Goal: Task Accomplishment & Management: Manage account settings

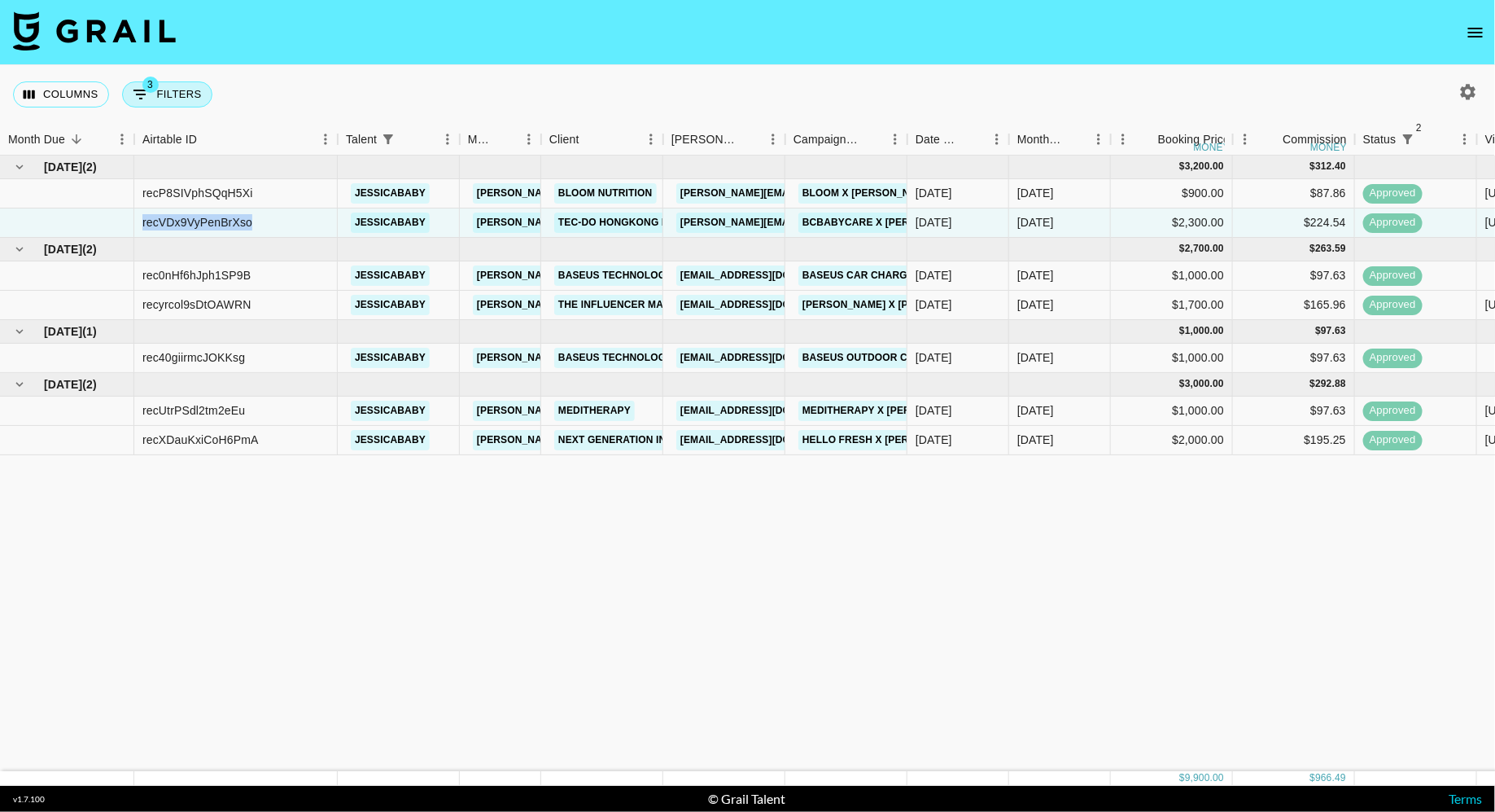
click at [185, 100] on button "3 Filters" at bounding box center [167, 94] width 90 height 26
select select "status"
select select "isNotAnyOf"
select select "status"
select select "approved"
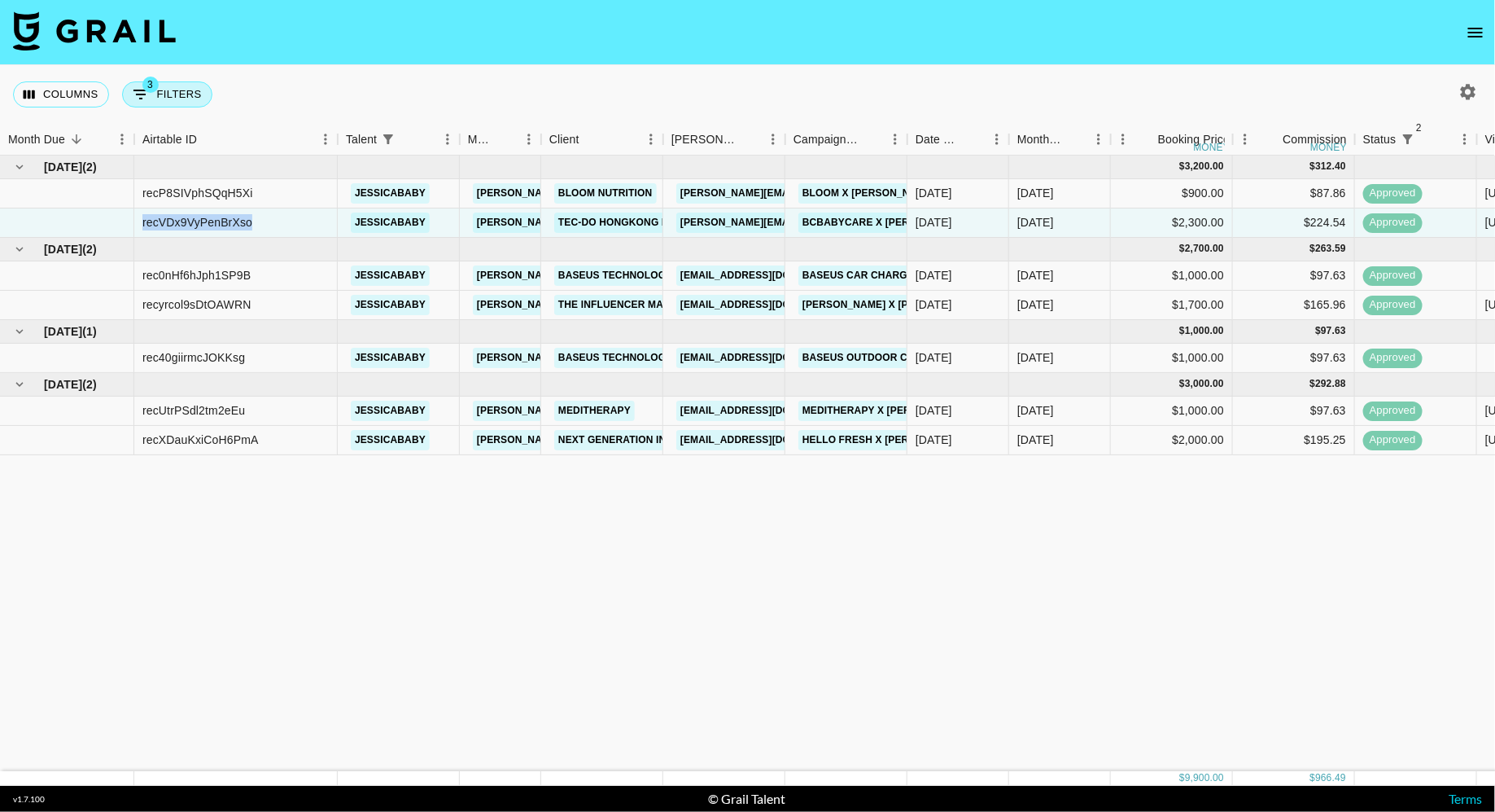
select select "talentName"
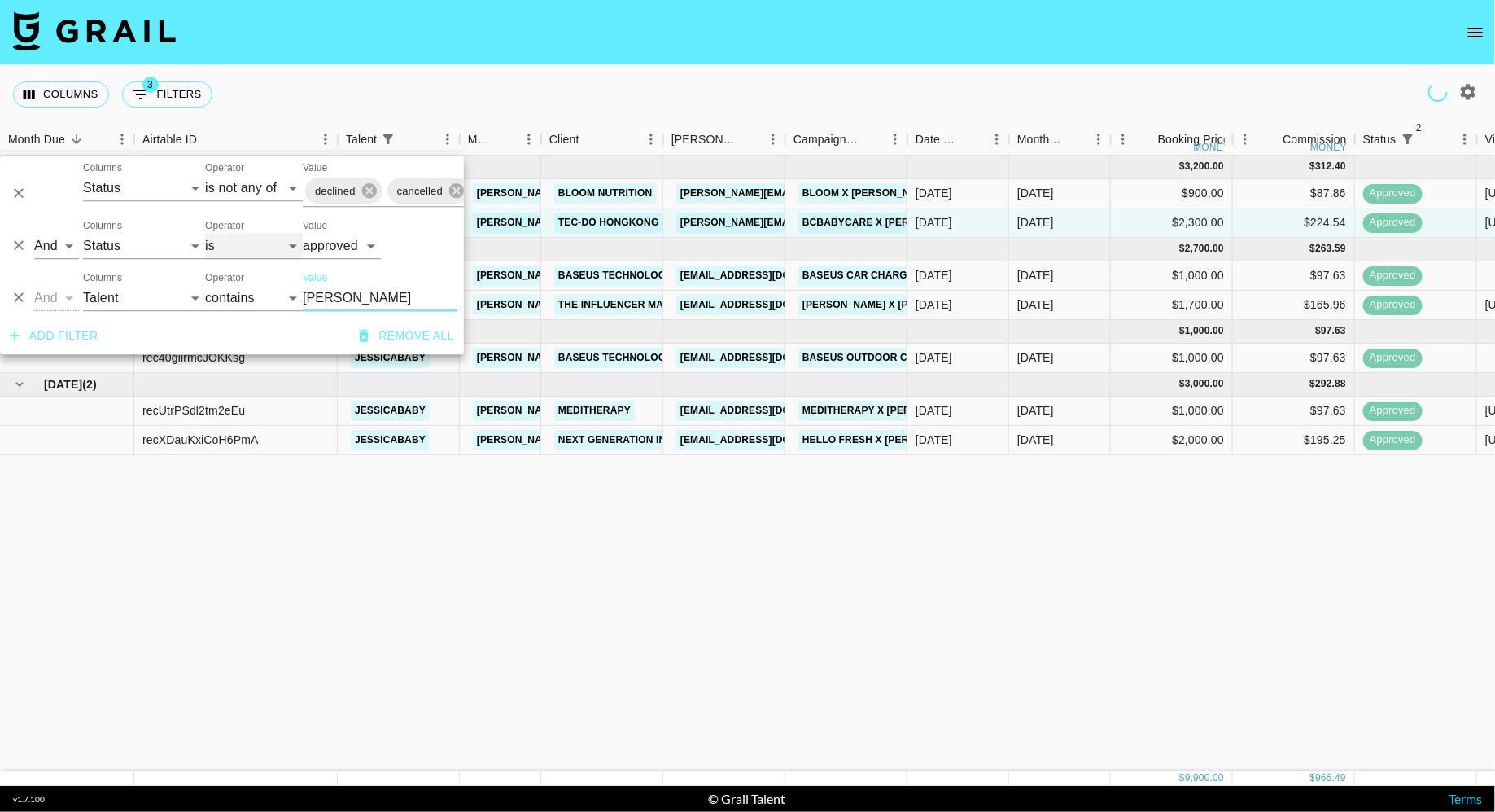
click at [233, 243] on select "is is not is any of is not any of" at bounding box center [254, 246] width 97 height 26
select select "not"
click at [205, 233] on select "is is not is any of is not any of" at bounding box center [254, 246] width 97 height 26
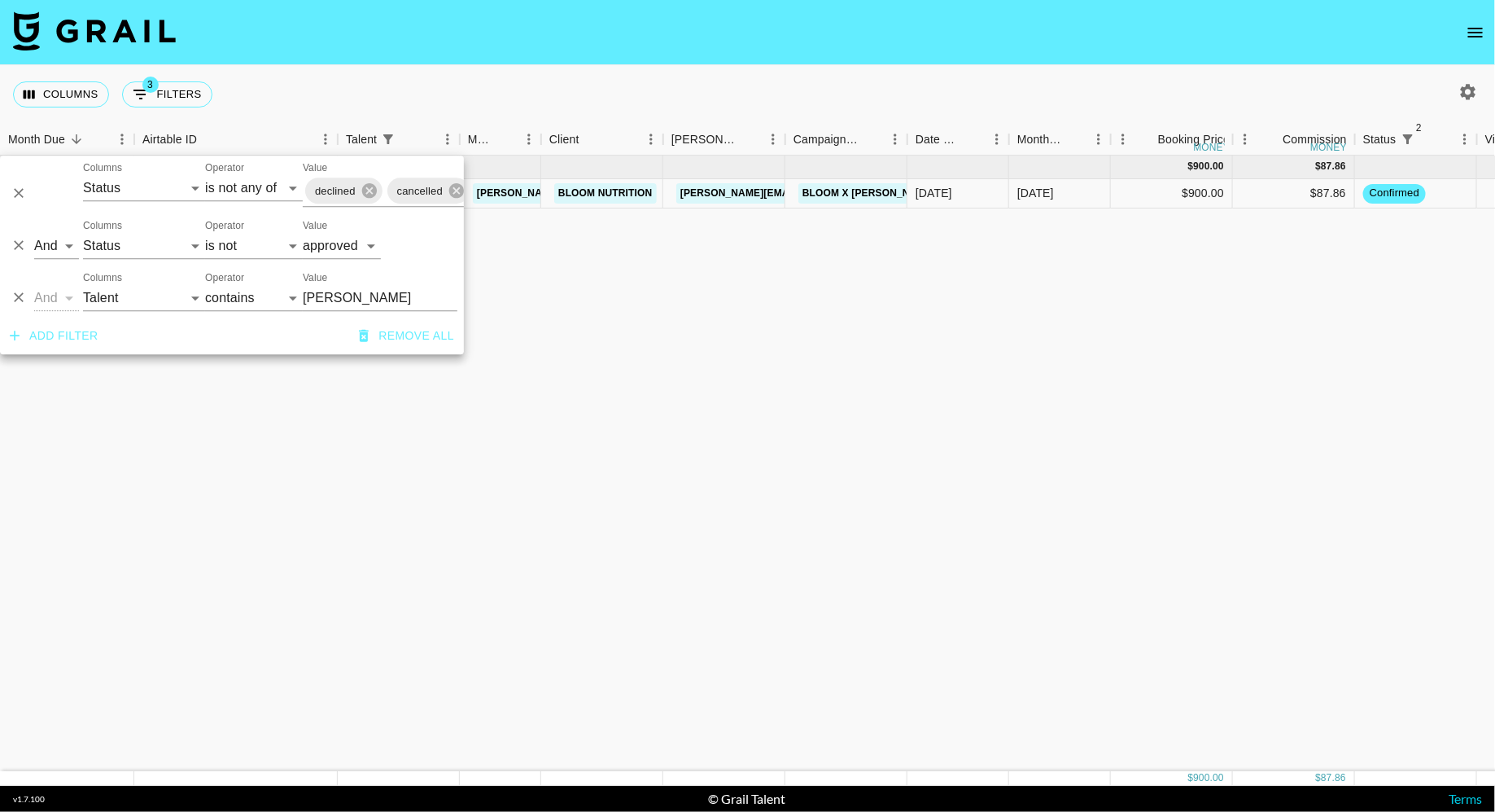
click at [499, 100] on div "Columns 3 Filters + Booking" at bounding box center [748, 94] width 1495 height 59
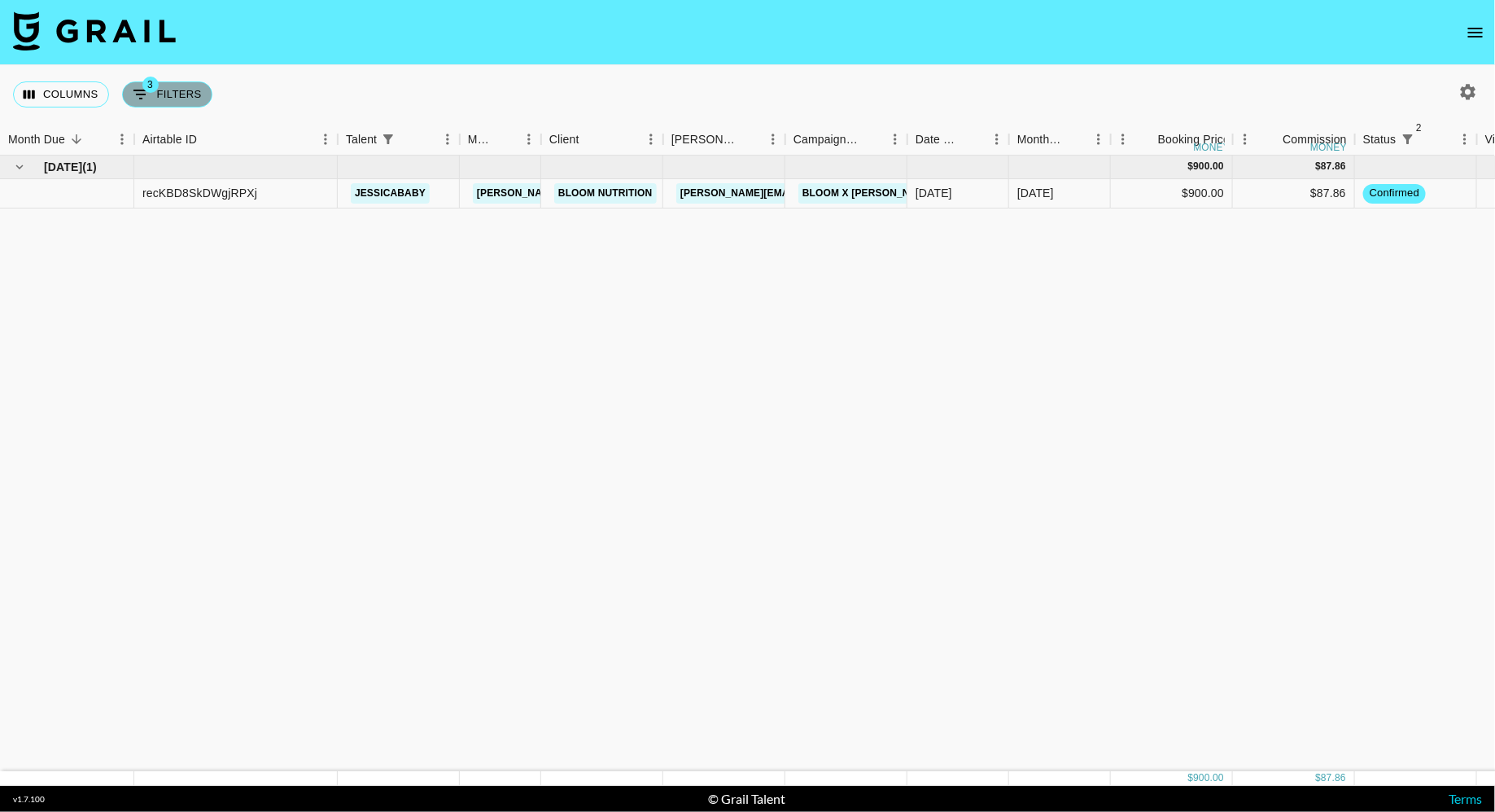
click at [167, 92] on button "3 Filters" at bounding box center [167, 94] width 90 height 26
select select "status"
select select "isNotAnyOf"
select select "status"
select select "not"
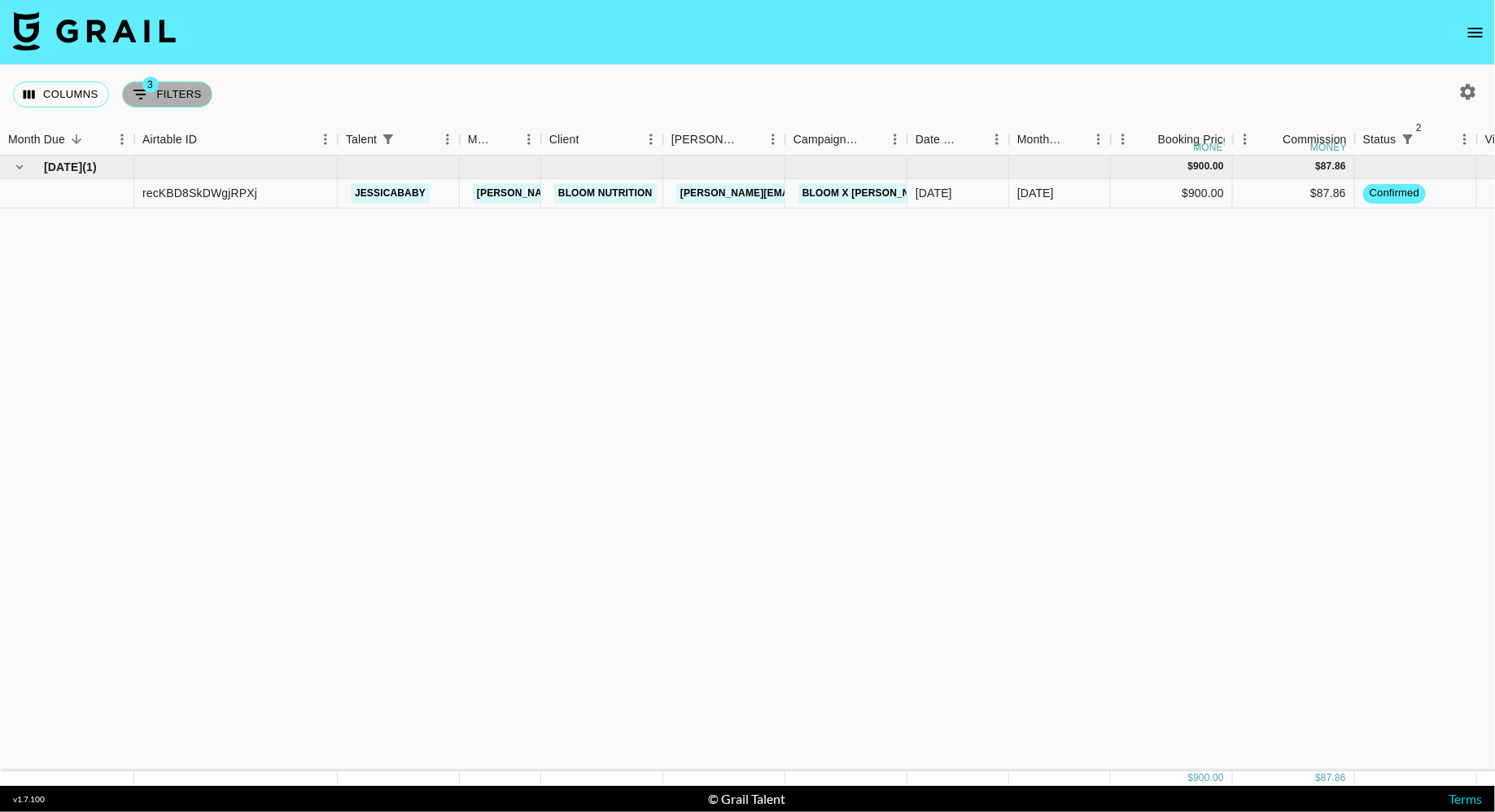
select select "approved"
select select "talentName"
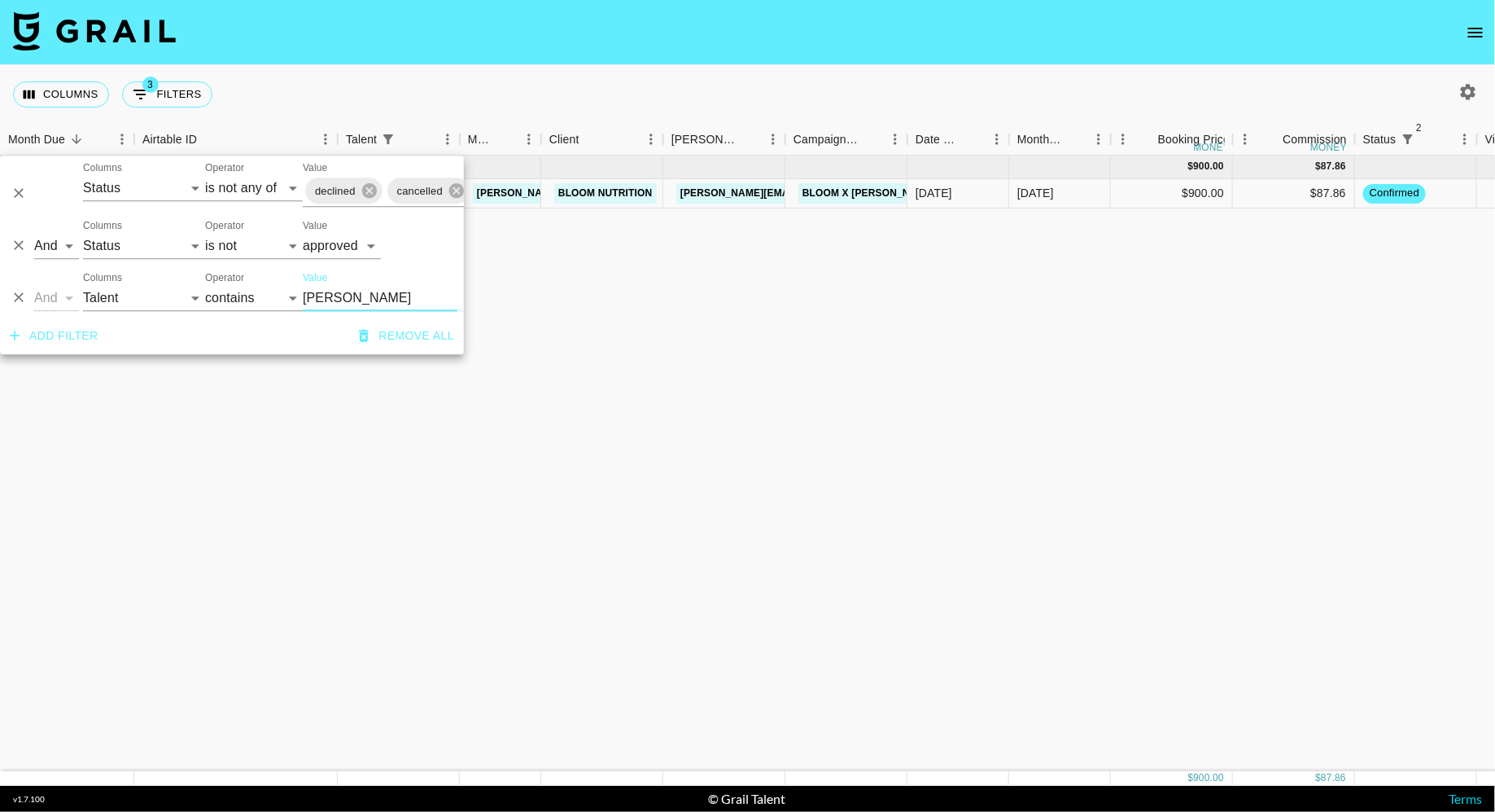
click at [335, 289] on input "[PERSON_NAME]" at bounding box center [380, 298] width 155 height 26
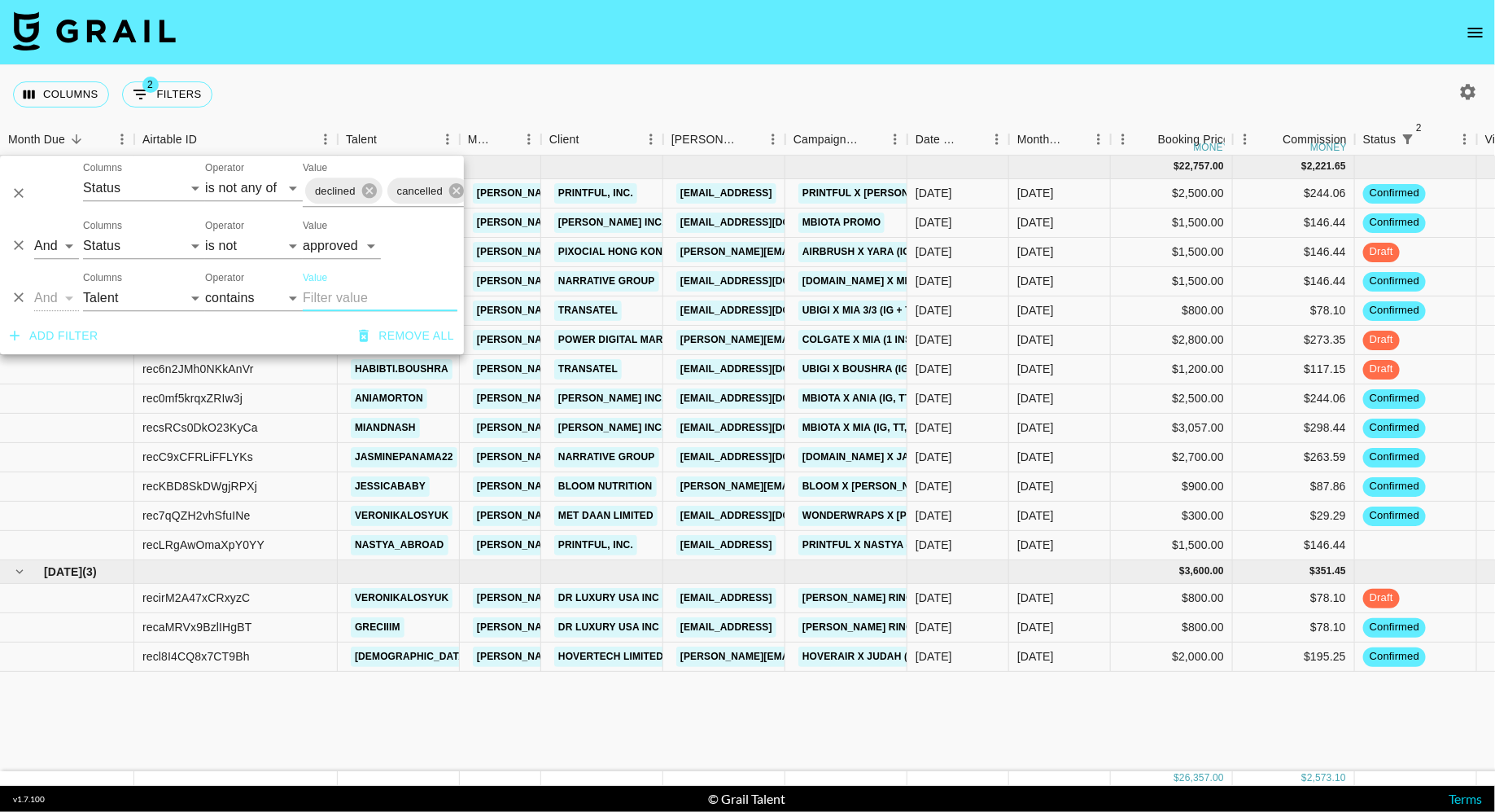
click at [492, 92] on div "Columns 2 Filters + Booking" at bounding box center [748, 94] width 1495 height 59
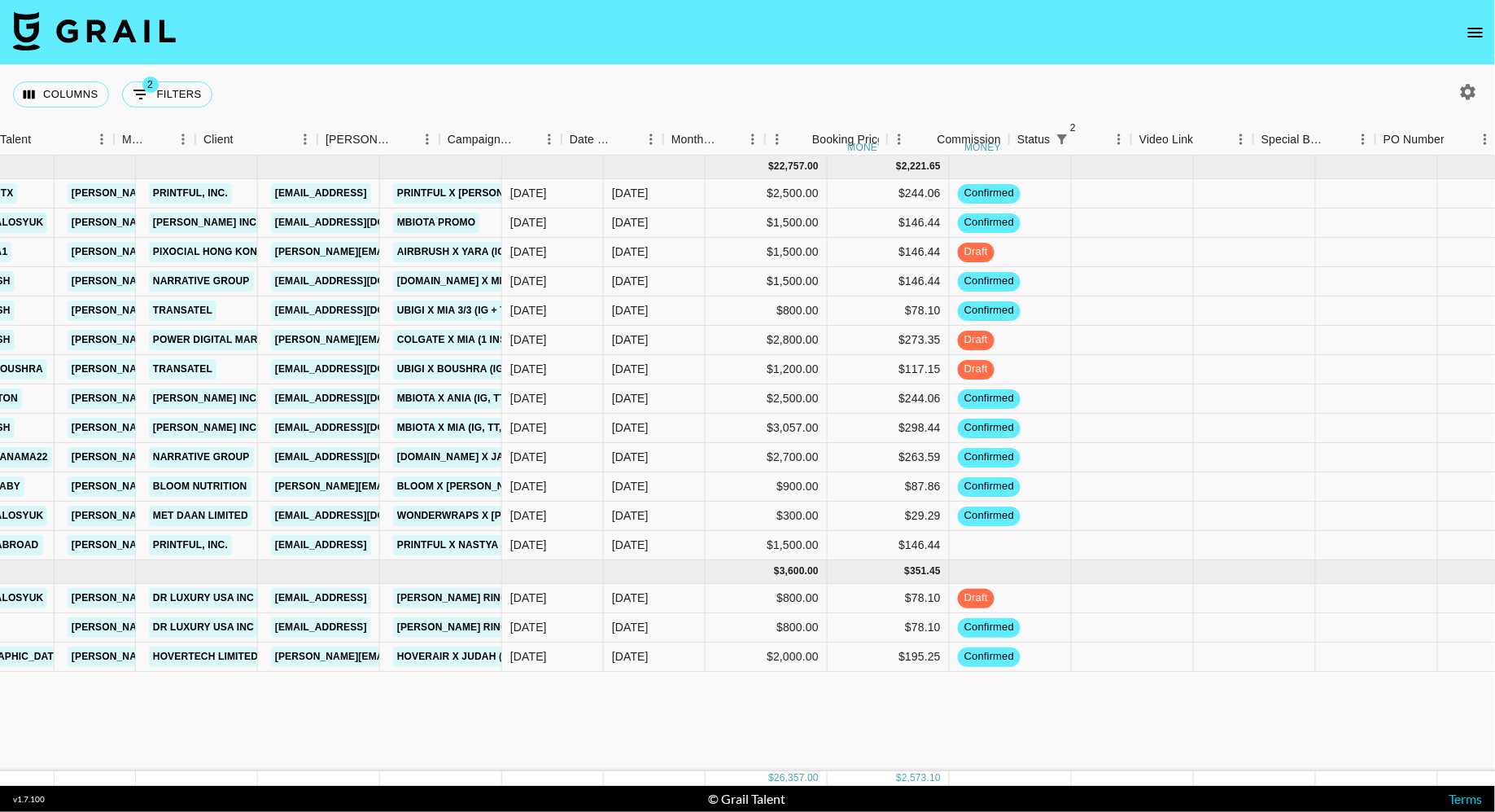
scroll to position [0, 444]
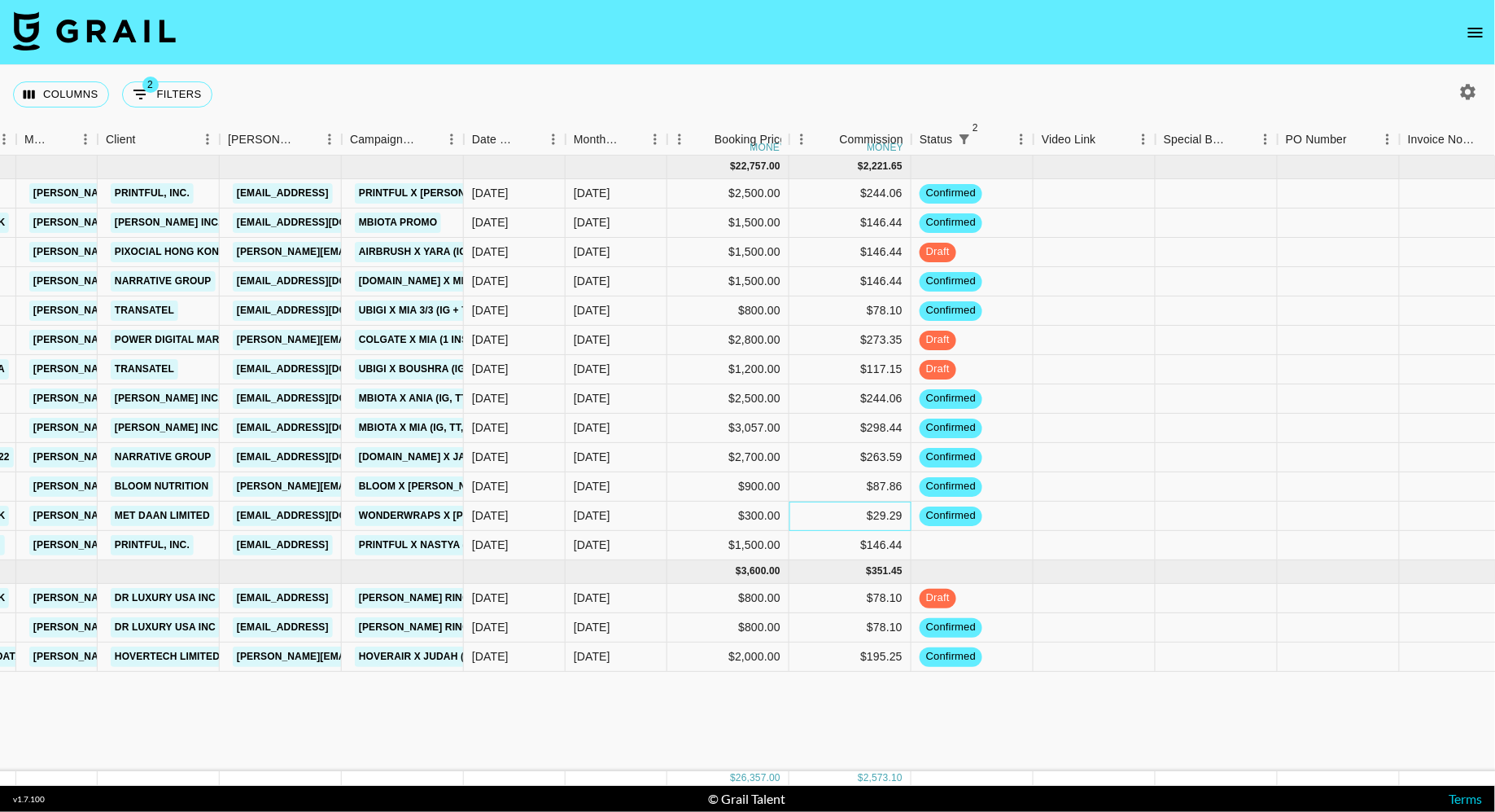
drag, startPoint x: 816, startPoint y: 518, endPoint x: 643, endPoint y: 518, distance: 173.0
click at [643, 518] on div "rec7qQZH2vhSfuINe veronikalosyuk [PERSON_NAME][EMAIL_ADDRESS][DOMAIN_NAME] Met …" at bounding box center [816, 516] width 2519 height 30
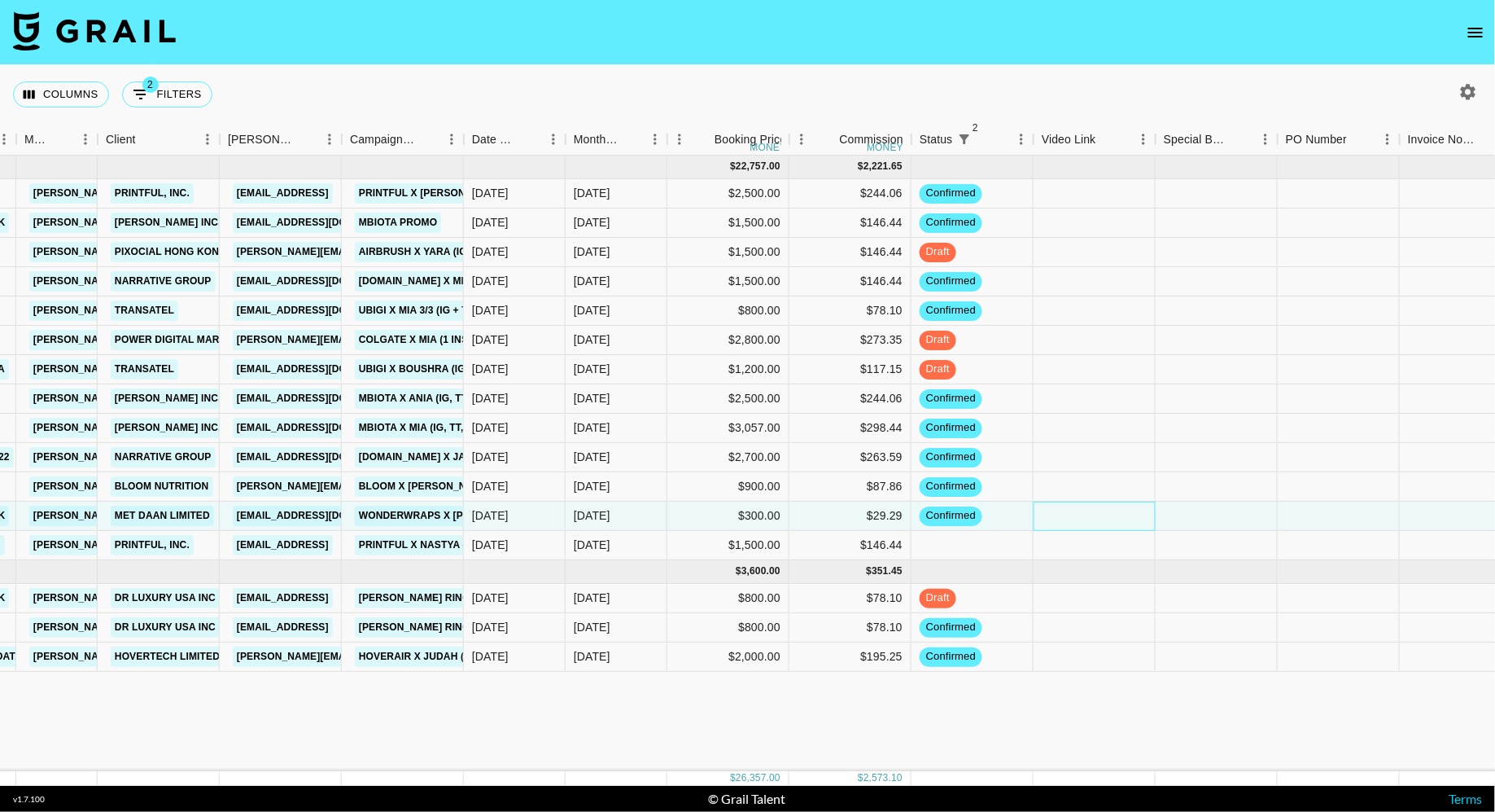
click at [1110, 501] on div at bounding box center [1094, 516] width 122 height 30
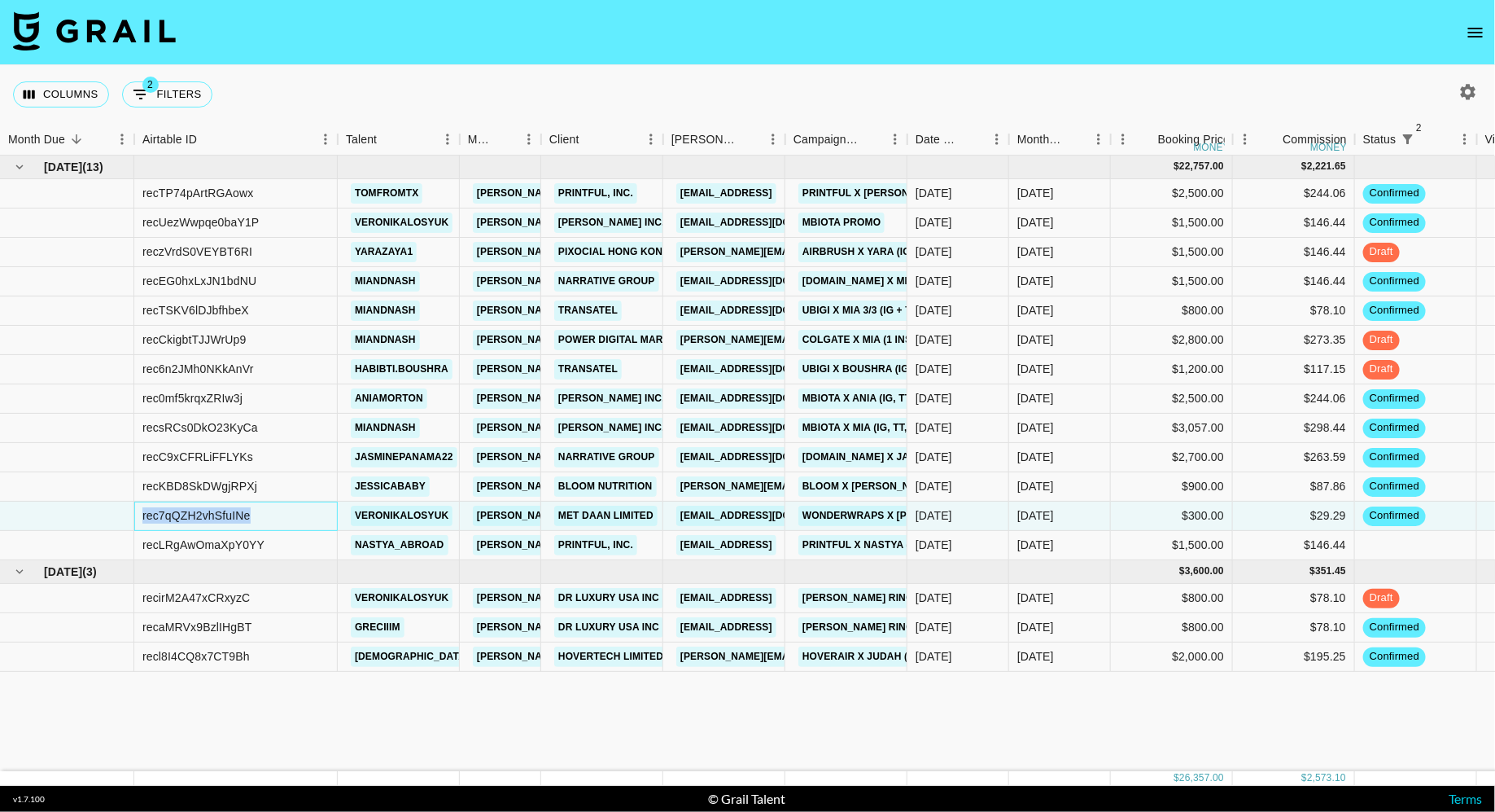
drag, startPoint x: 283, startPoint y: 518, endPoint x: 129, endPoint y: 513, distance: 154.1
click at [129, 513] on div "rec7qQZH2vhSfuINe veronikalosyuk [PERSON_NAME][EMAIL_ADDRESS][DOMAIN_NAME] Met …" at bounding box center [1260, 516] width 2519 height 30
click at [165, 105] on button "2 Filters" at bounding box center [167, 94] width 90 height 26
select select "status"
select select "isNotAnyOf"
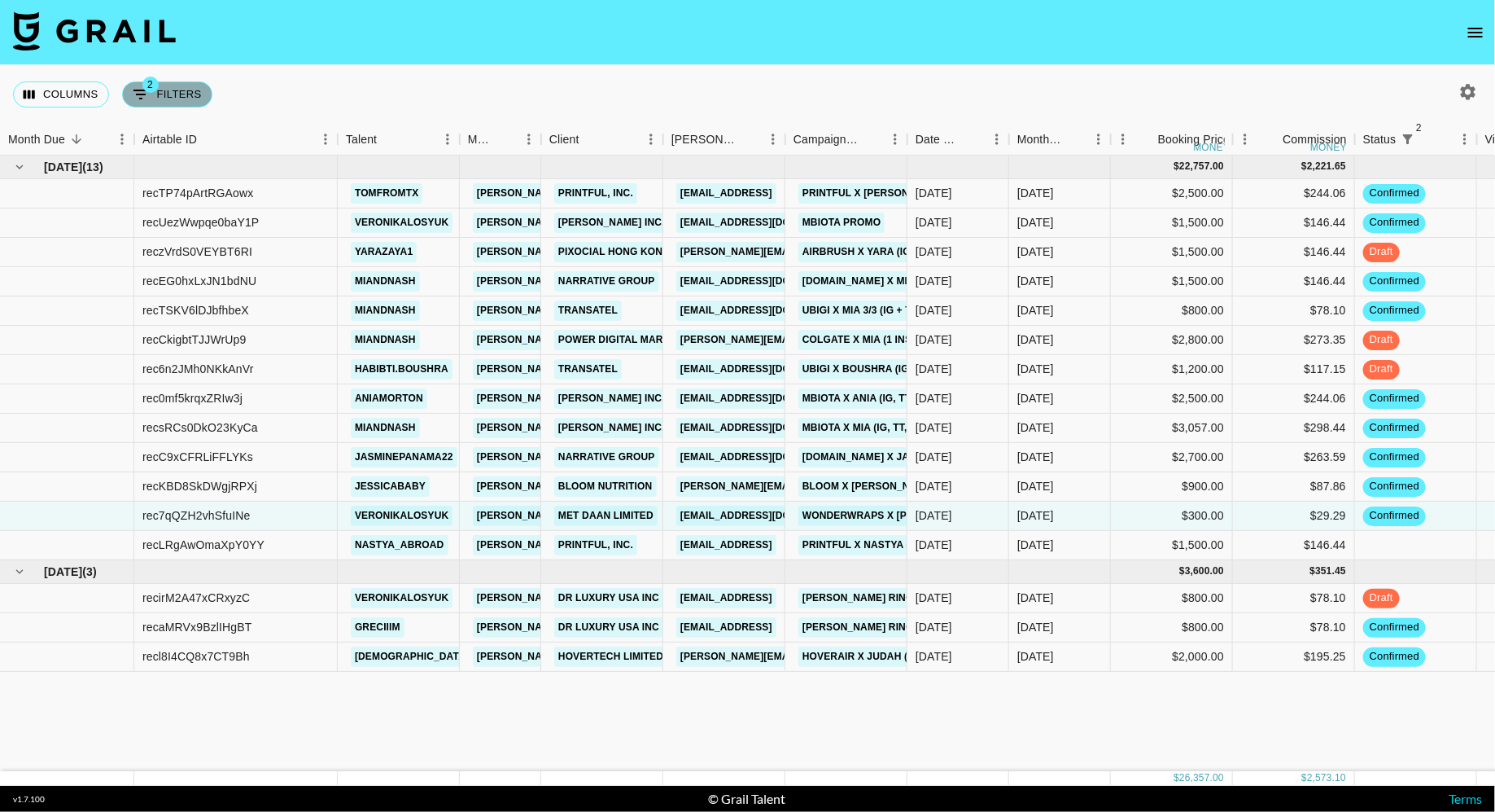
select select "status"
select select "not"
select select "approved"
select select "talentName"
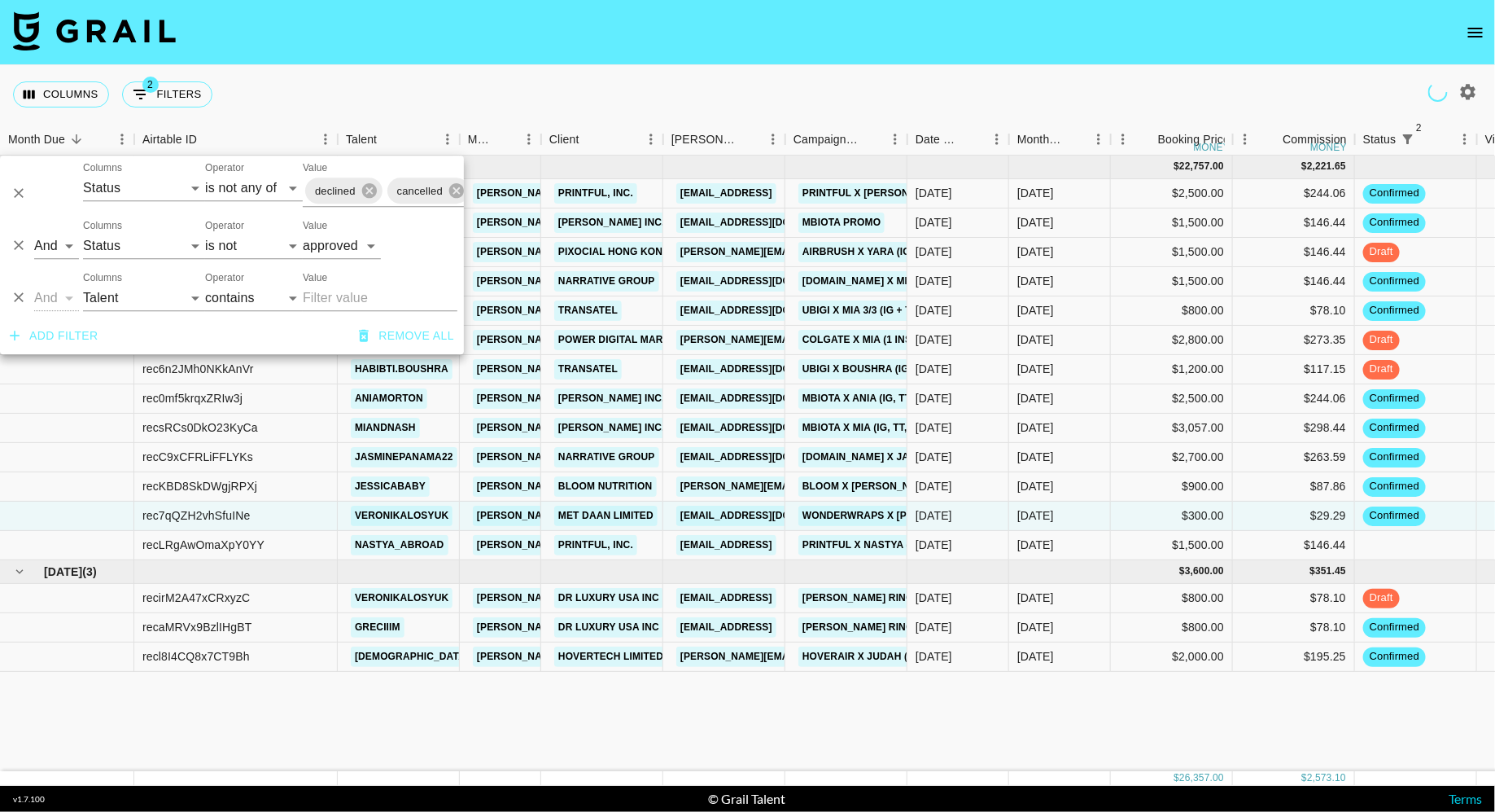
click at [409, 97] on div "Columns 2 Filters + Booking" at bounding box center [748, 94] width 1495 height 59
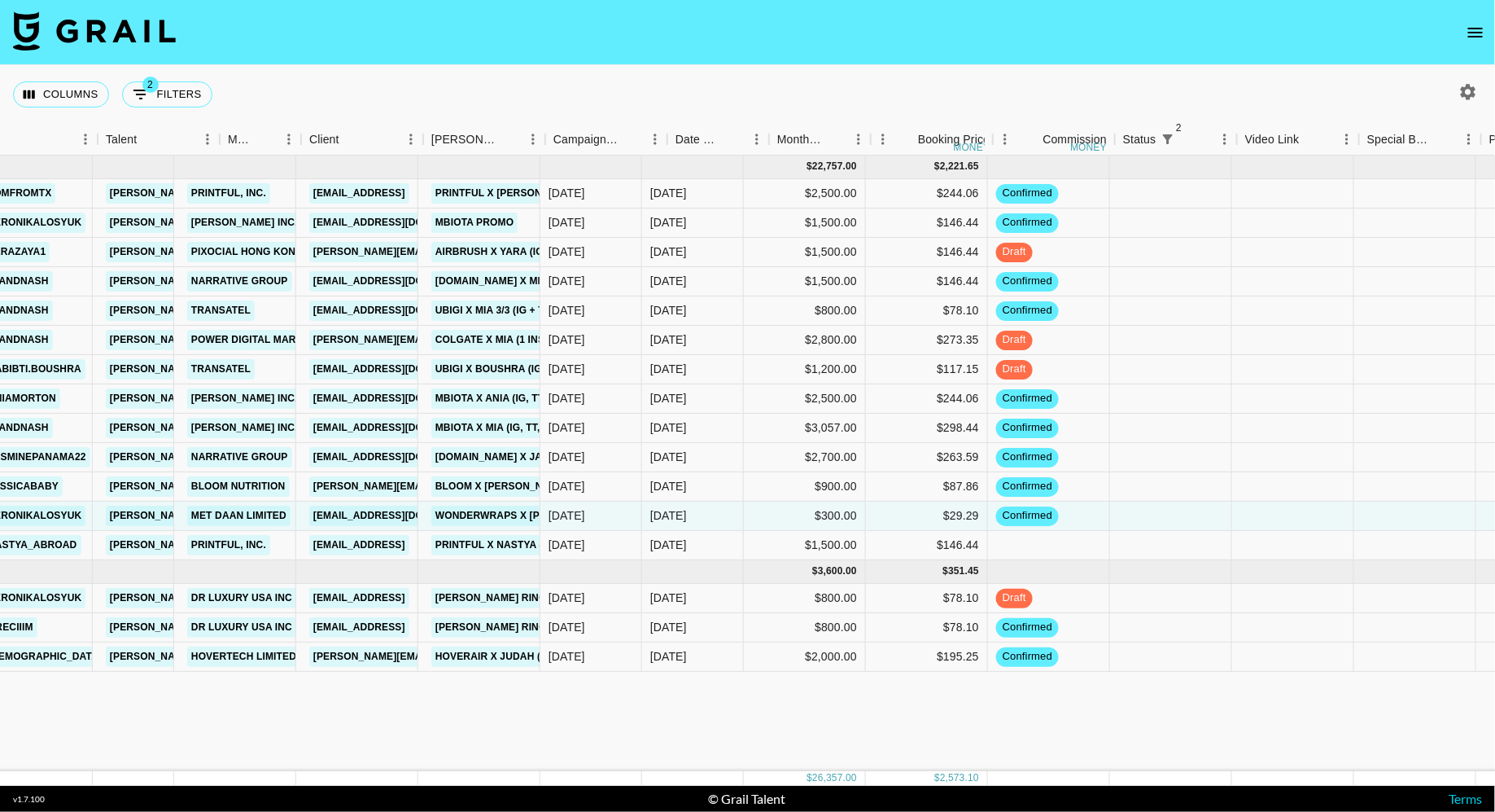
scroll to position [0, 599]
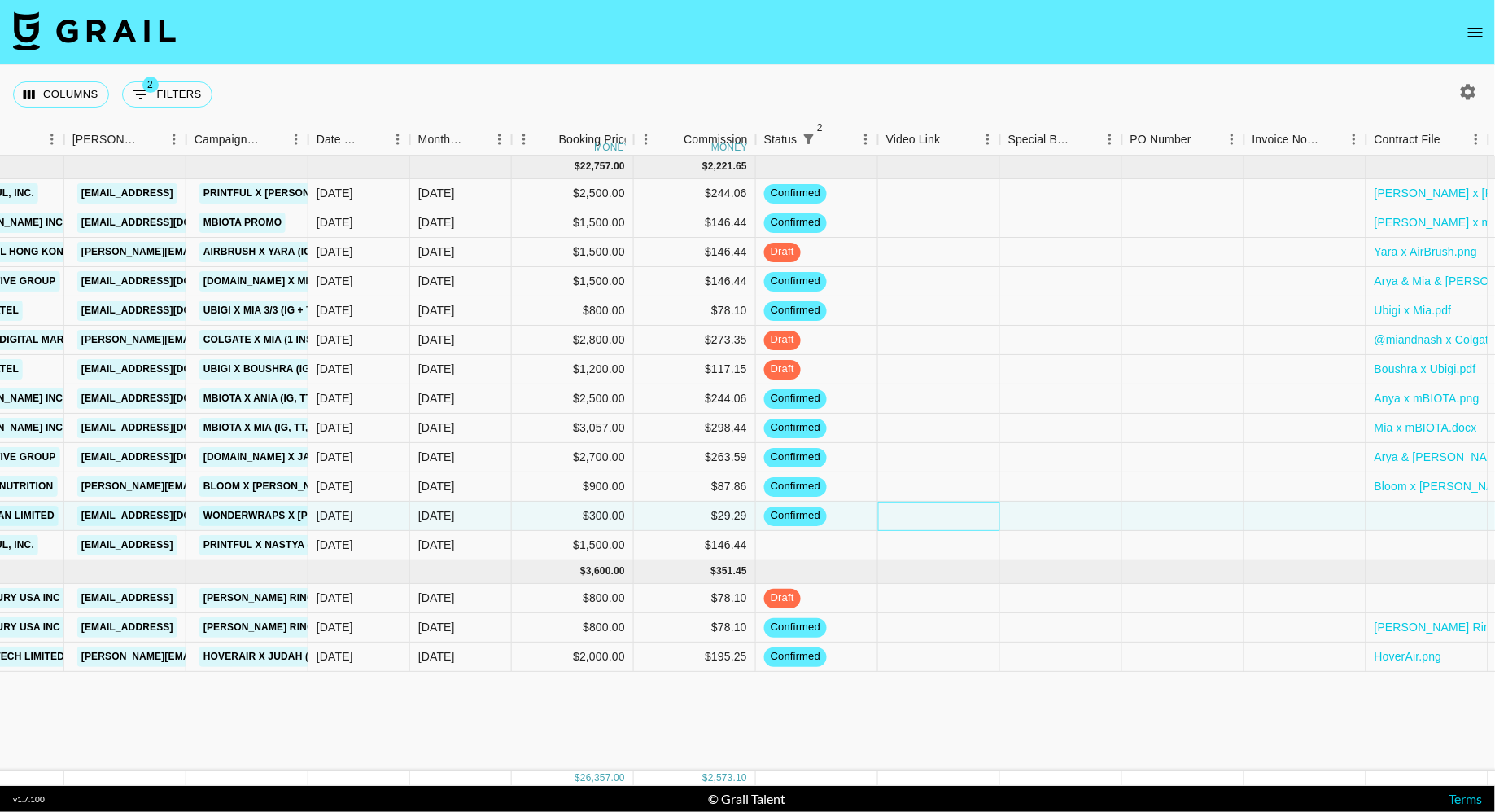
click at [934, 513] on div at bounding box center [939, 516] width 122 height 30
type input "[URL][DOMAIN_NAME]"
click at [1060, 507] on div at bounding box center [1061, 516] width 122 height 30
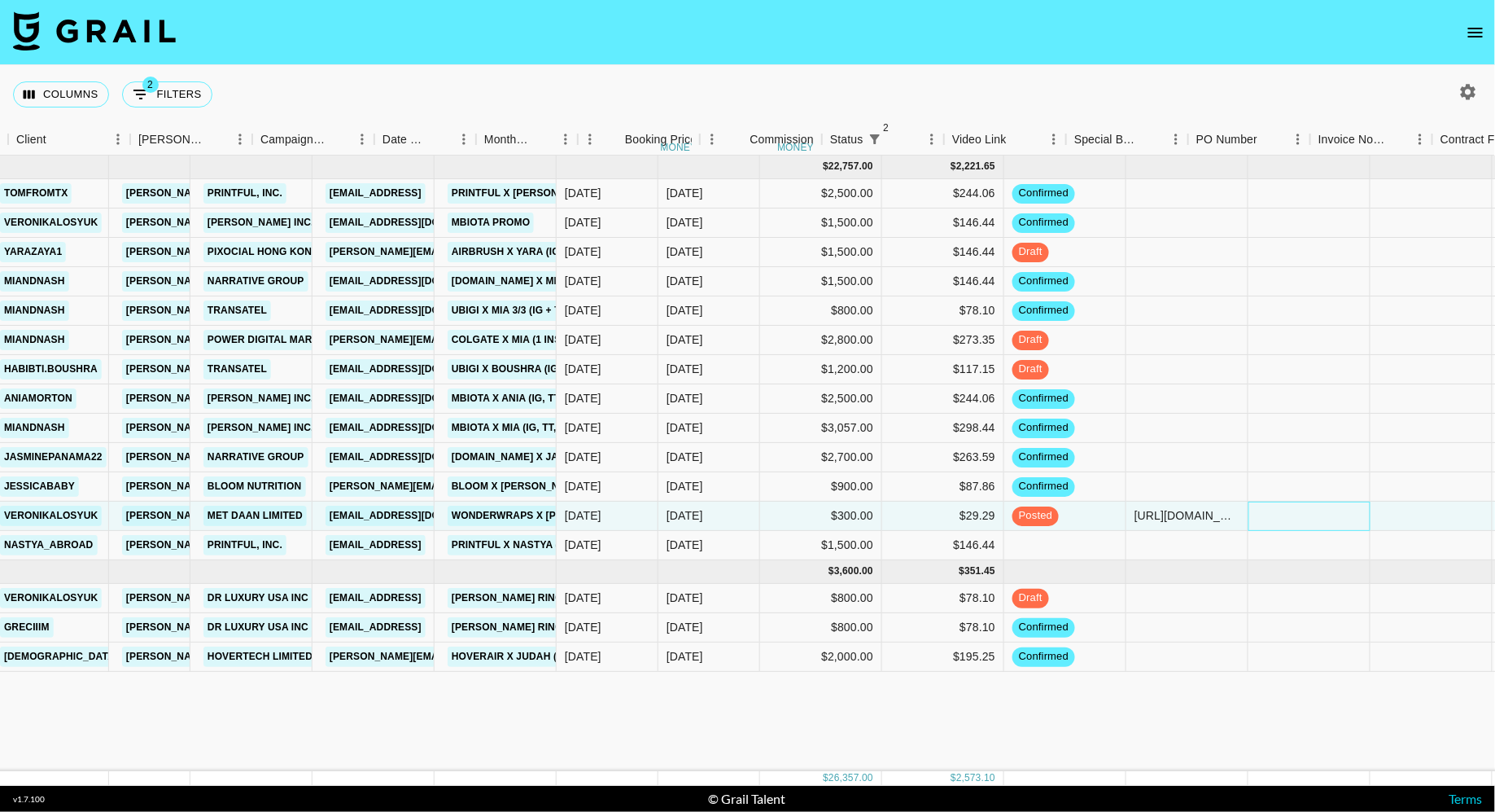
scroll to position [0, 1023]
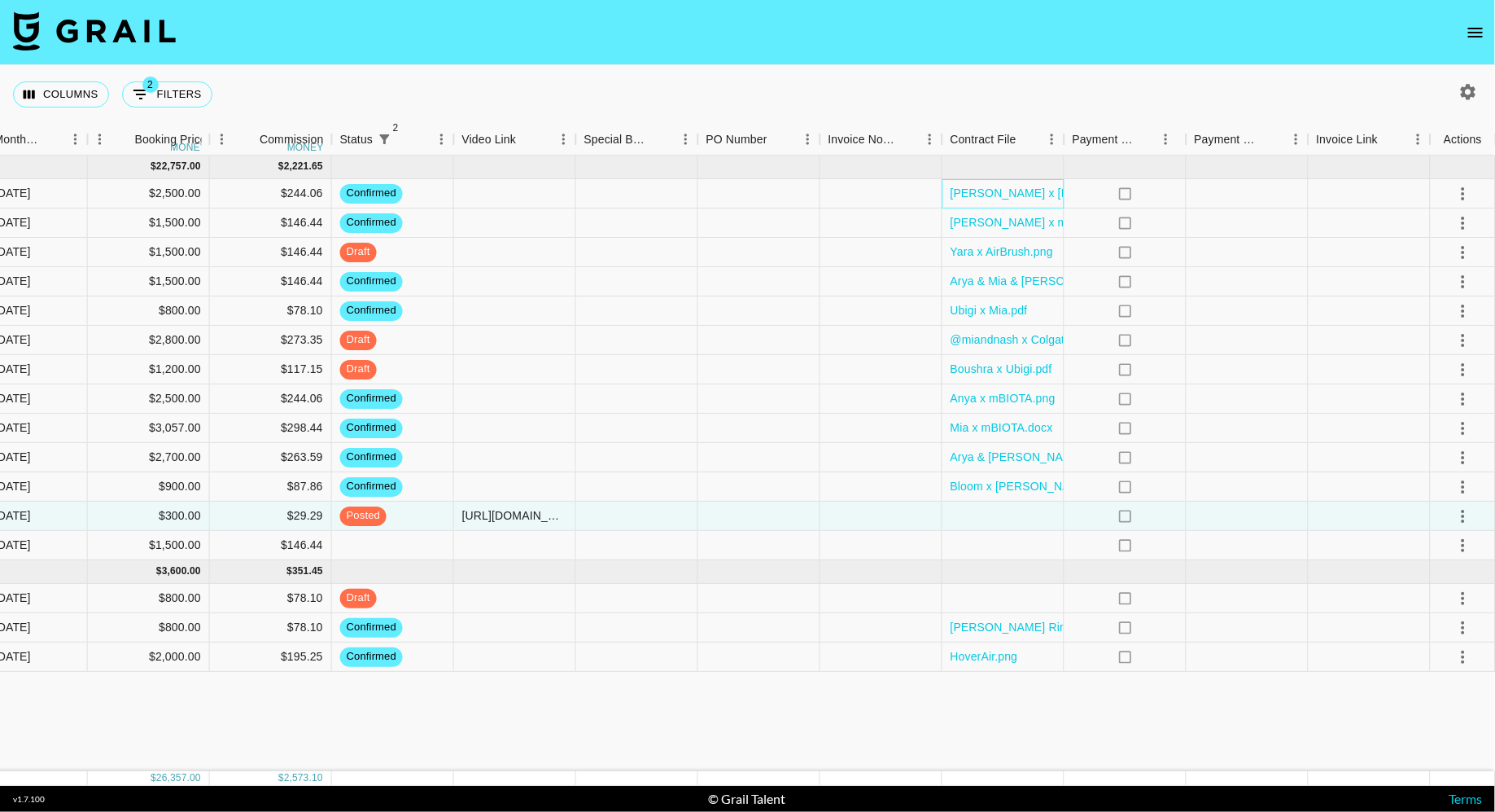
click at [999, 205] on div "[PERSON_NAME] x [PERSON_NAME].pdf" at bounding box center [1004, 194] width 122 height 30
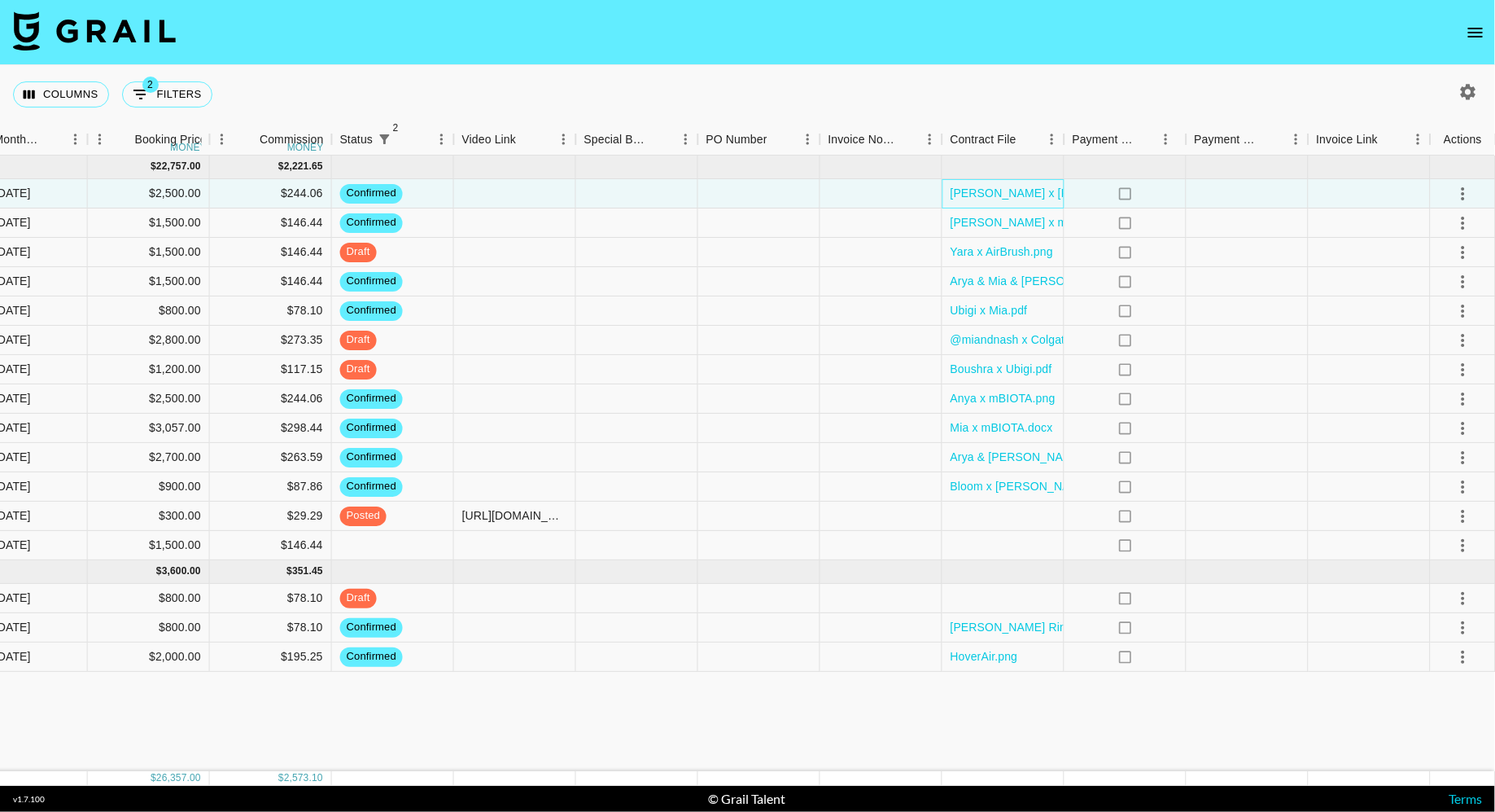
click at [999, 205] on div "[PERSON_NAME] x [PERSON_NAME].pdf" at bounding box center [1004, 194] width 122 height 30
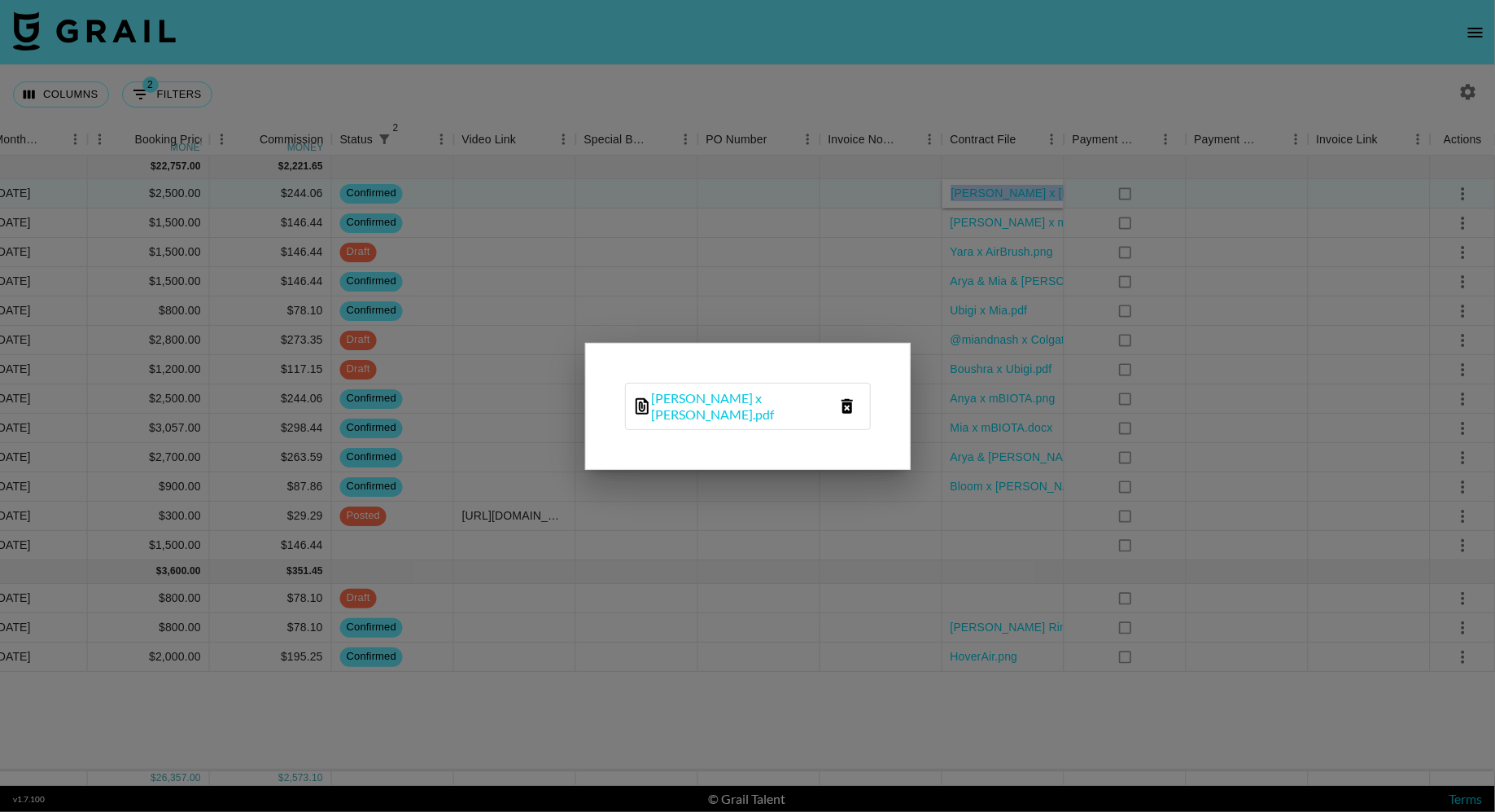
click at [845, 403] on icon "delete file" at bounding box center [847, 406] width 11 height 15
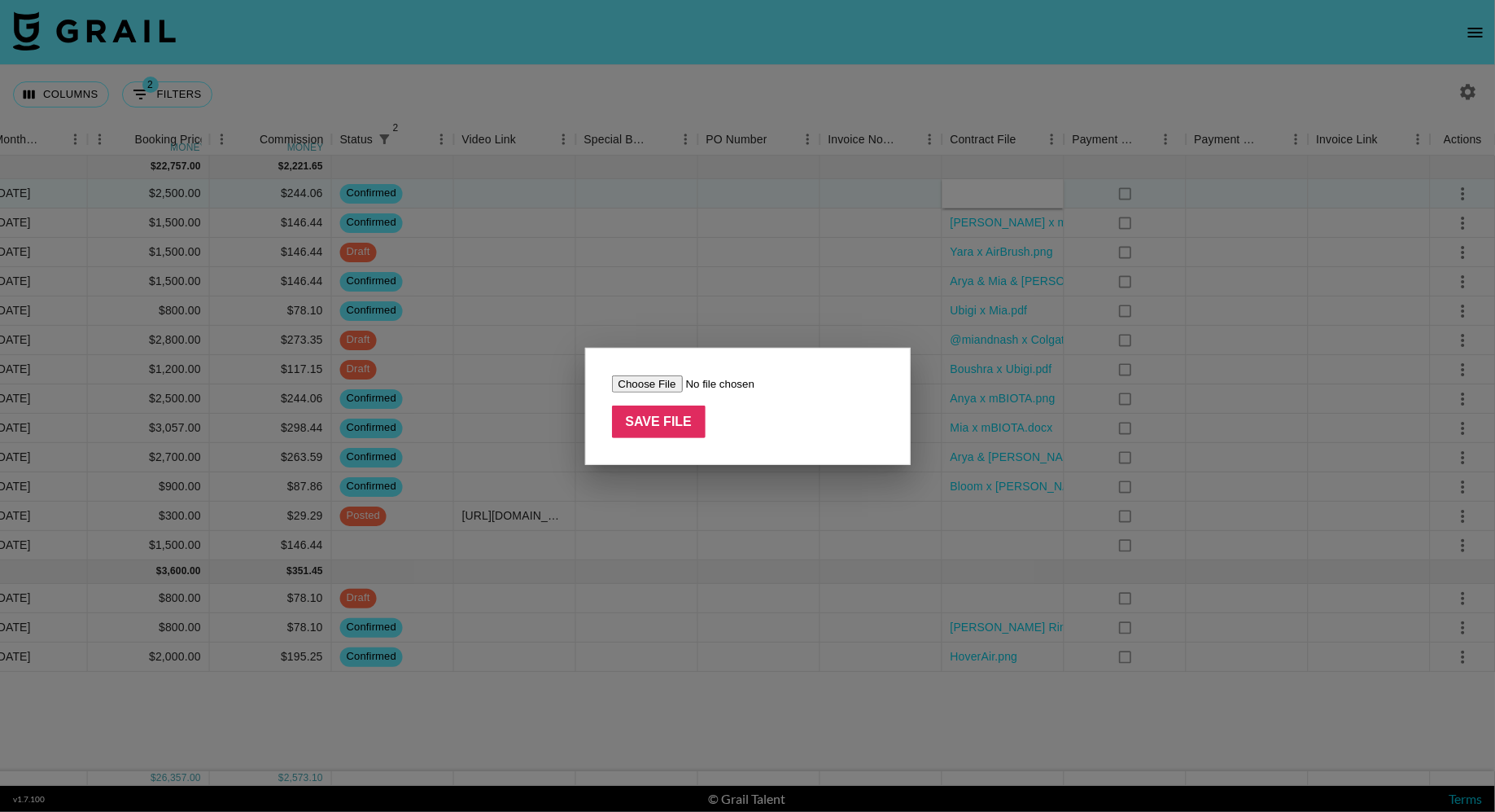
click at [839, 277] on div at bounding box center [748, 406] width 1495 height 812
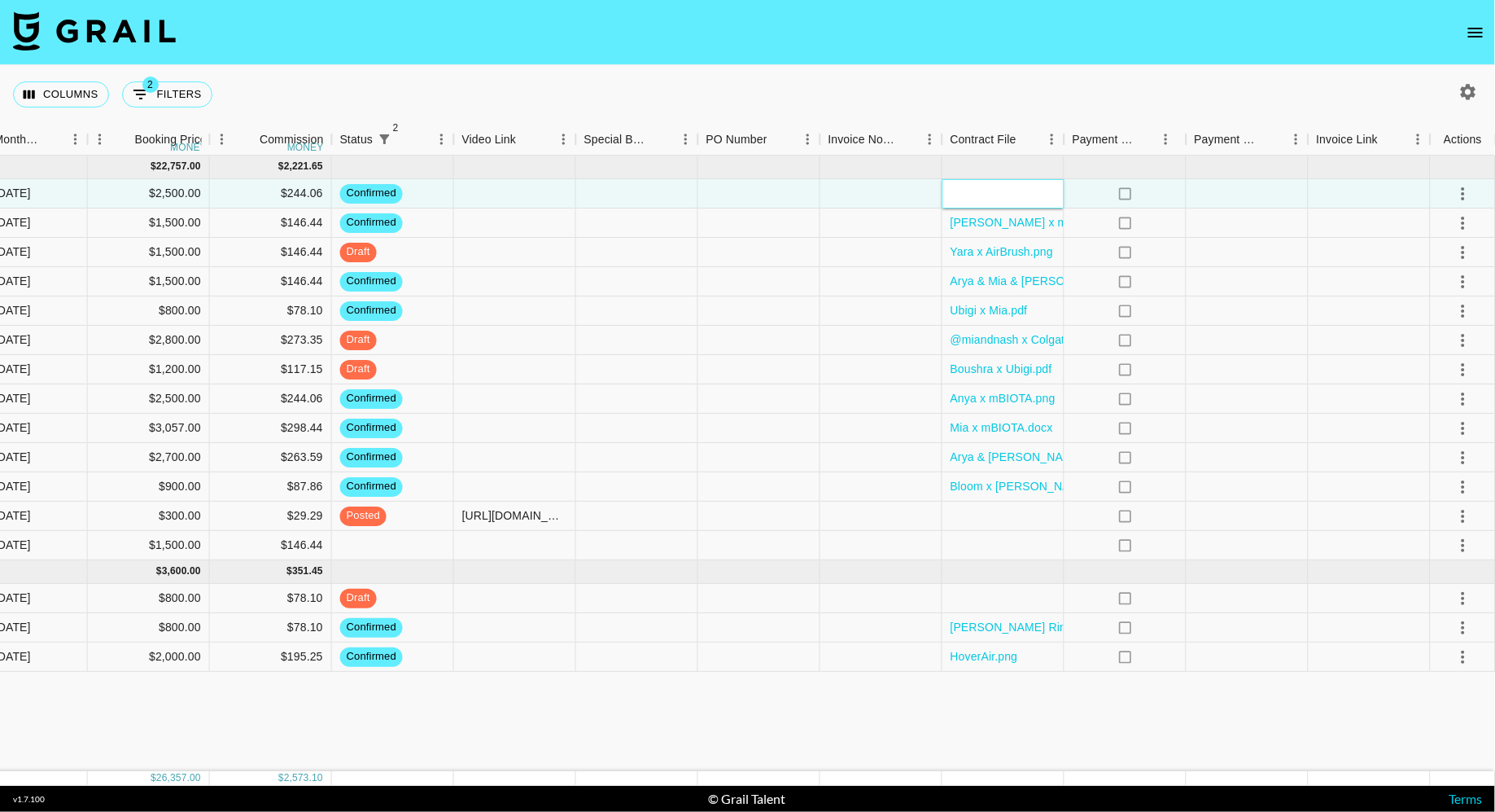
click at [994, 196] on div at bounding box center [1004, 194] width 122 height 30
click at [1003, 197] on div at bounding box center [1004, 194] width 122 height 30
click at [1209, 186] on div at bounding box center [1248, 194] width 122 height 30
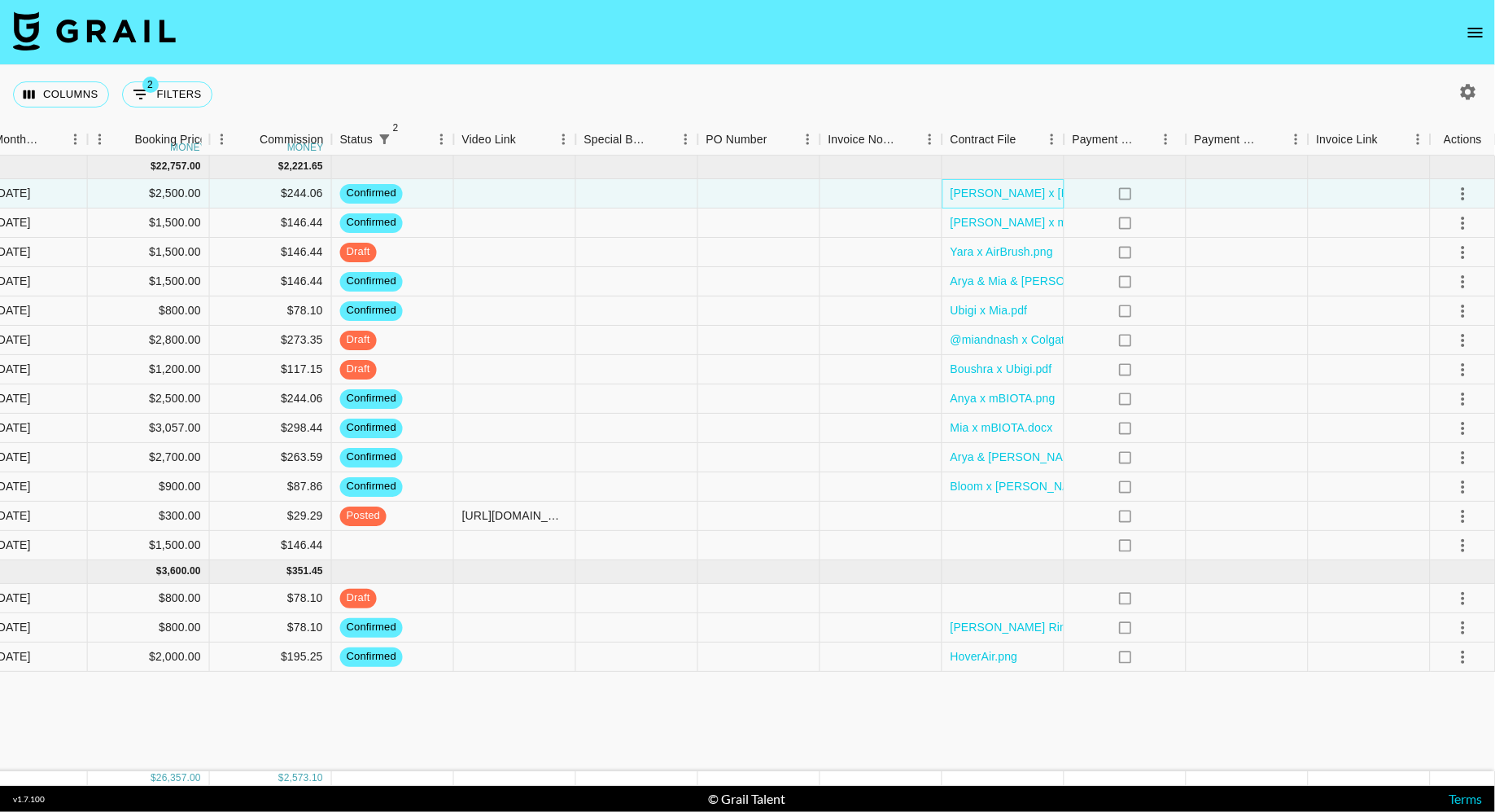
click at [984, 202] on div "[PERSON_NAME] x [PERSON_NAME].pdf" at bounding box center [1004, 194] width 122 height 30
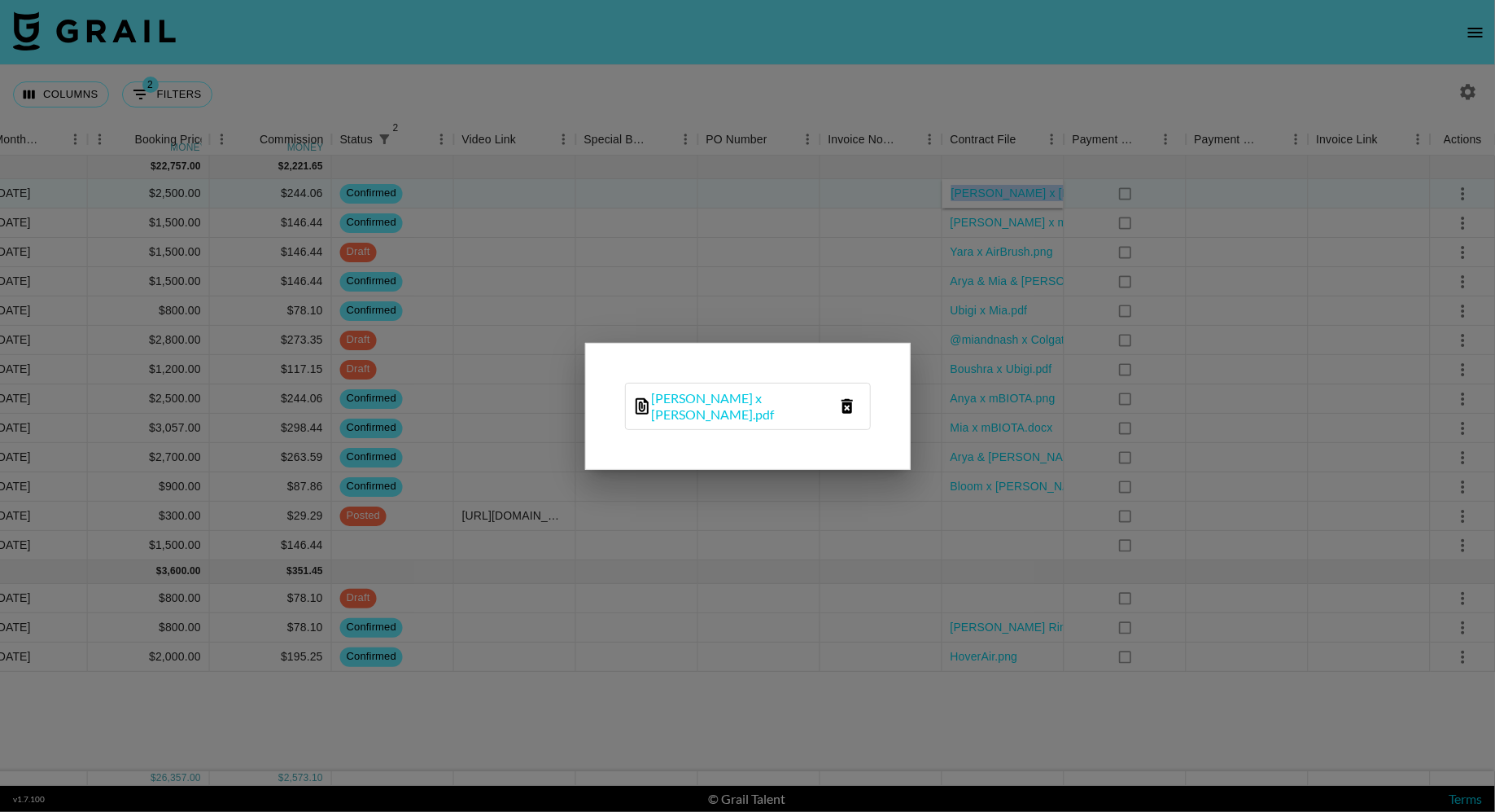
click at [845, 407] on icon "delete file" at bounding box center [847, 406] width 11 height 15
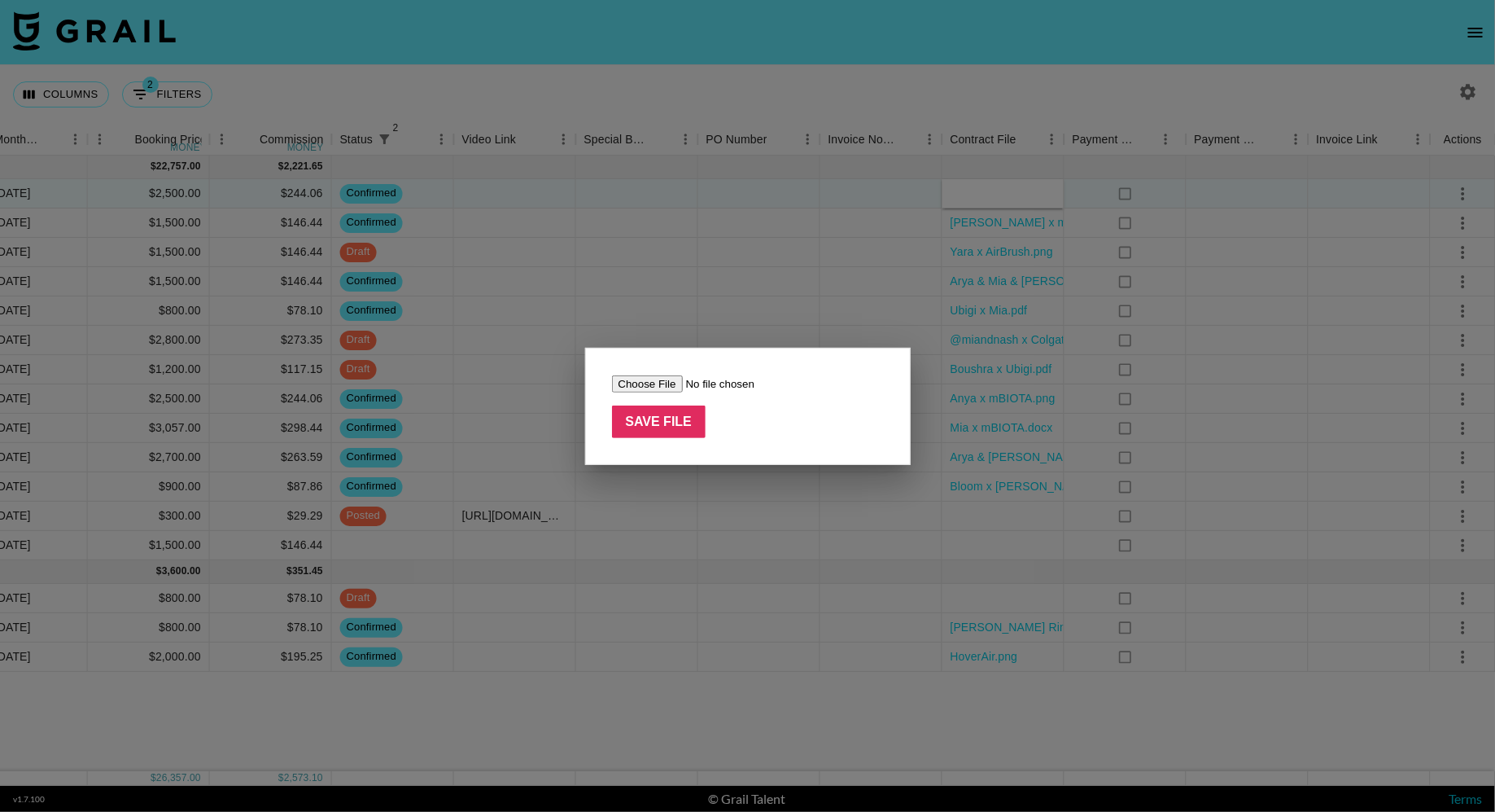
click at [658, 381] on input "file" at bounding box center [715, 383] width 205 height 17
type input "C:\fakepath\[PERSON_NAME] x Printful .png"
click at [668, 417] on input "Save File" at bounding box center [659, 421] width 94 height 33
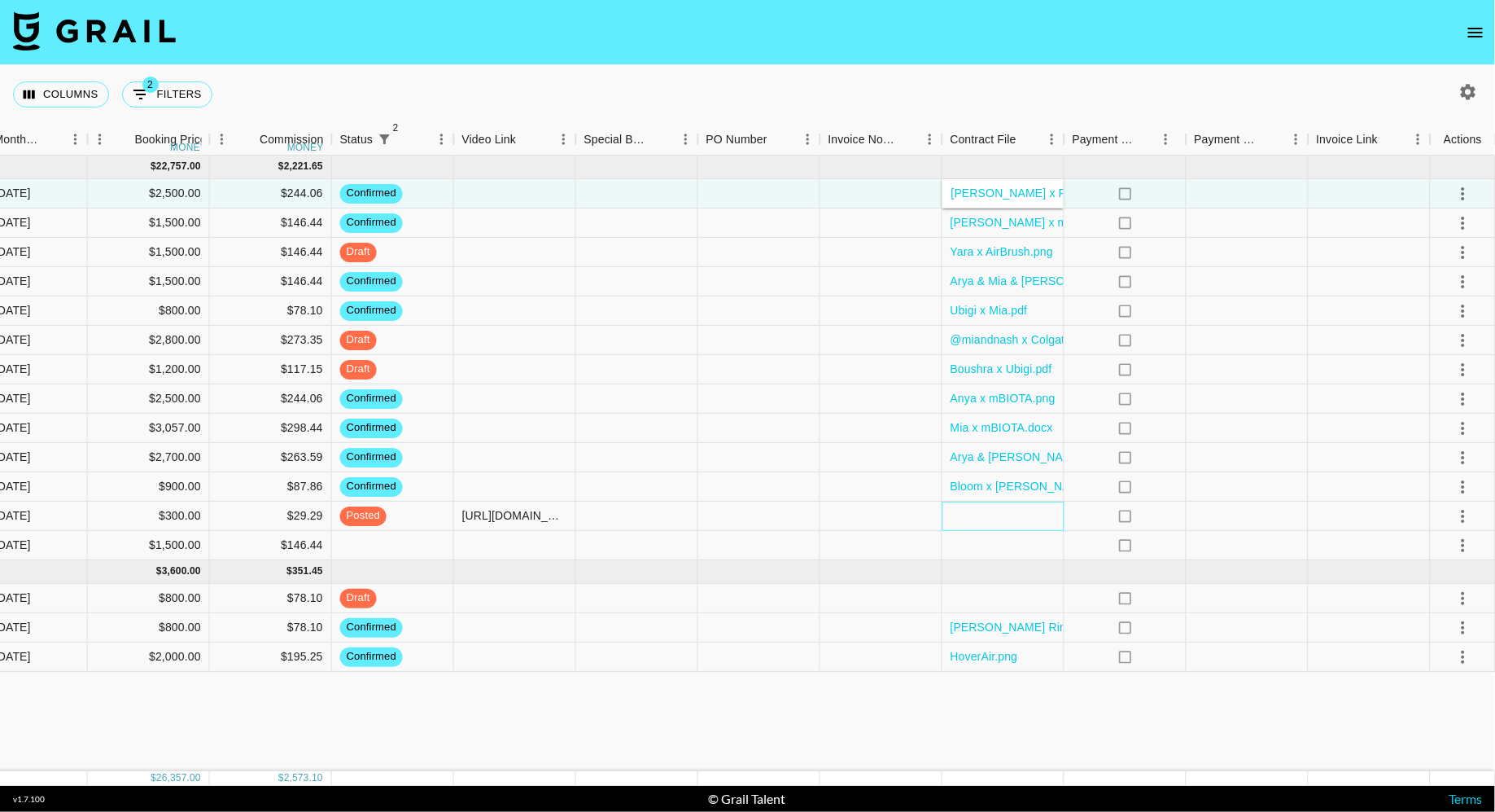
click at [980, 514] on div at bounding box center [1004, 516] width 122 height 30
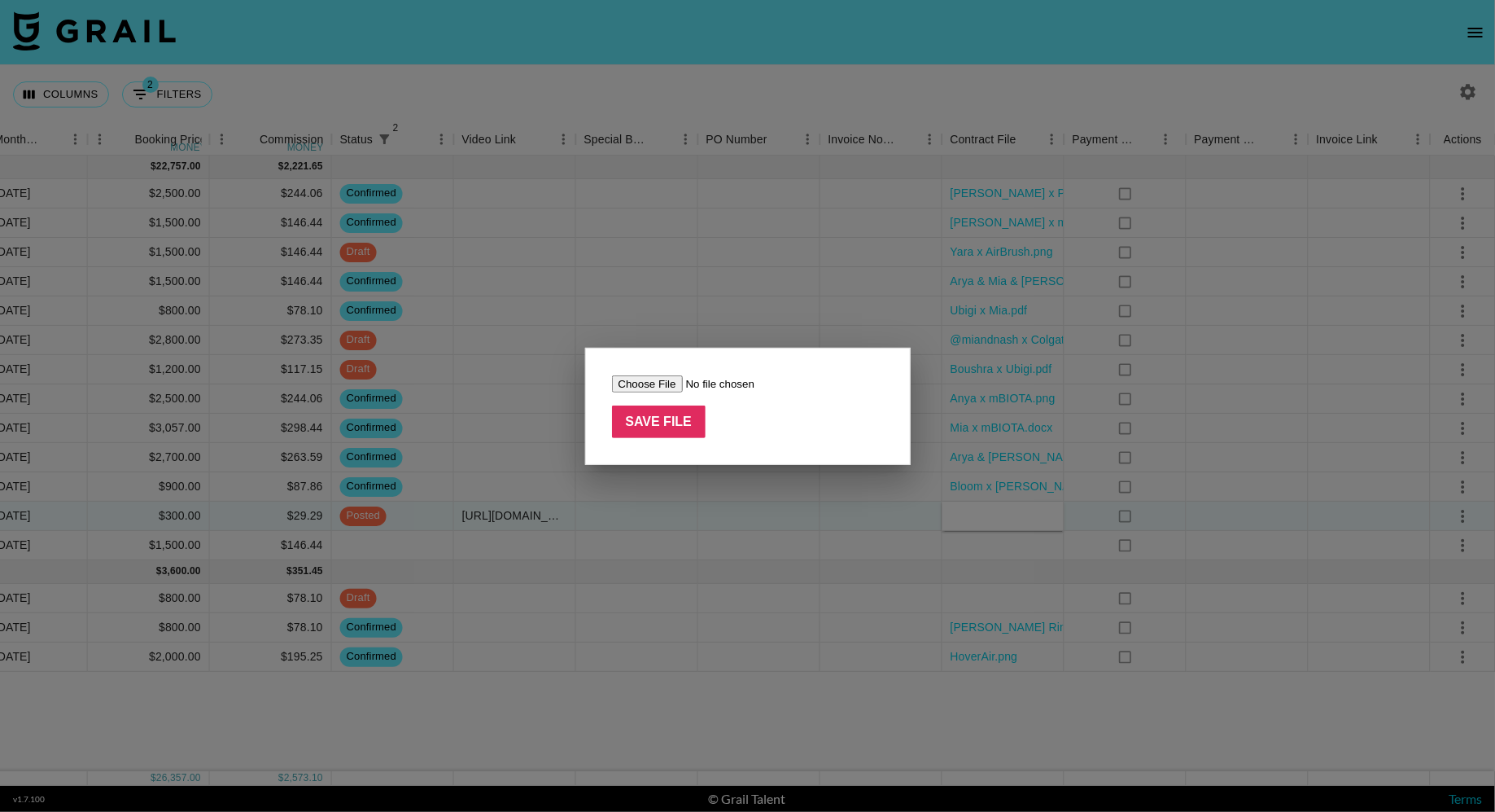
click at [646, 386] on input "file" at bounding box center [715, 383] width 205 height 17
type input "C:\fakepath\Nastya x Printful.png"
click at [680, 425] on input "Save File" at bounding box center [659, 421] width 94 height 33
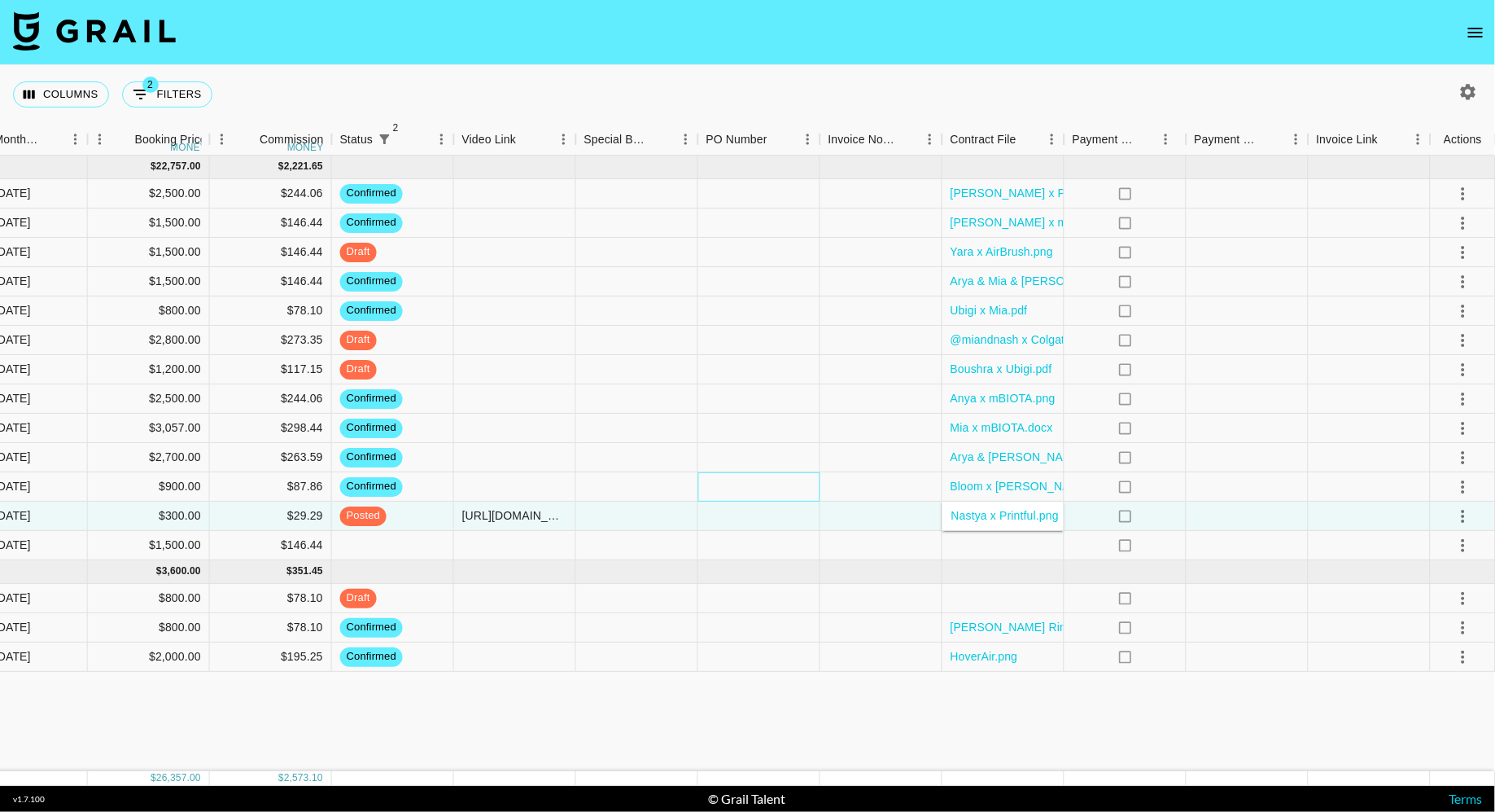
click at [752, 496] on div at bounding box center [759, 487] width 122 height 30
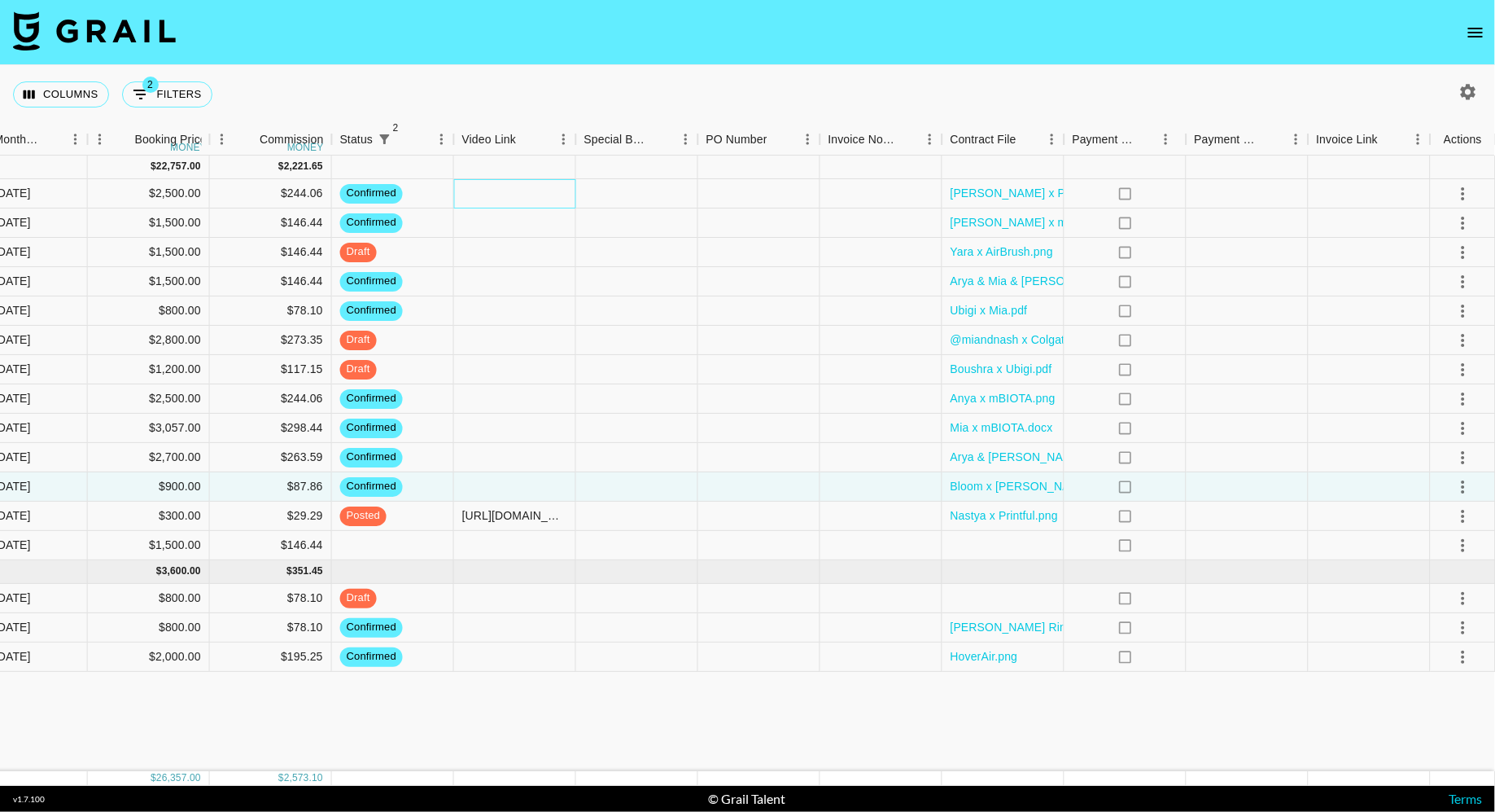
click at [517, 189] on div at bounding box center [515, 194] width 122 height 30
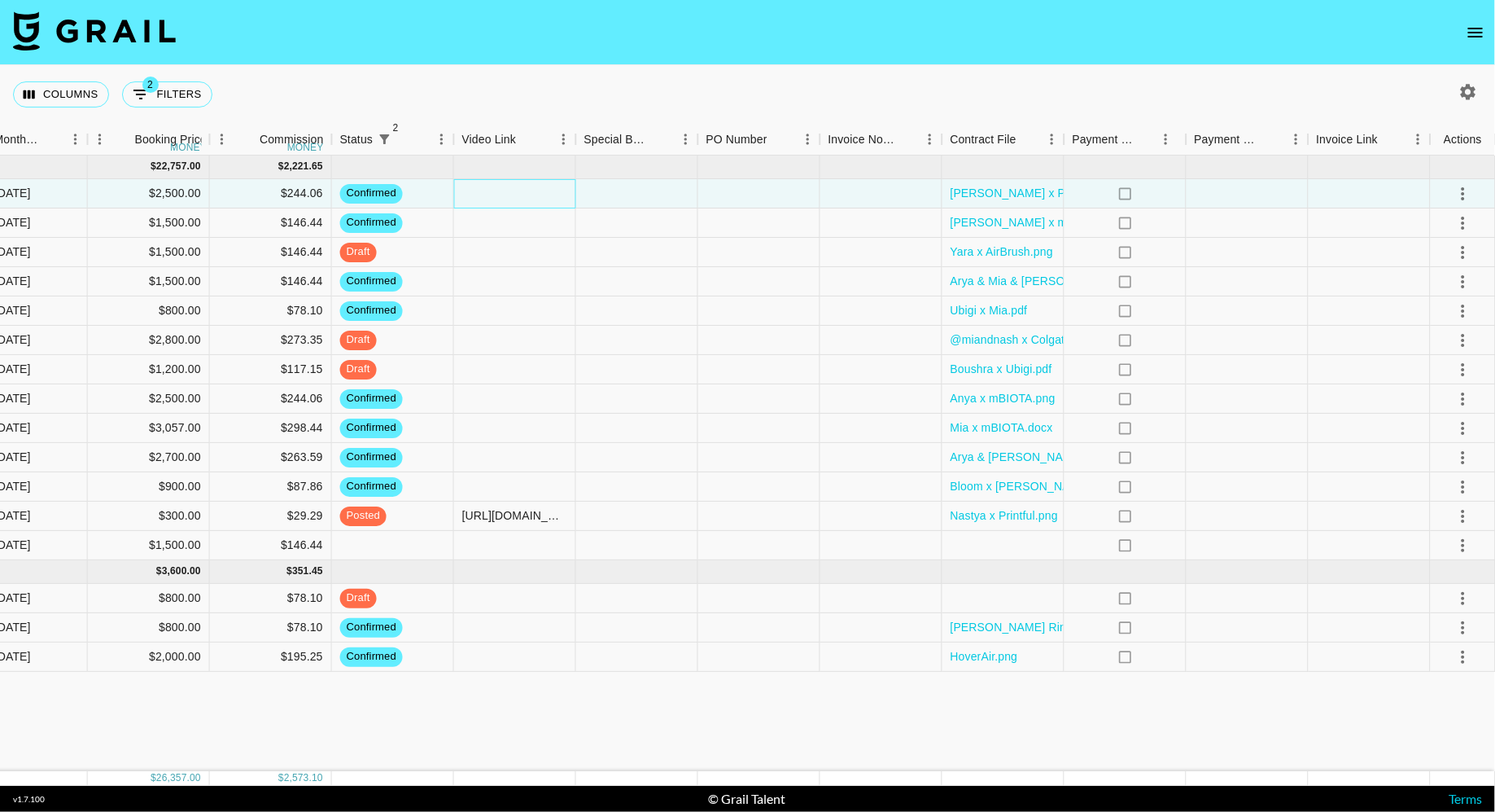
click at [517, 189] on div at bounding box center [515, 194] width 122 height 30
type input "[URL][DOMAIN_NAME]"
click at [670, 191] on div at bounding box center [637, 194] width 122 height 30
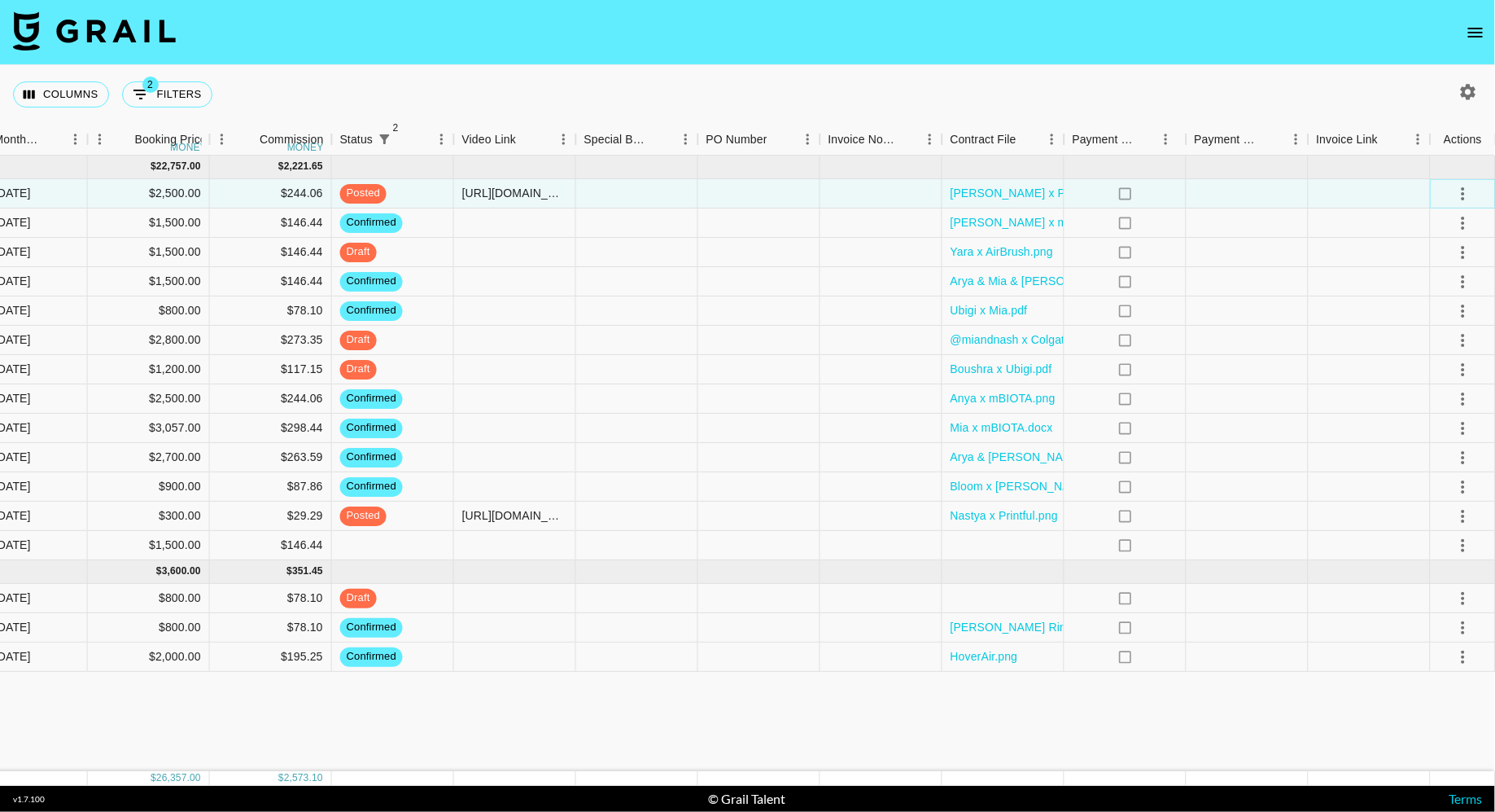
click at [1456, 193] on icon "select merge strategy" at bounding box center [1463, 194] width 20 height 20
click at [1440, 341] on div "Approve" at bounding box center [1428, 345] width 50 height 20
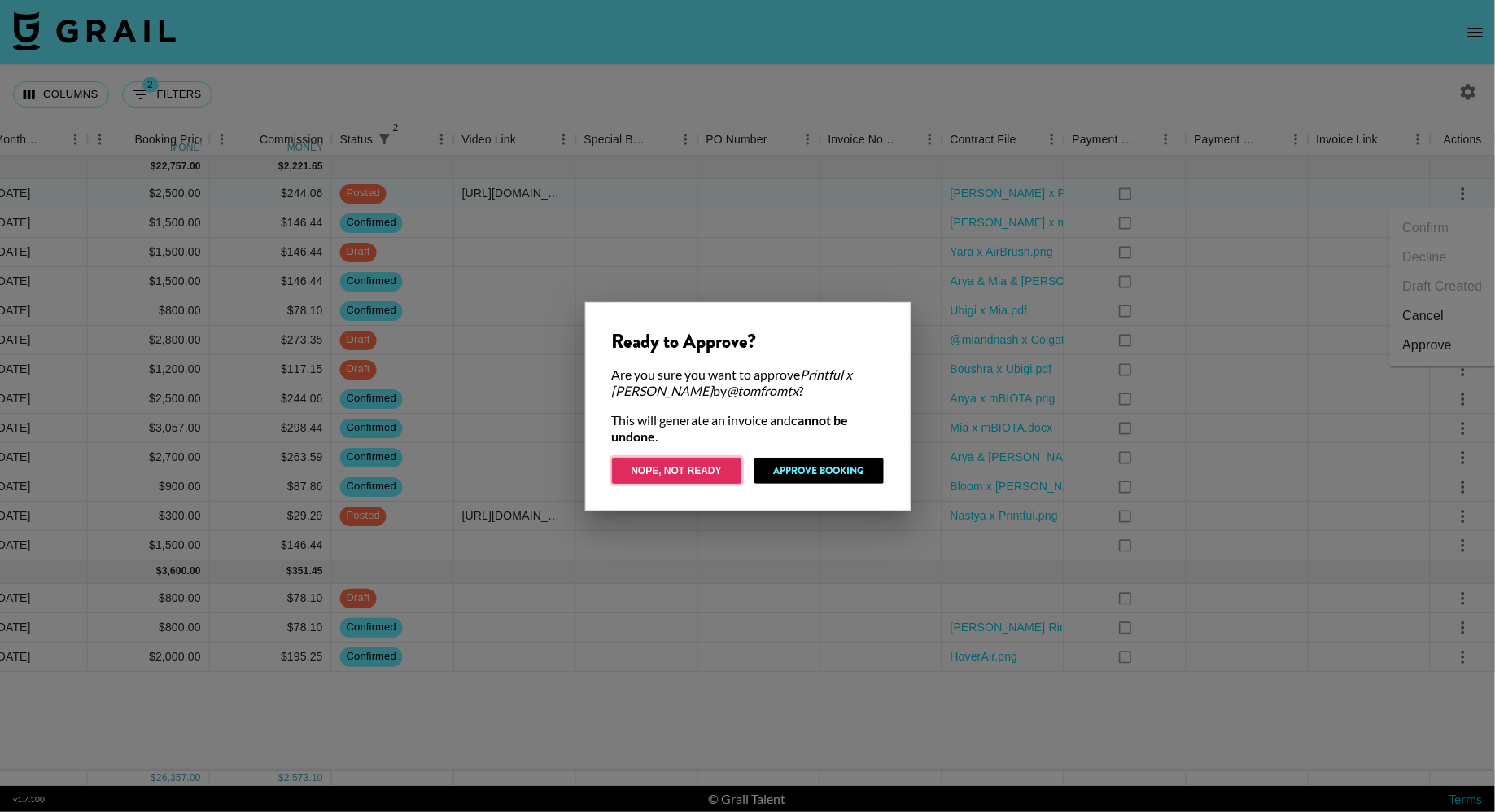
click at [685, 475] on button "Nope, Not Ready" at bounding box center [677, 471] width 129 height 26
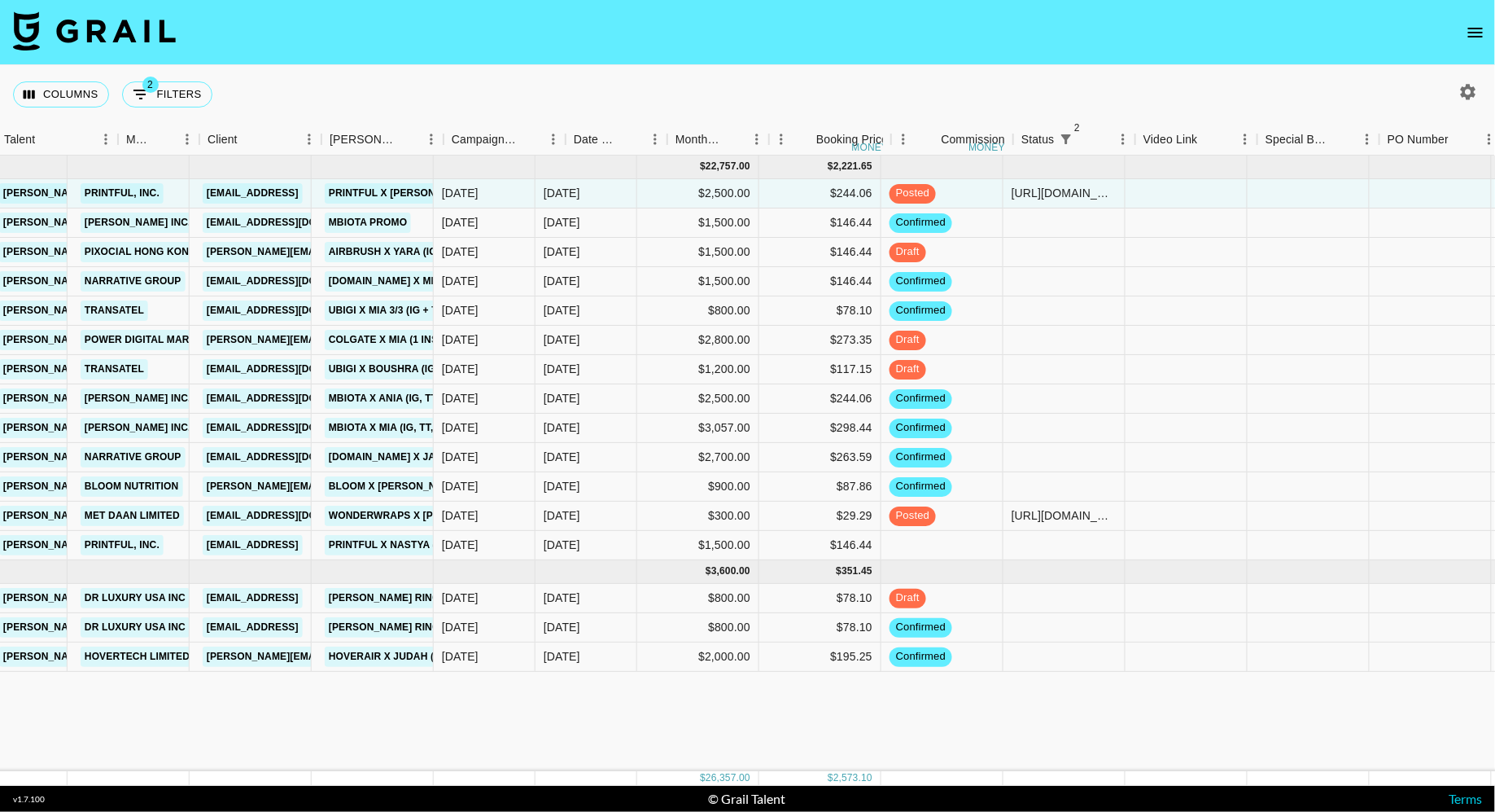
scroll to position [0, 286]
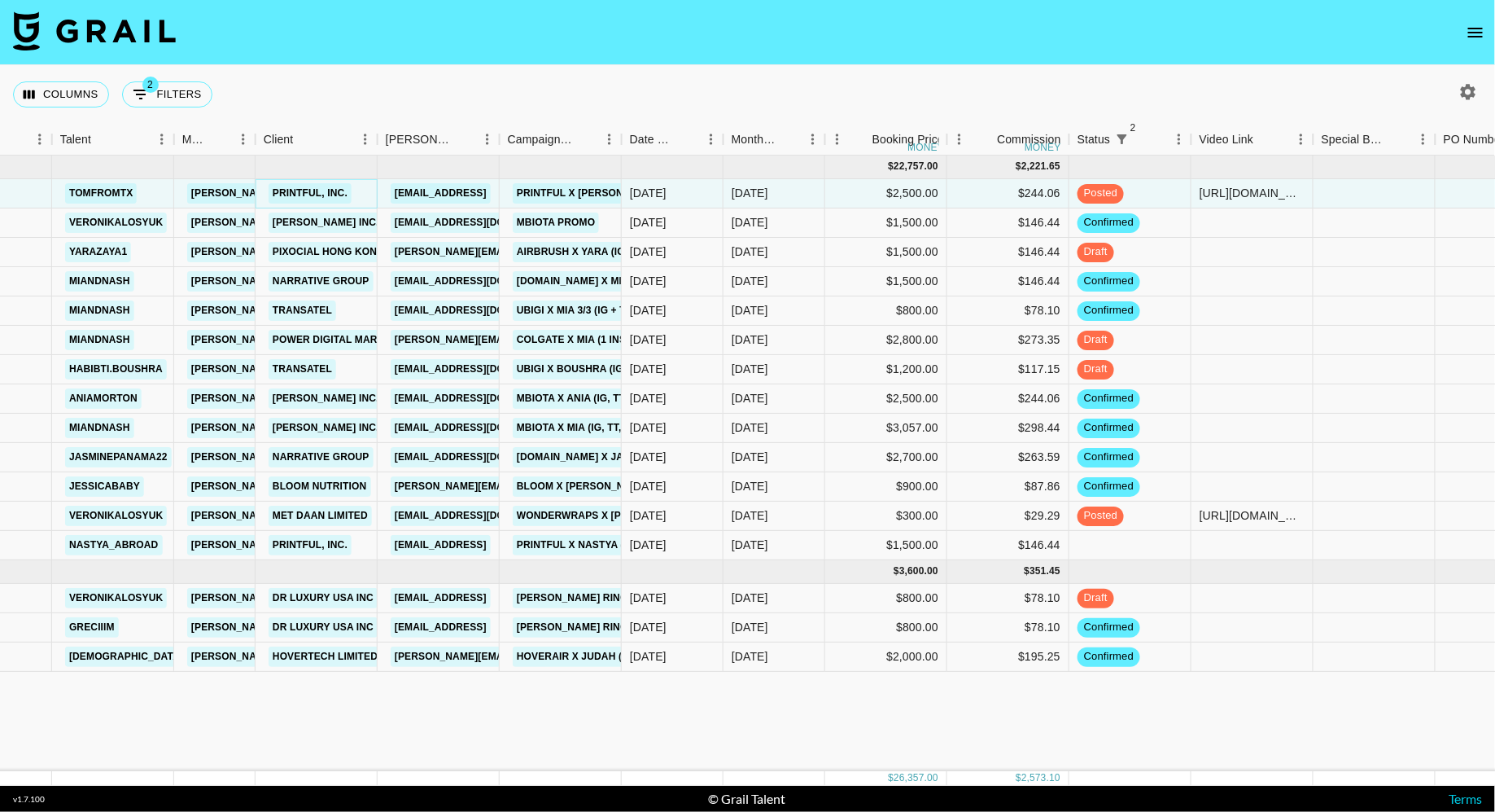
click at [314, 193] on link "Printful, Inc." at bounding box center [311, 193] width 83 height 20
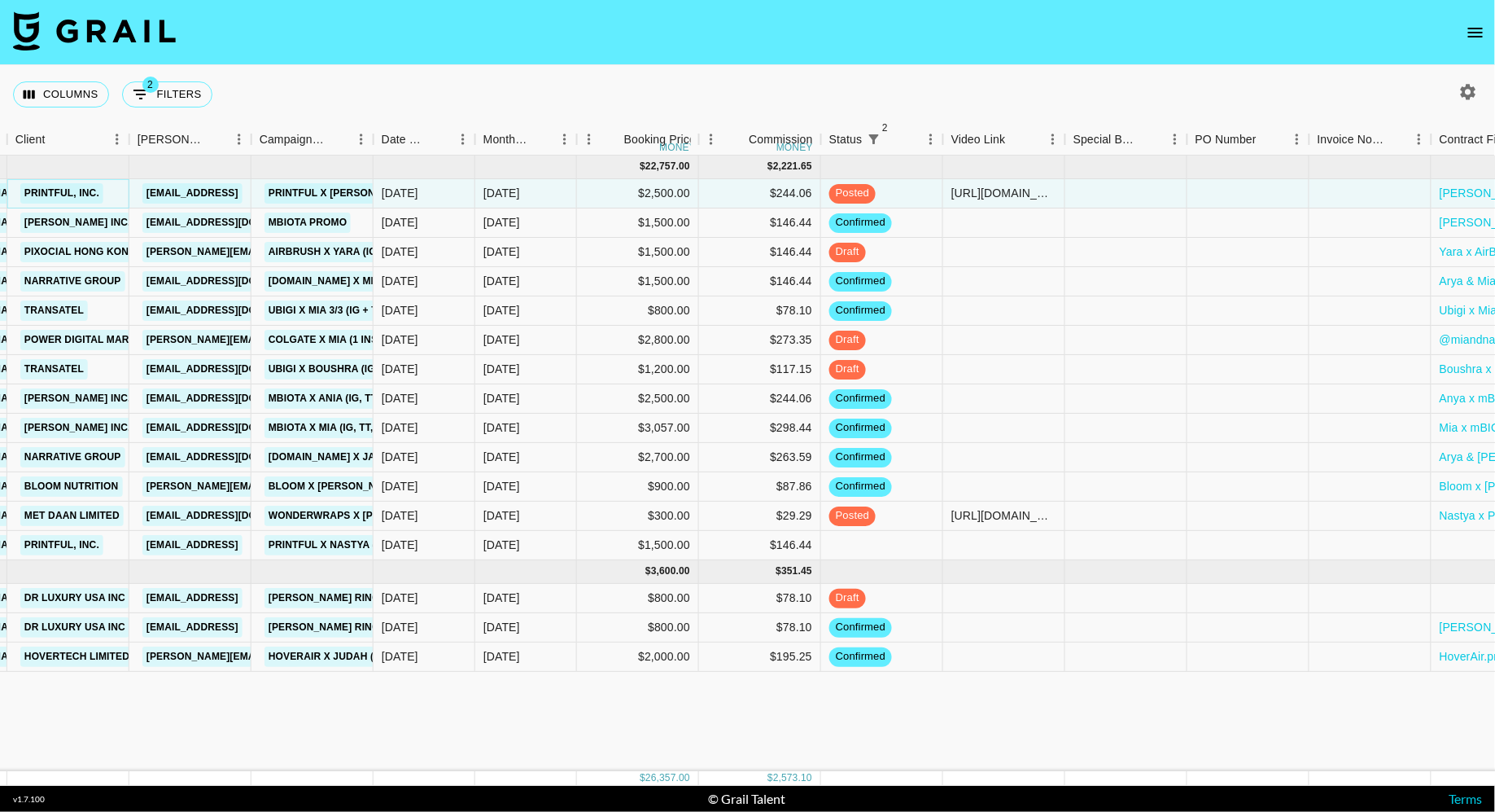
scroll to position [0, 1023]
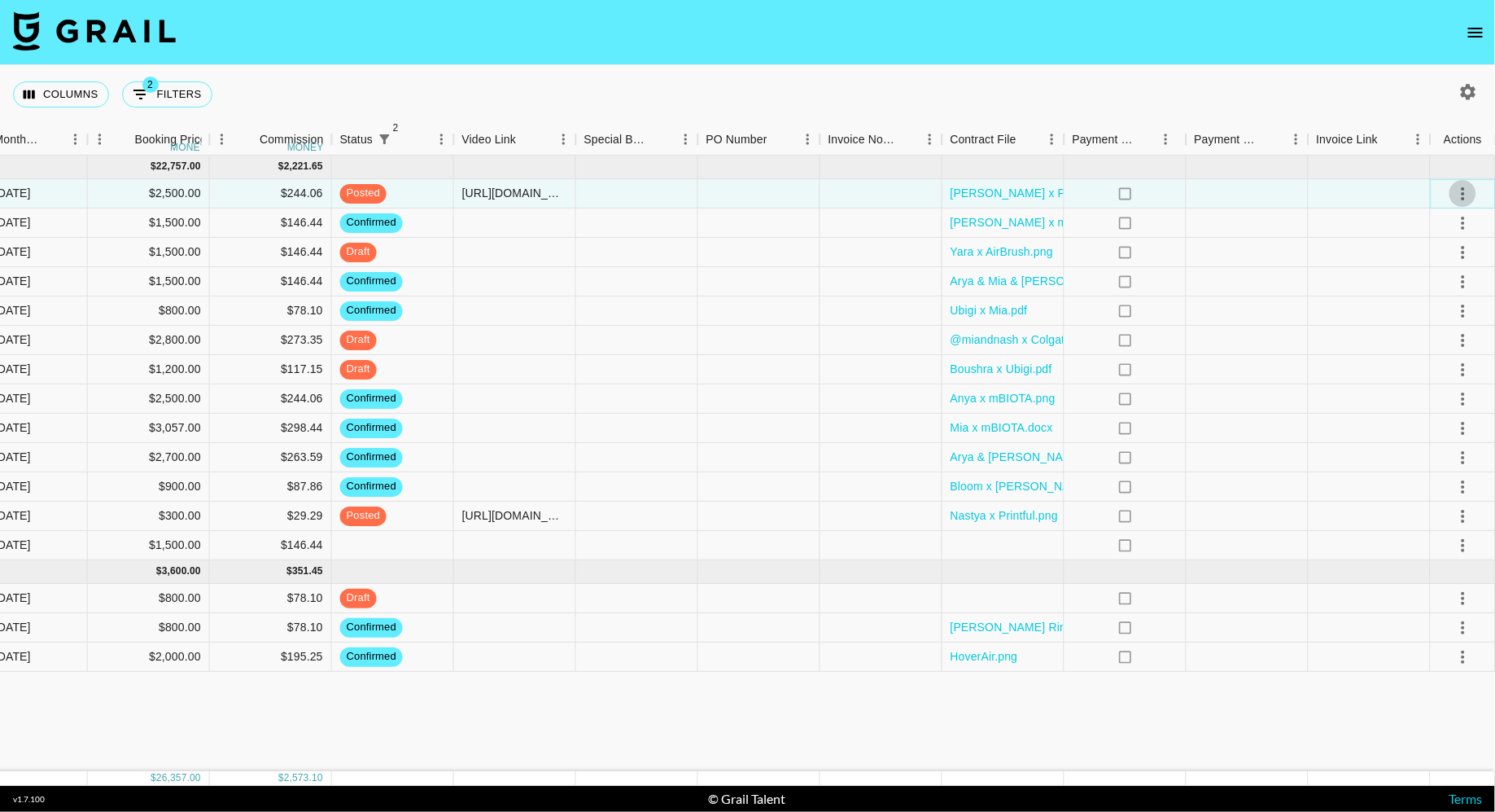
click at [1460, 194] on icon "select merge strategy" at bounding box center [1463, 194] width 20 height 20
click at [1447, 352] on div "Approve" at bounding box center [1428, 345] width 50 height 20
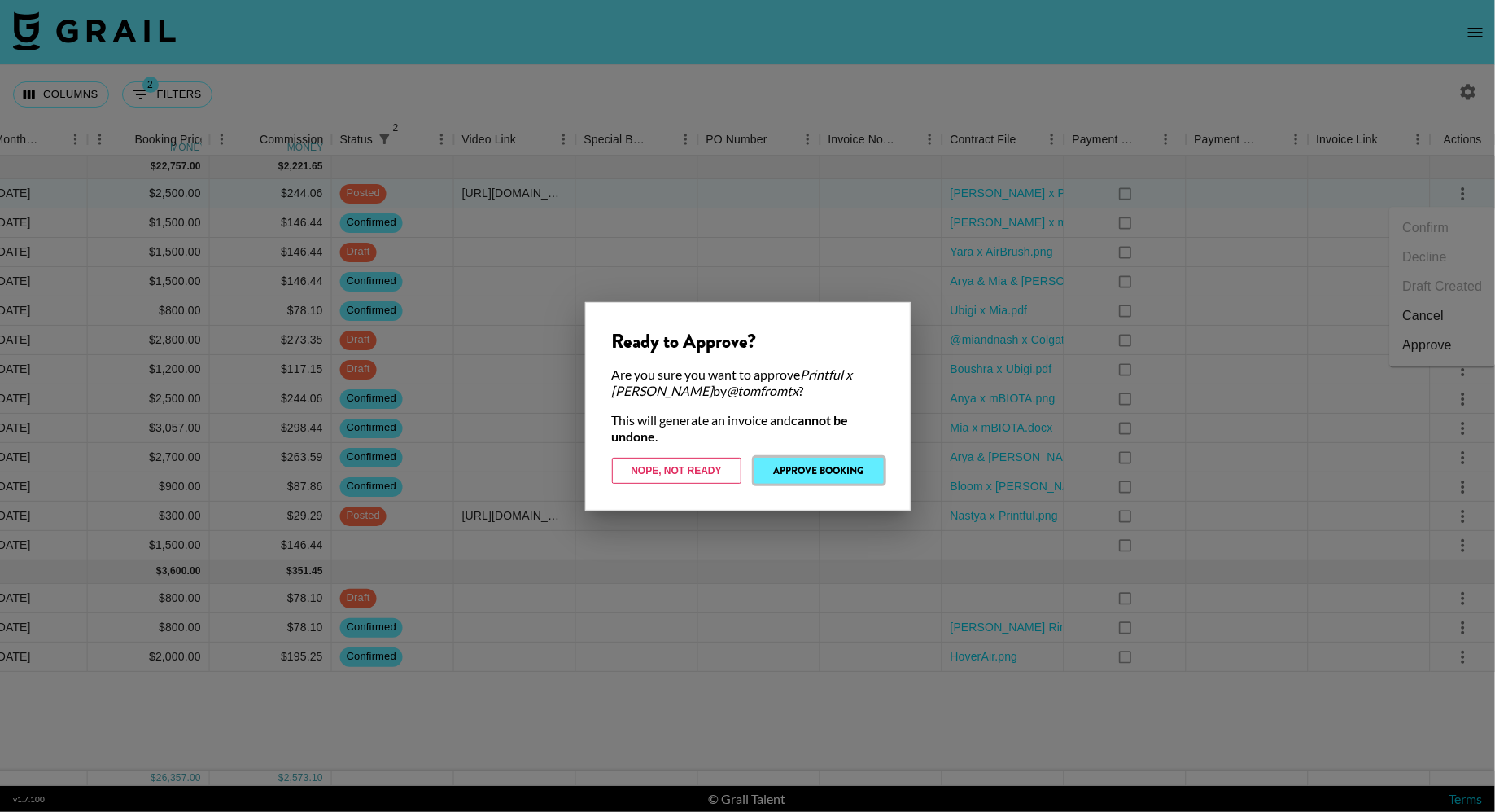
click at [838, 473] on button "Approve Booking" at bounding box center [819, 471] width 129 height 26
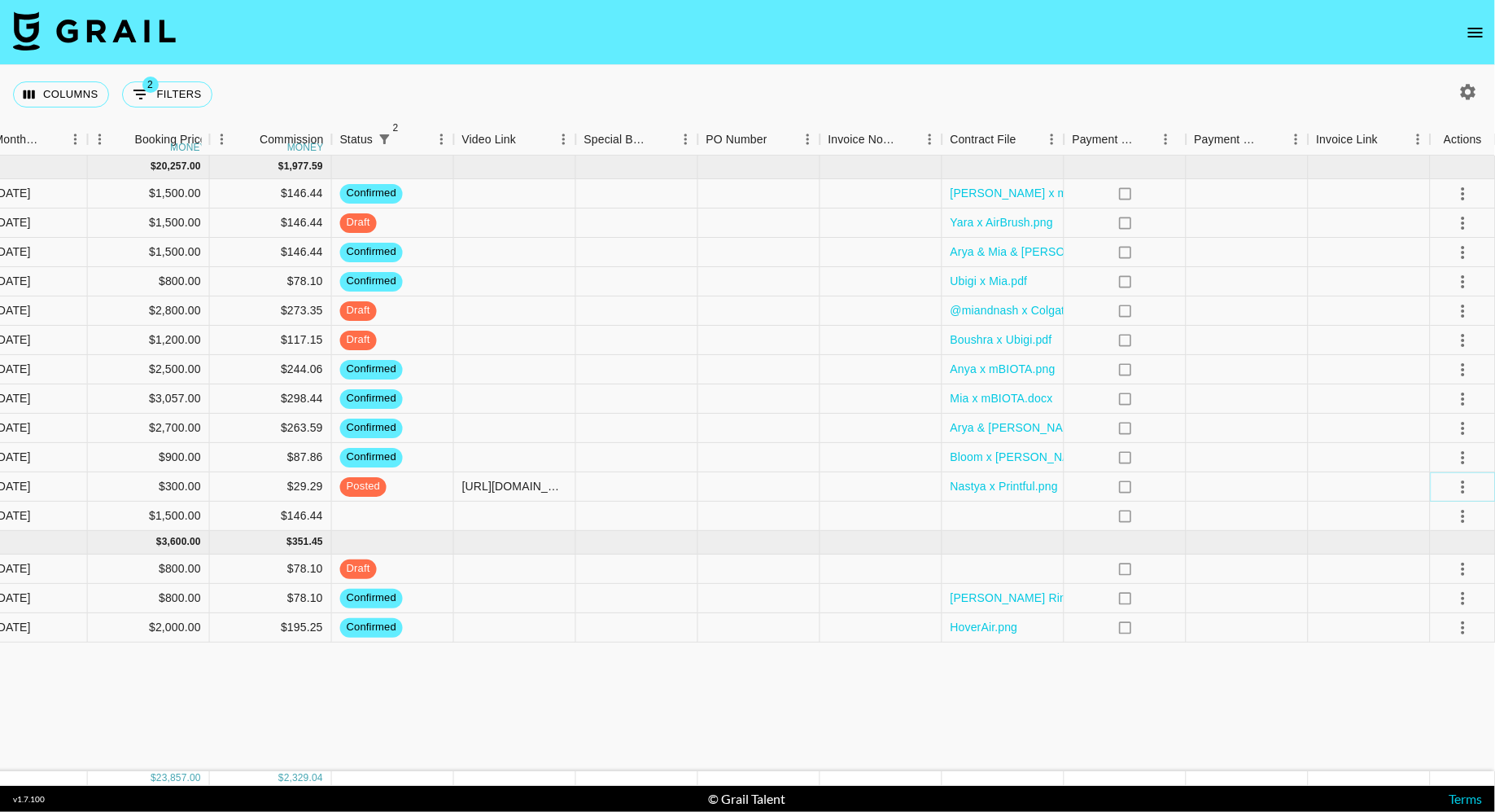
click at [1462, 491] on icon "select merge strategy" at bounding box center [1463, 486] width 3 height 13
click at [1447, 642] on div "Approve" at bounding box center [1428, 638] width 50 height 20
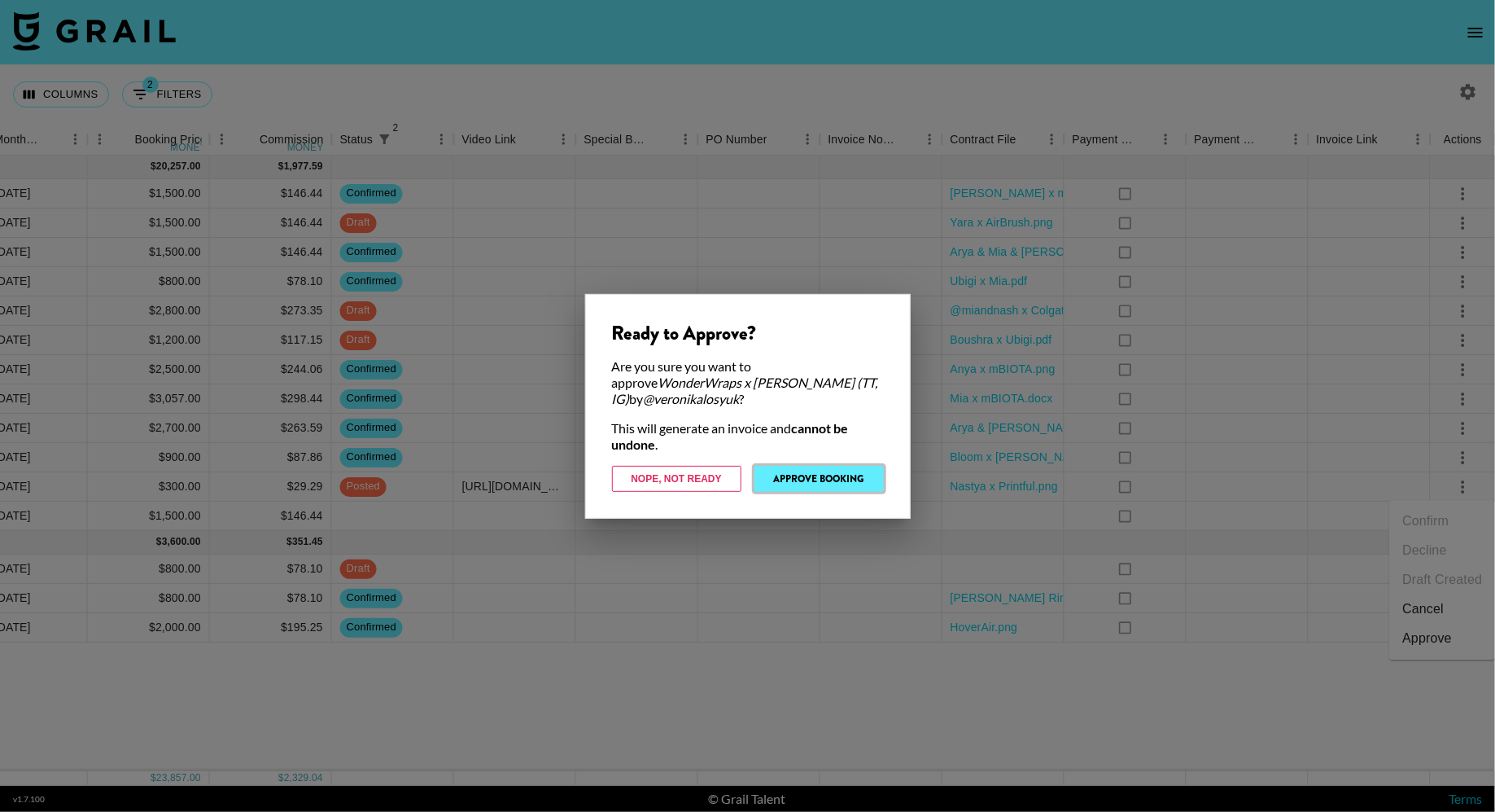
click at [839, 477] on button "Approve Booking" at bounding box center [819, 478] width 129 height 26
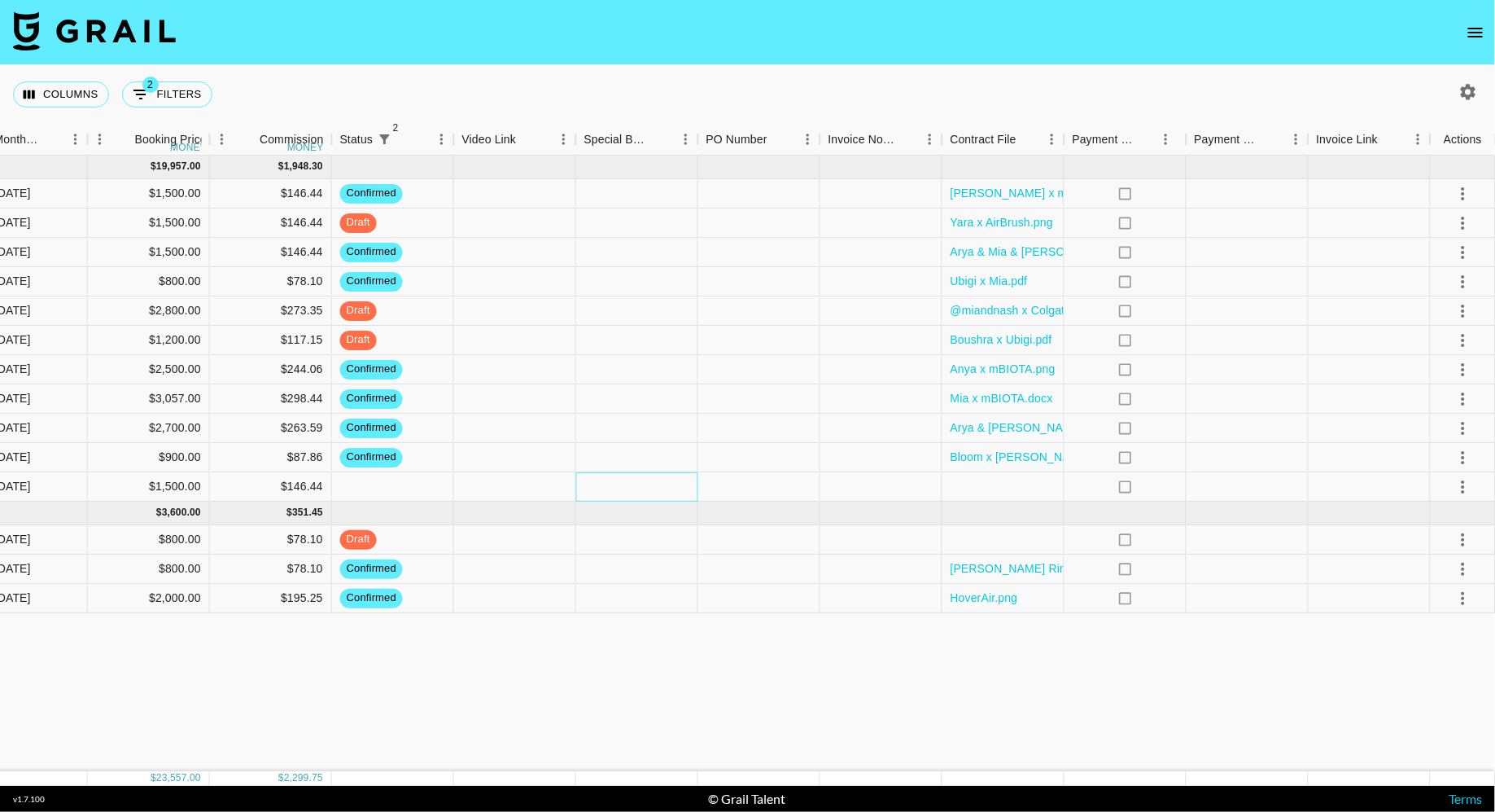
click at [649, 483] on div at bounding box center [637, 487] width 122 height 30
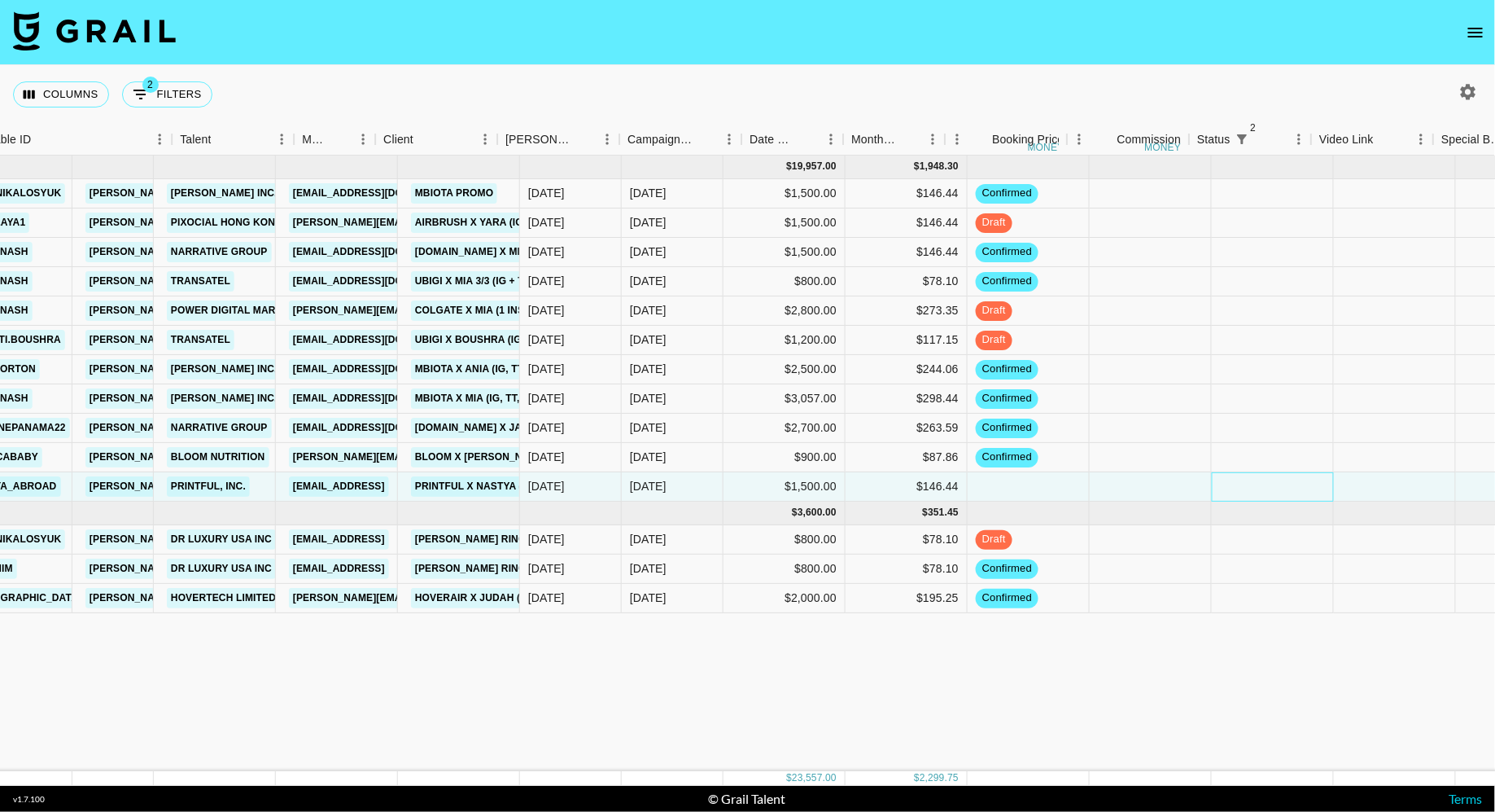
scroll to position [0, 165]
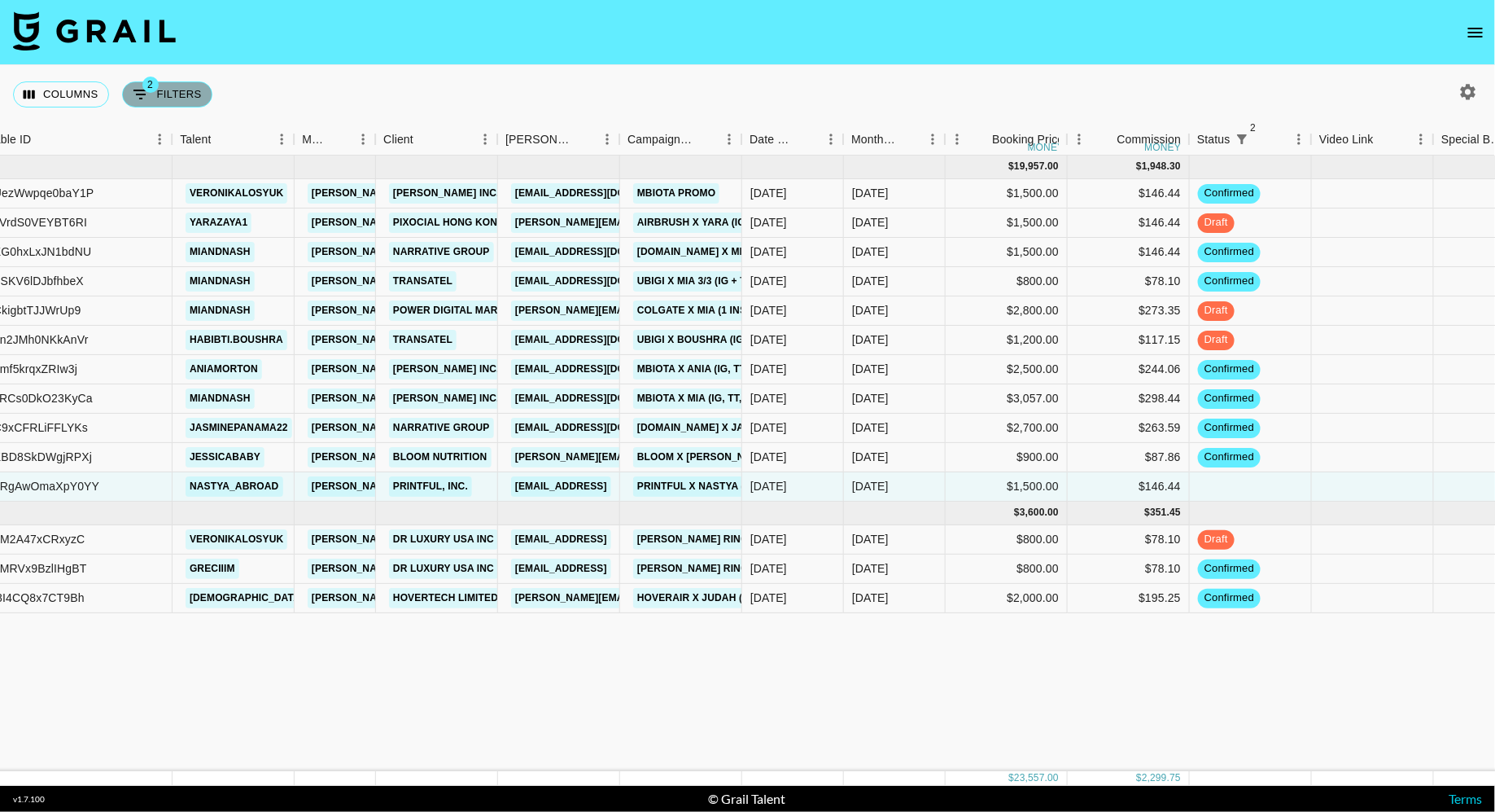
click at [155, 99] on button "2 Filters" at bounding box center [167, 94] width 90 height 26
select select "status"
select select "isNotAnyOf"
select select "status"
select select "not"
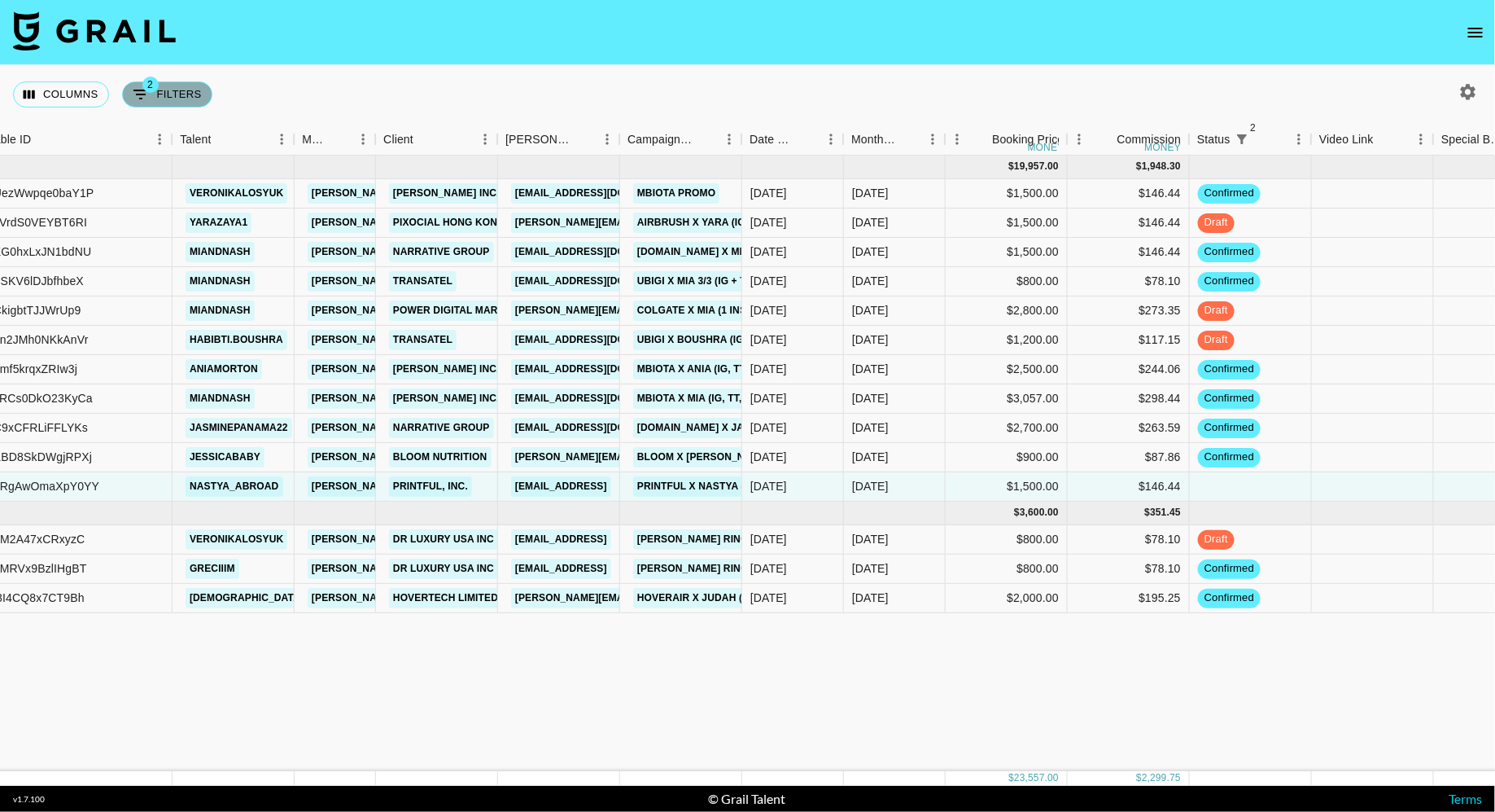
select select "approved"
select select "talentName"
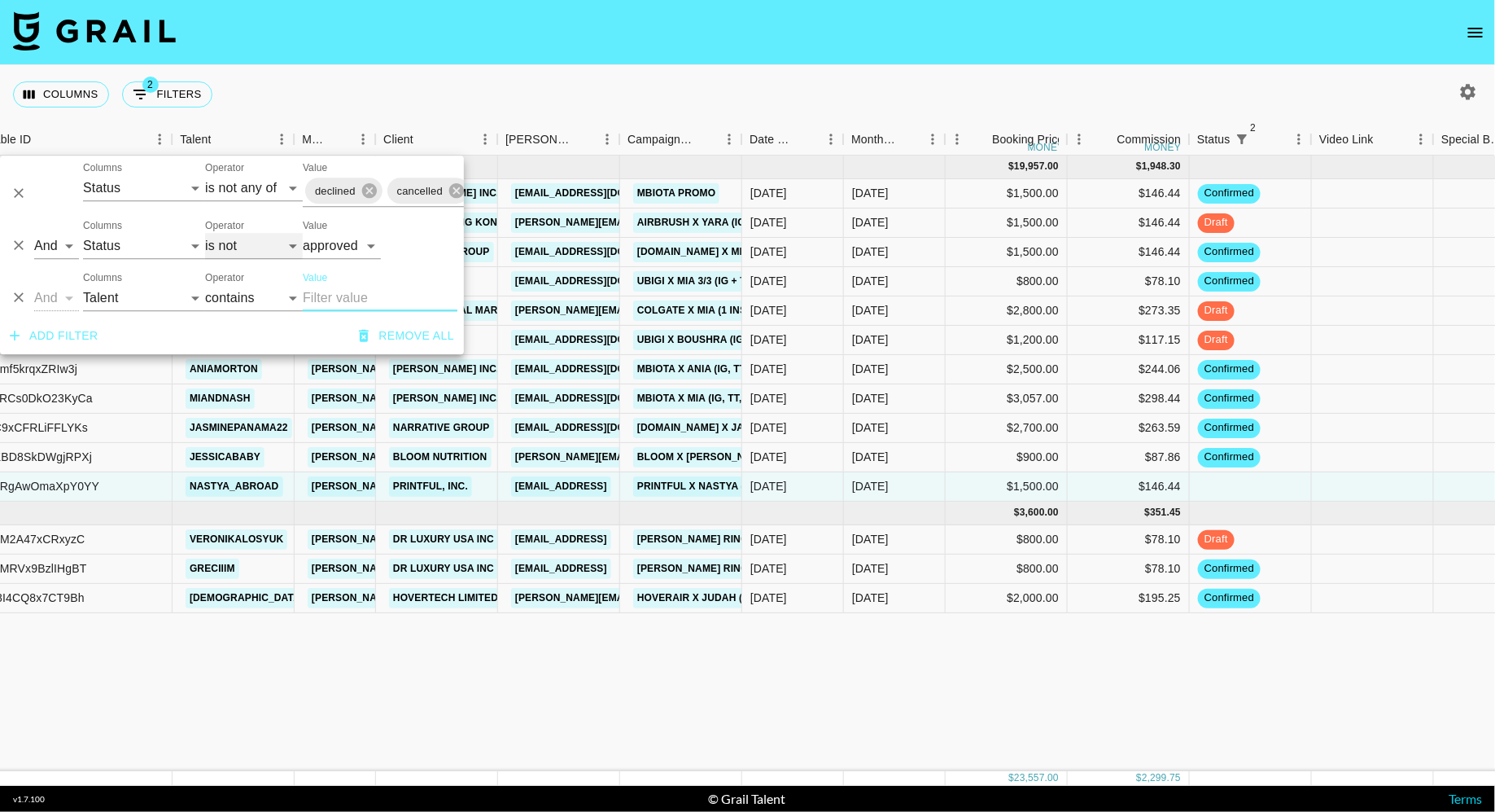
click at [231, 248] on select "is is not is any of is not any of" at bounding box center [254, 246] width 97 height 26
select select "is"
click at [205, 233] on select "is is not is any of is not any of" at bounding box center [254, 246] width 97 height 26
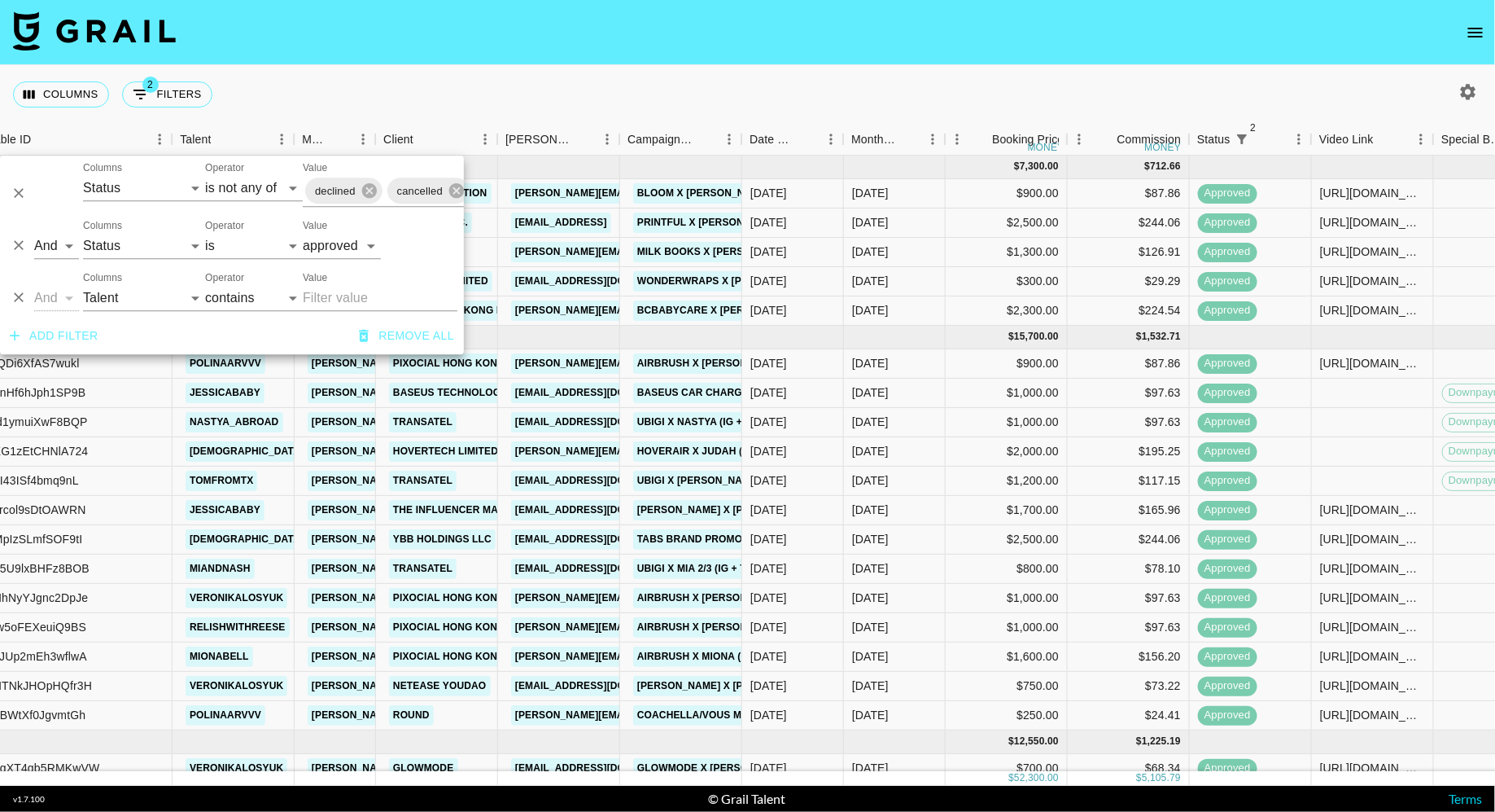
click at [553, 83] on div "Columns 2 Filters + Booking" at bounding box center [748, 94] width 1495 height 59
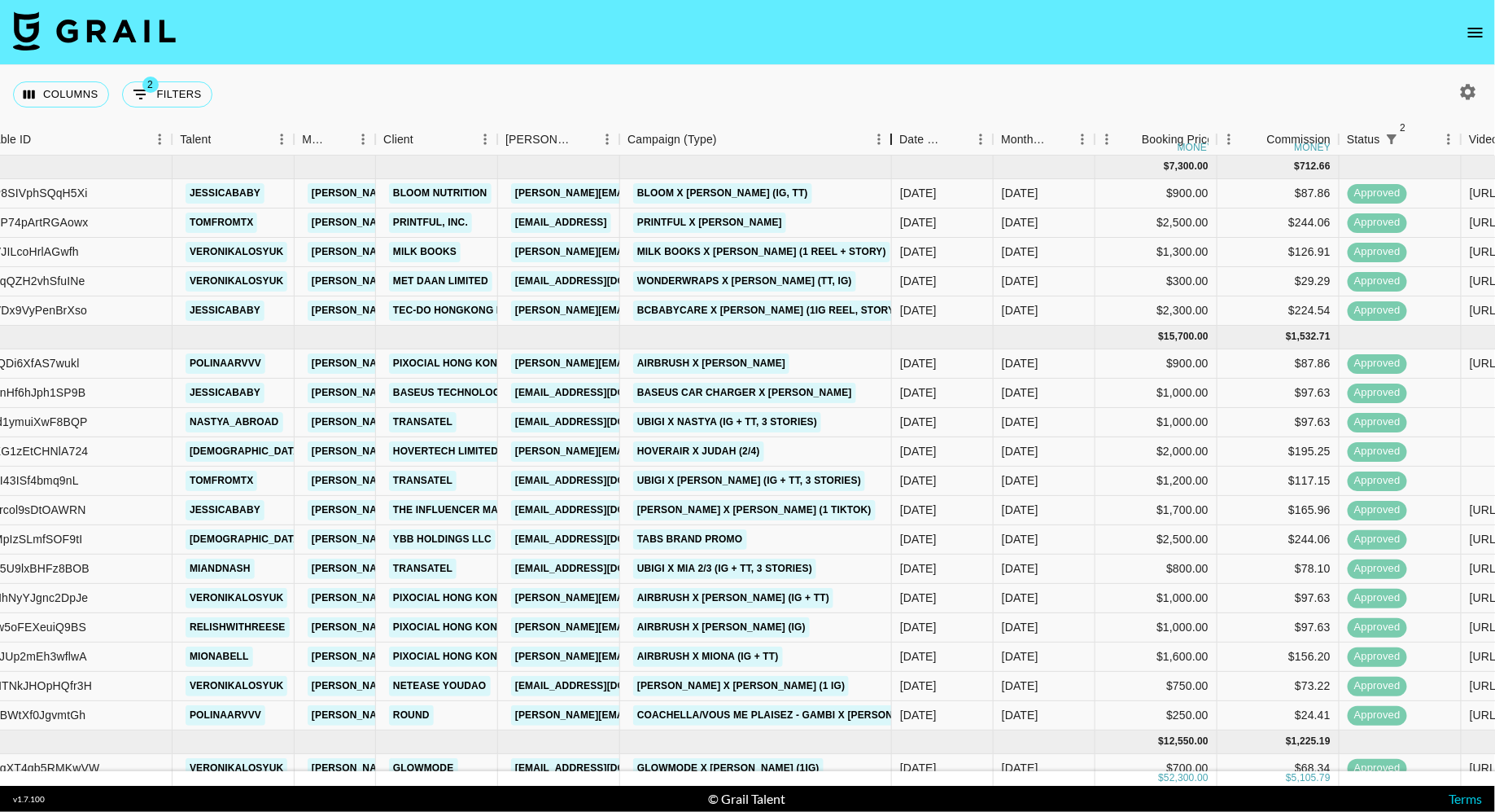
drag, startPoint x: 740, startPoint y: 147, endPoint x: 888, endPoint y: 139, distance: 148.2
click at [888, 139] on div "Campaign (Type)" at bounding box center [891, 140] width 20 height 32
click at [864, 269] on div "WonderWraps x [PERSON_NAME] (TT, IG)" at bounding box center [756, 282] width 272 height 30
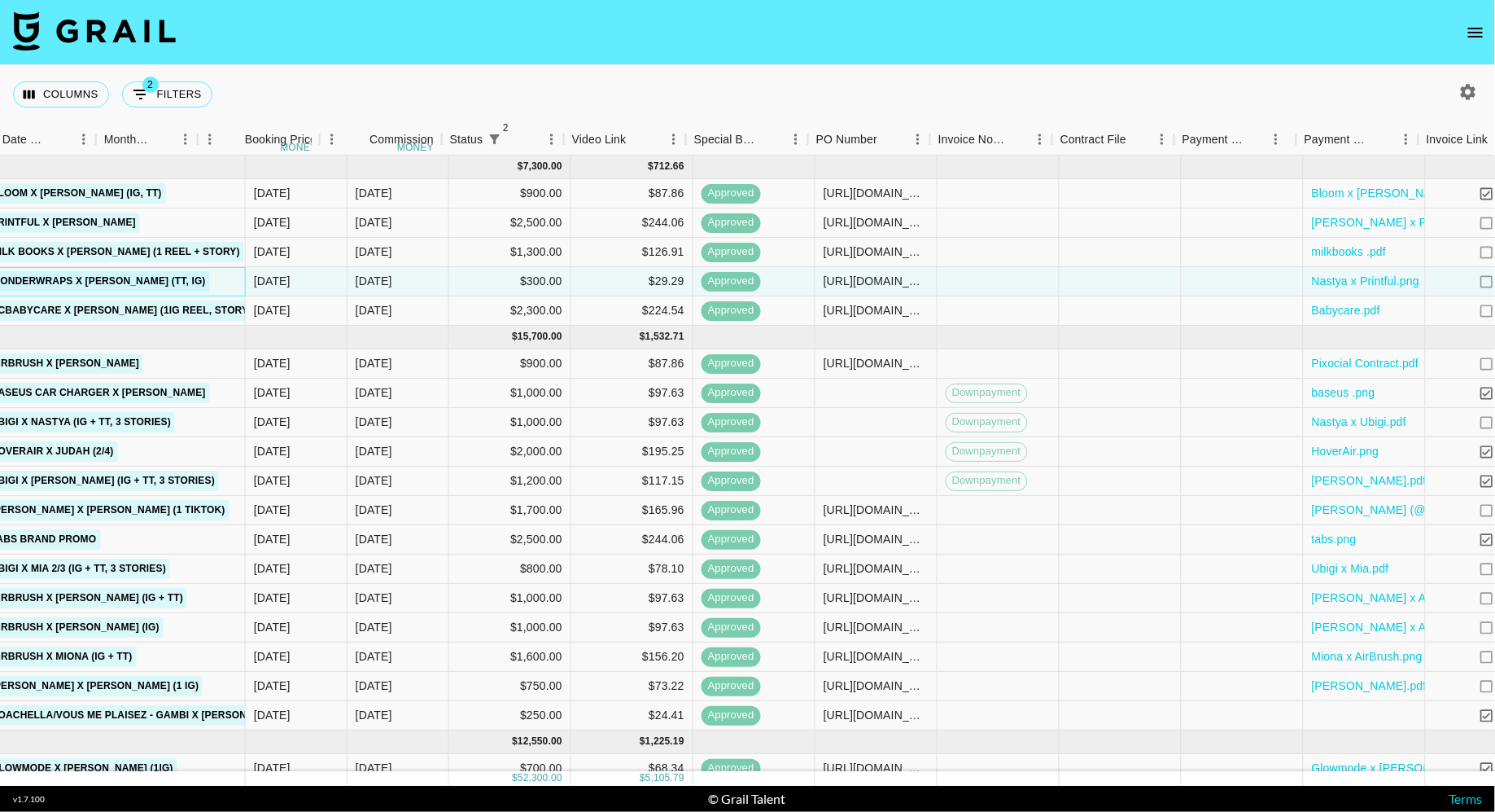
scroll to position [0, 1173]
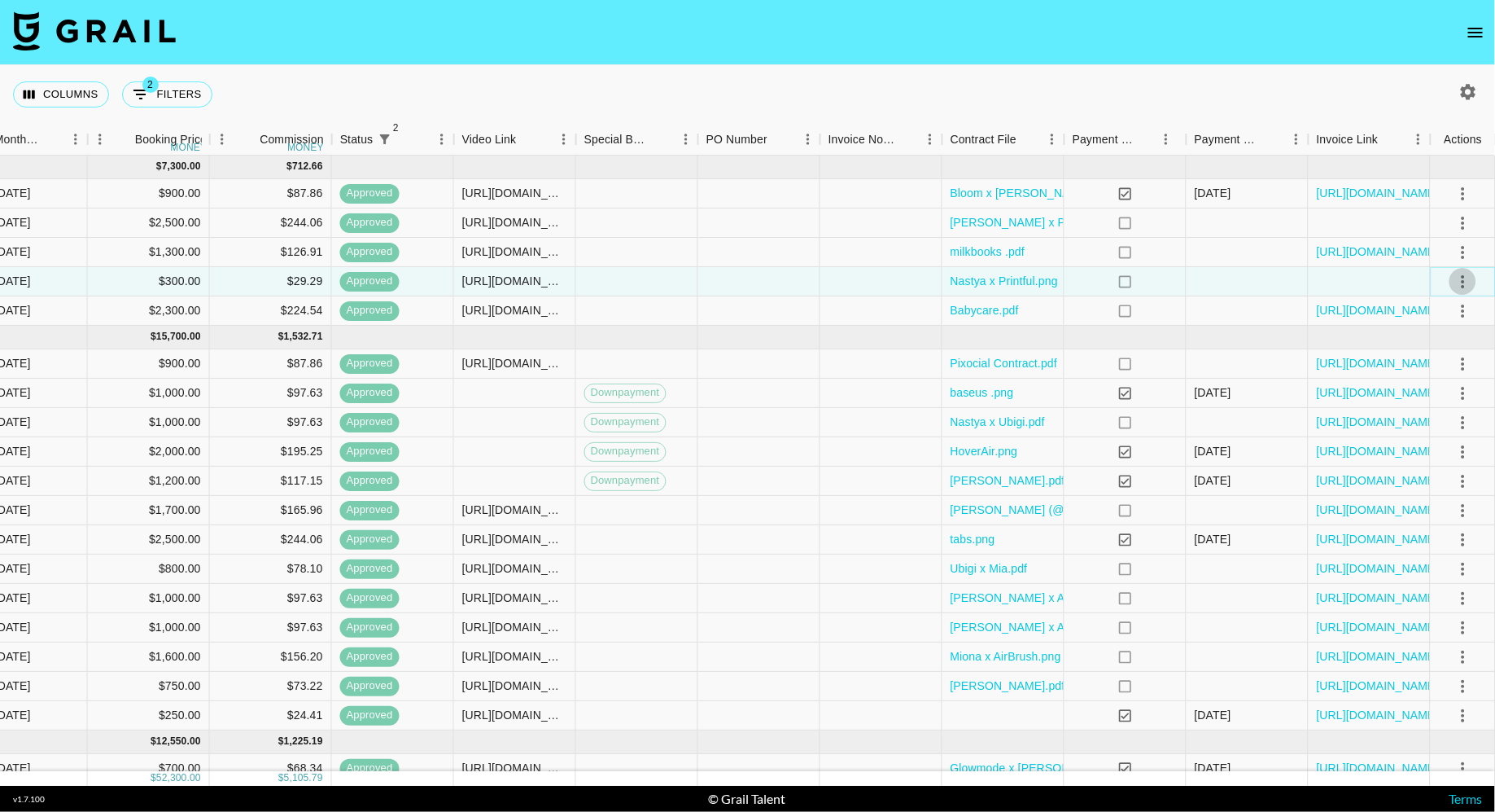
click at [1462, 283] on icon "select merge strategy" at bounding box center [1463, 282] width 20 height 20
click at [1427, 400] on li "Cancel" at bounding box center [1443, 405] width 106 height 30
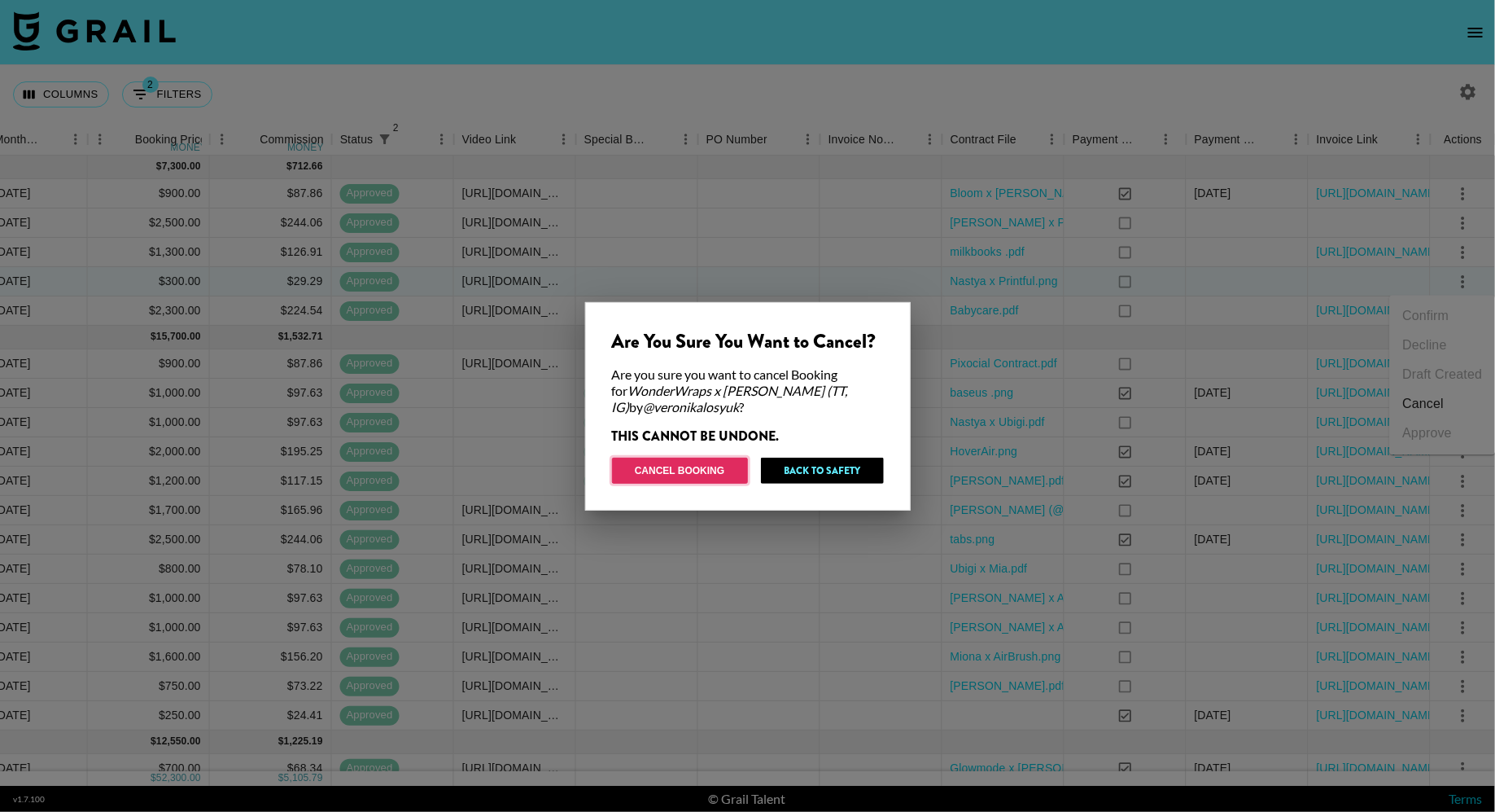
click at [690, 473] on button "Cancel Booking" at bounding box center [680, 471] width 136 height 26
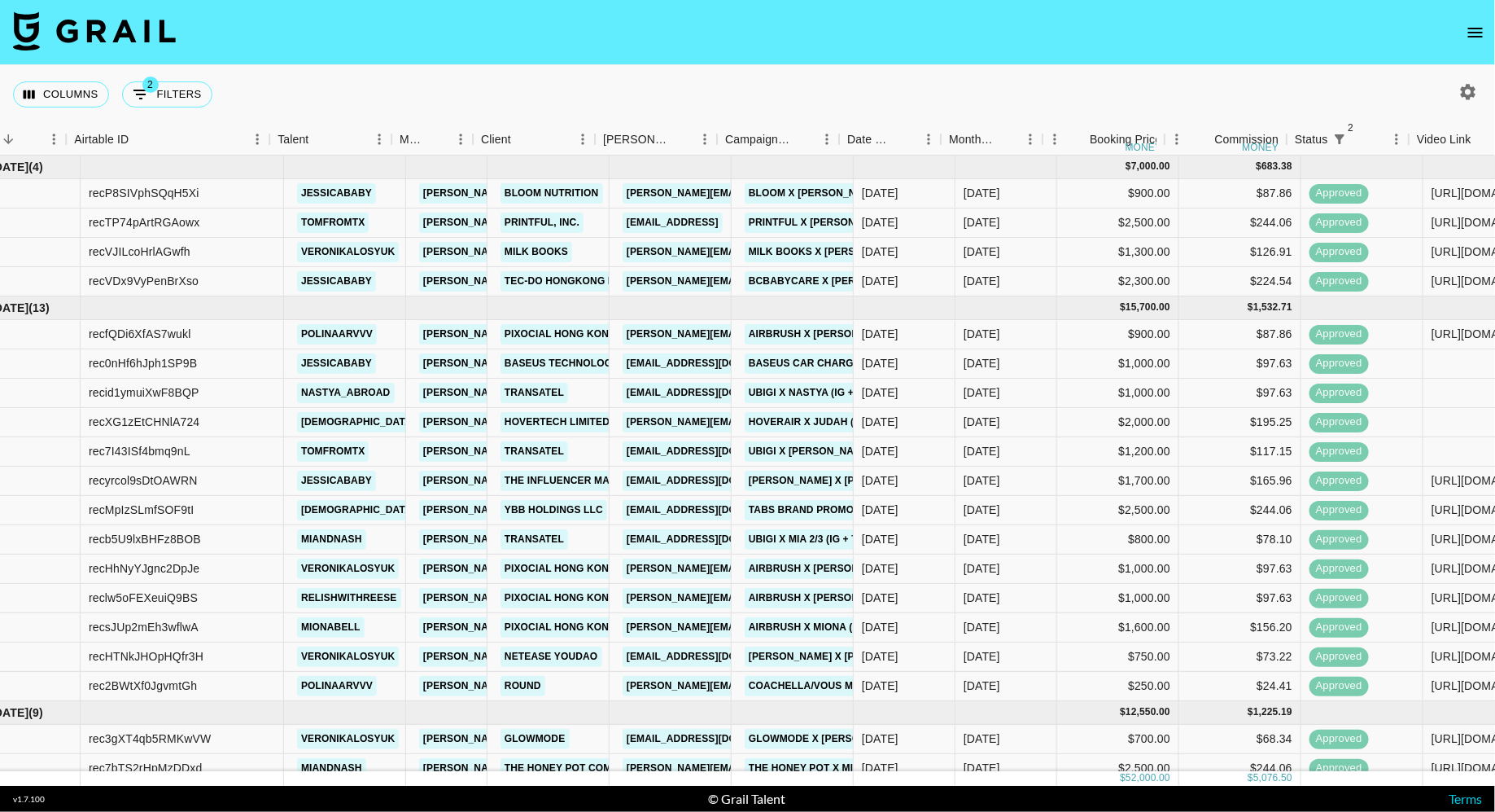
scroll to position [0, 0]
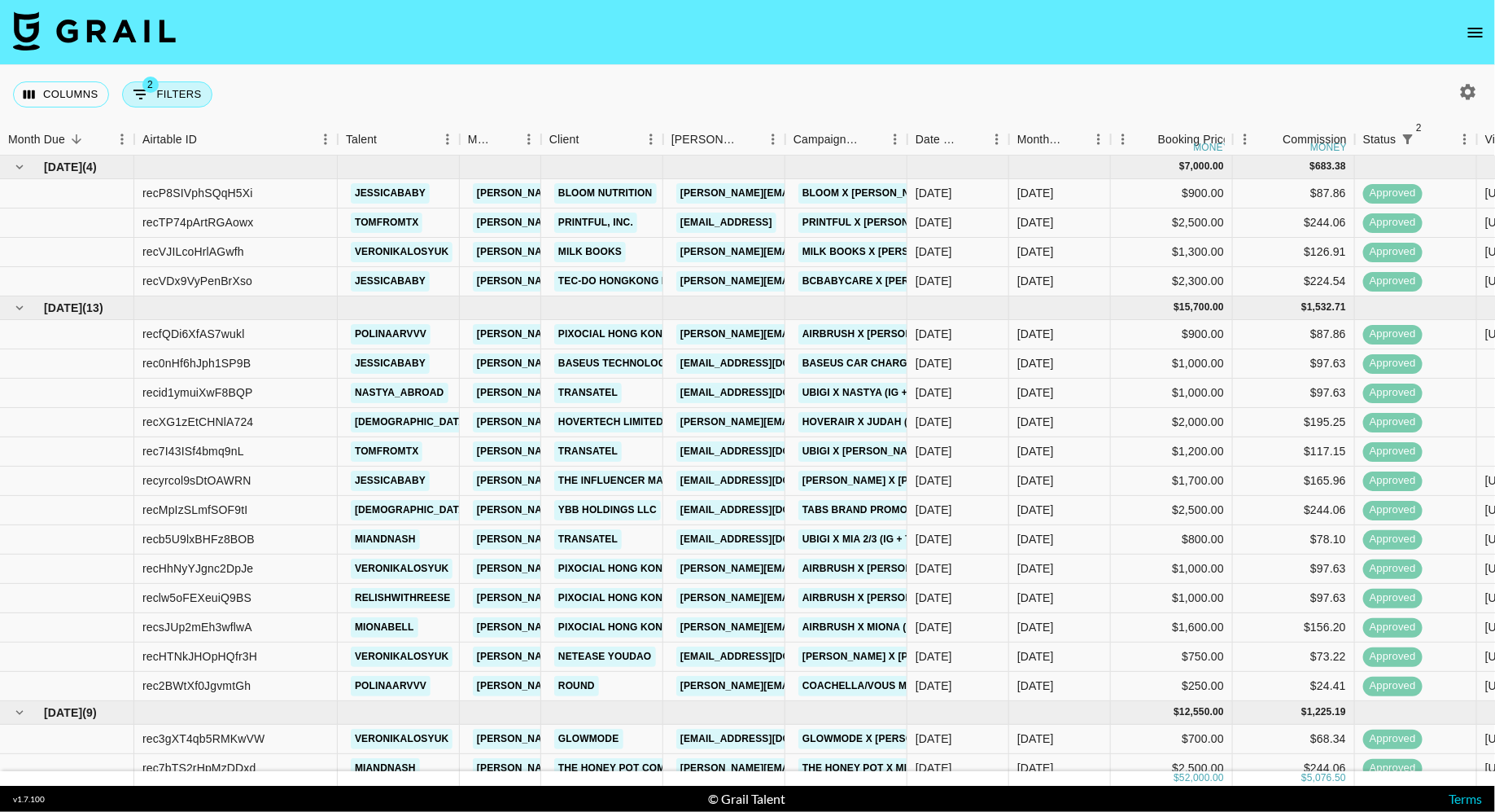
click at [171, 94] on button "2 Filters" at bounding box center [167, 94] width 90 height 26
select select "status"
select select "isNotAnyOf"
select select "status"
select select "approved"
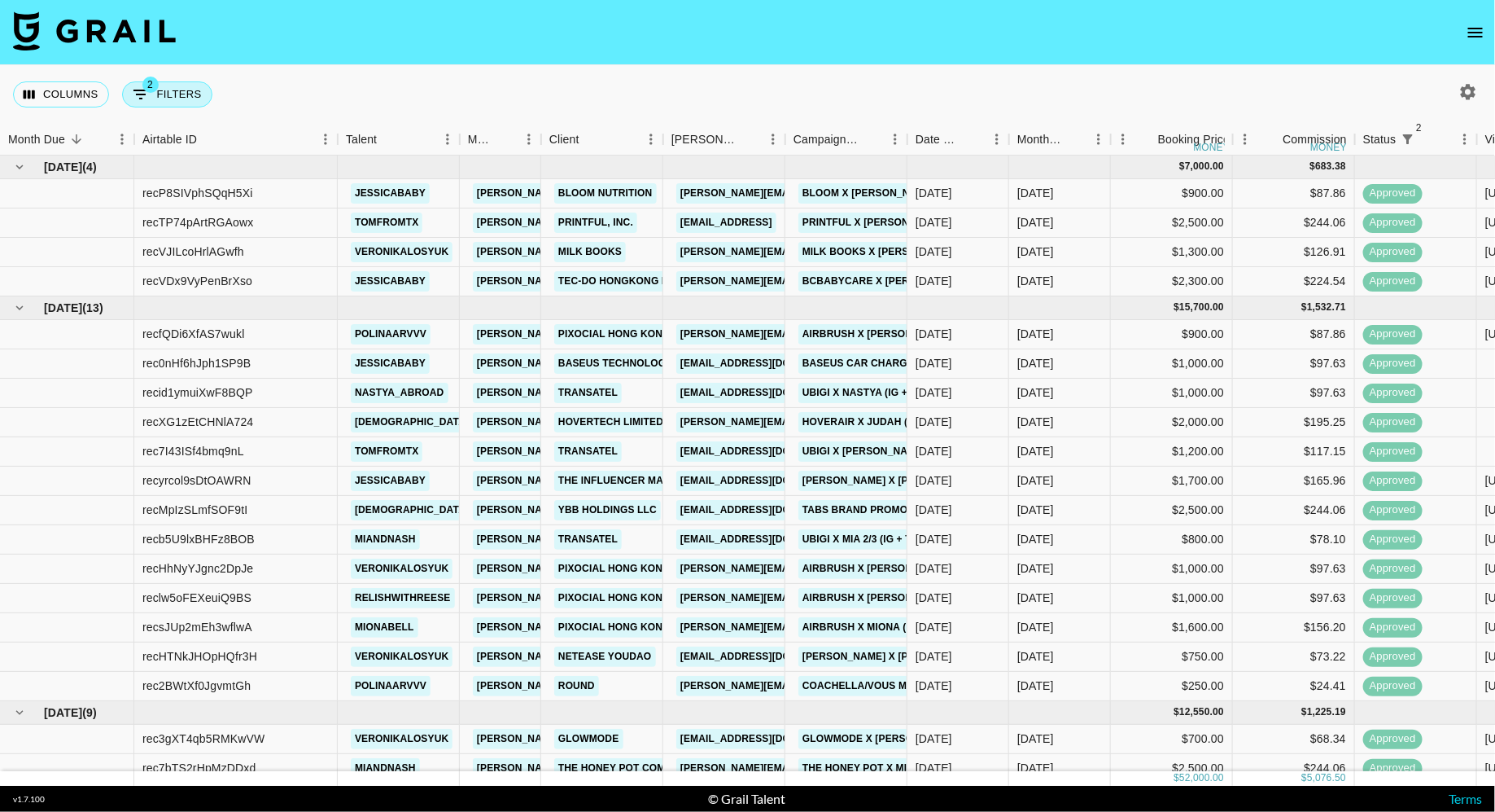
select select "talentName"
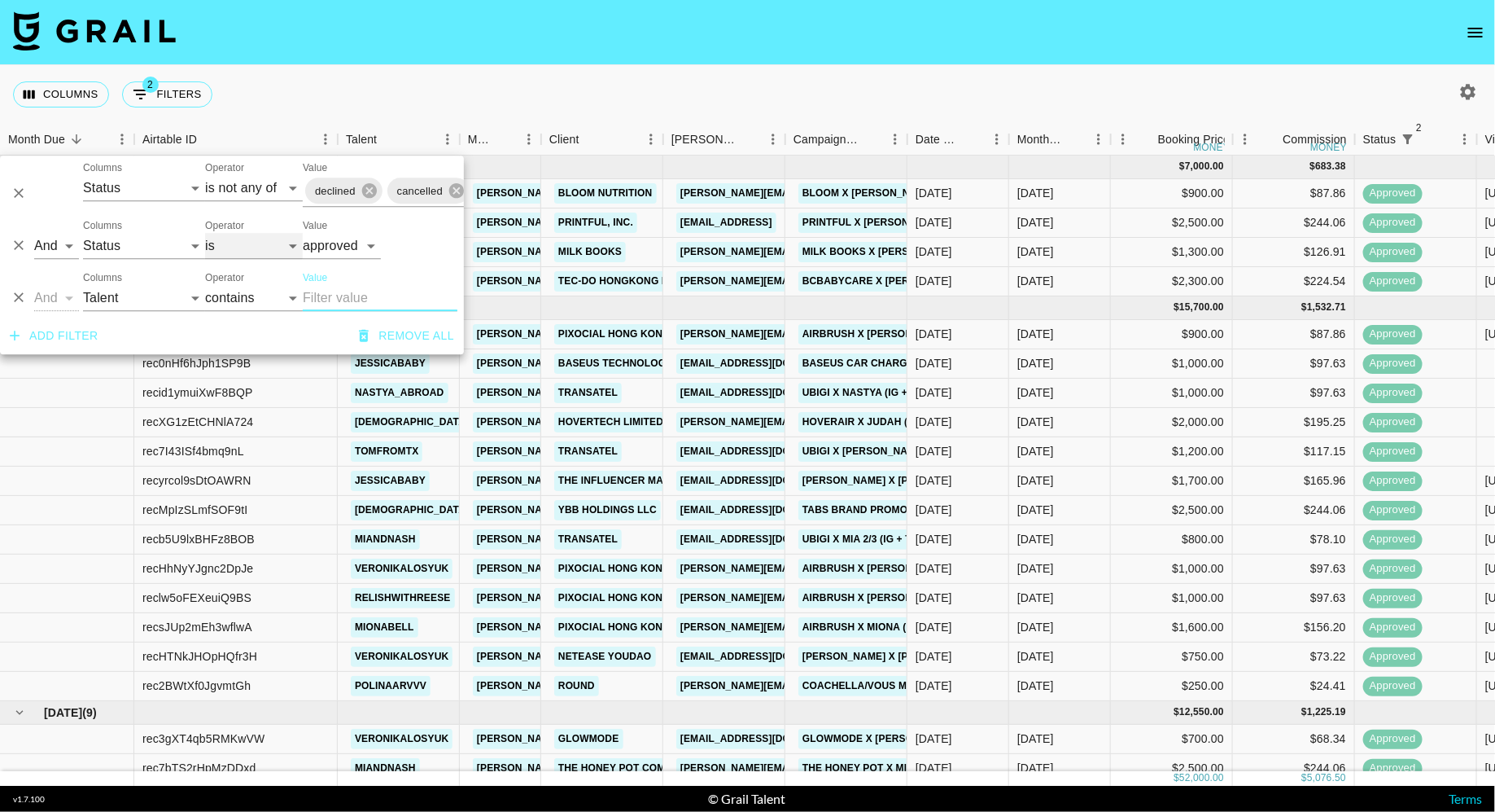
click at [224, 242] on select "is is not is any of is not any of" at bounding box center [254, 246] width 97 height 26
select select "not"
click at [205, 233] on select "is is not is any of is not any of" at bounding box center [254, 246] width 97 height 26
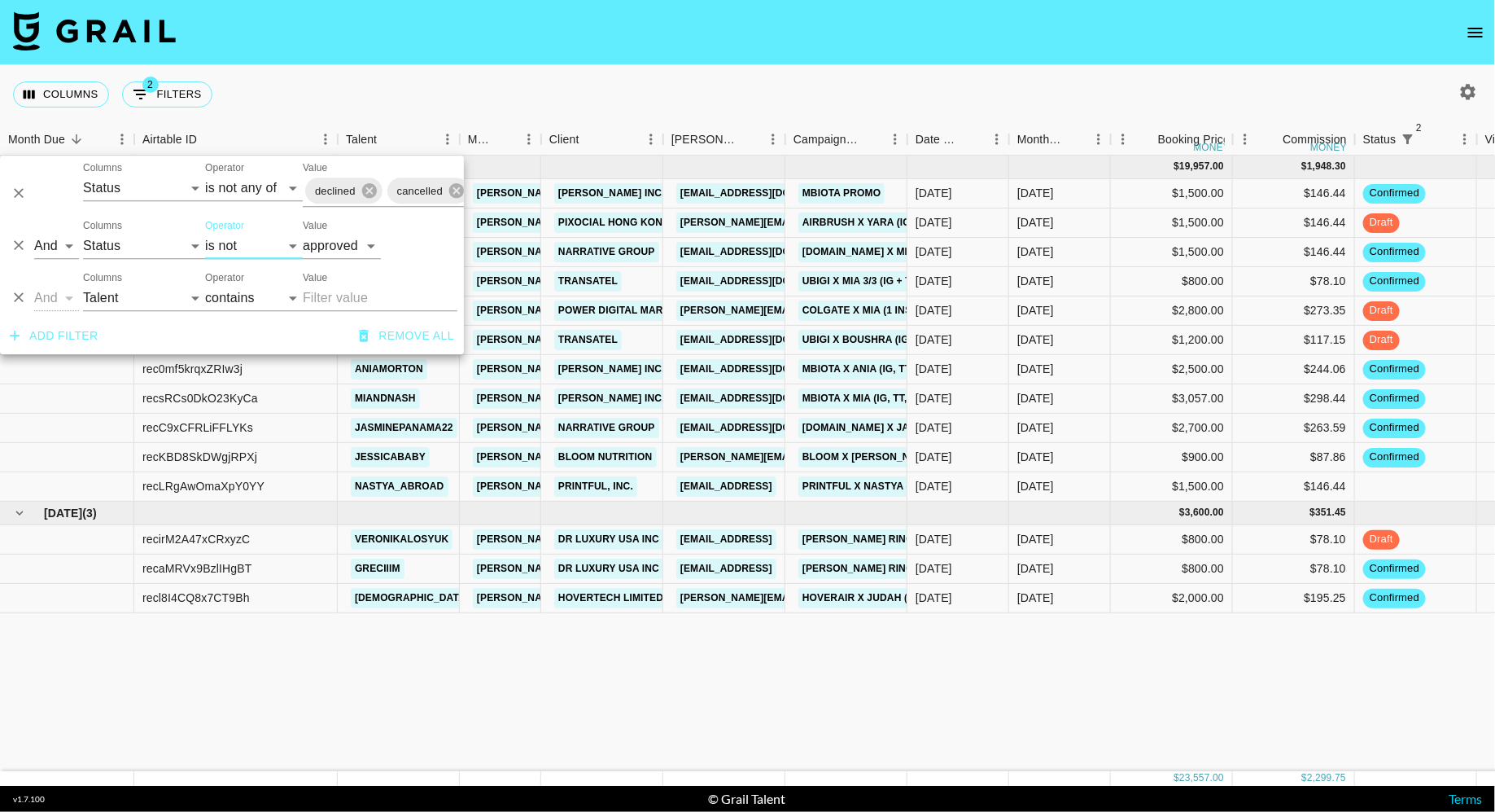
click at [730, 92] on div "Columns 2 Filters + Booking" at bounding box center [748, 94] width 1495 height 59
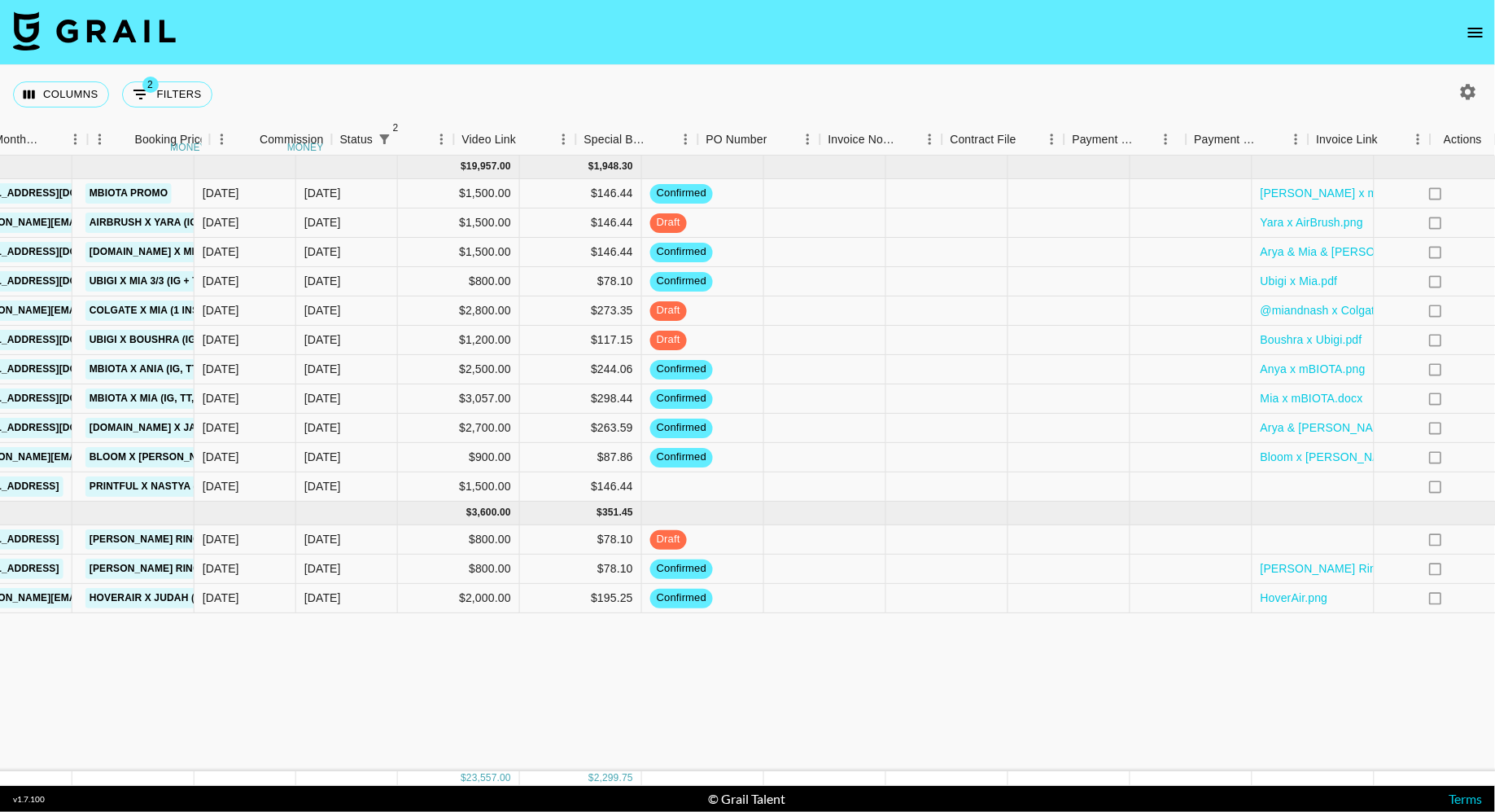
scroll to position [0, 1023]
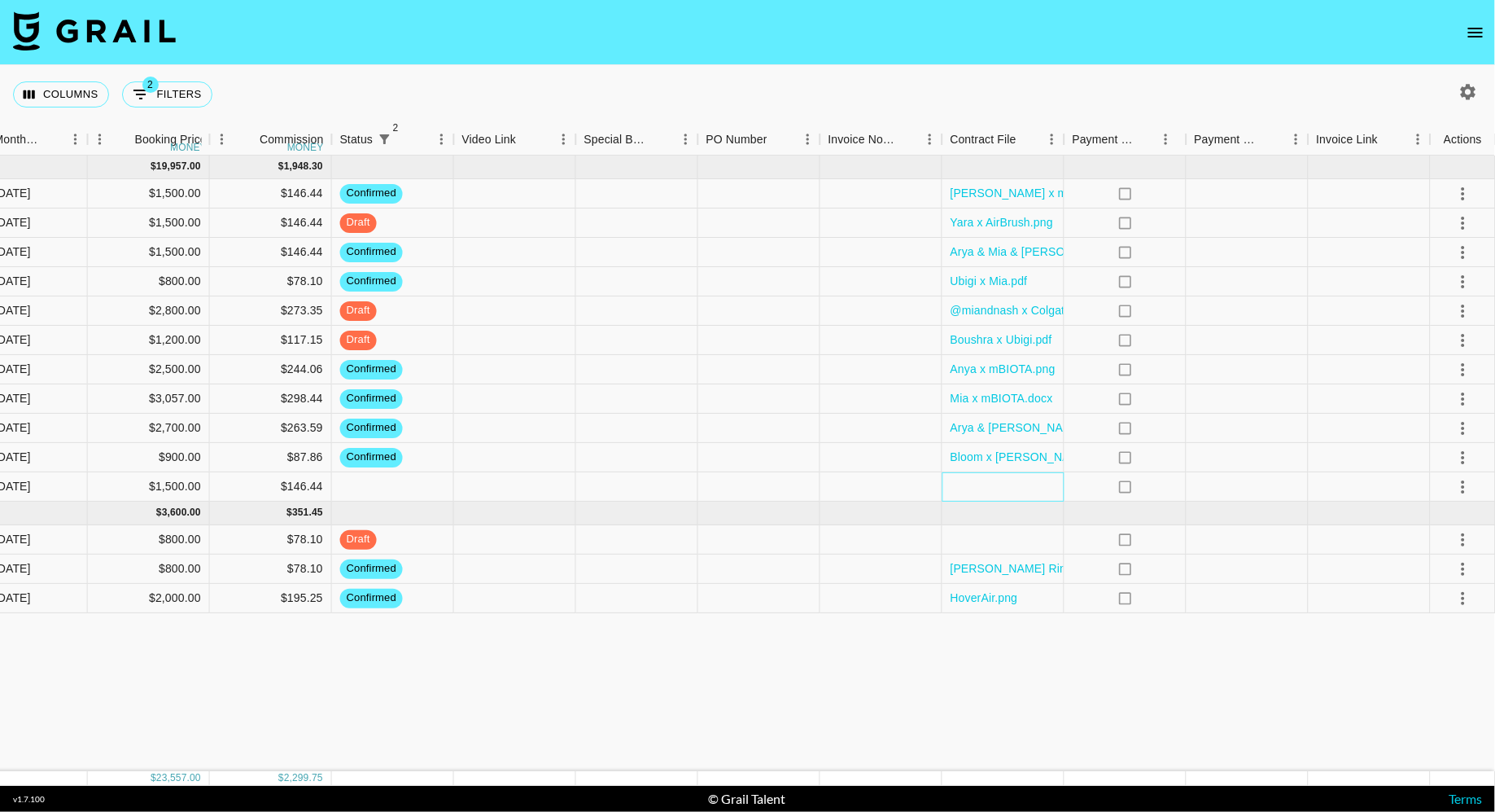
click at [1005, 479] on div at bounding box center [1004, 487] width 122 height 30
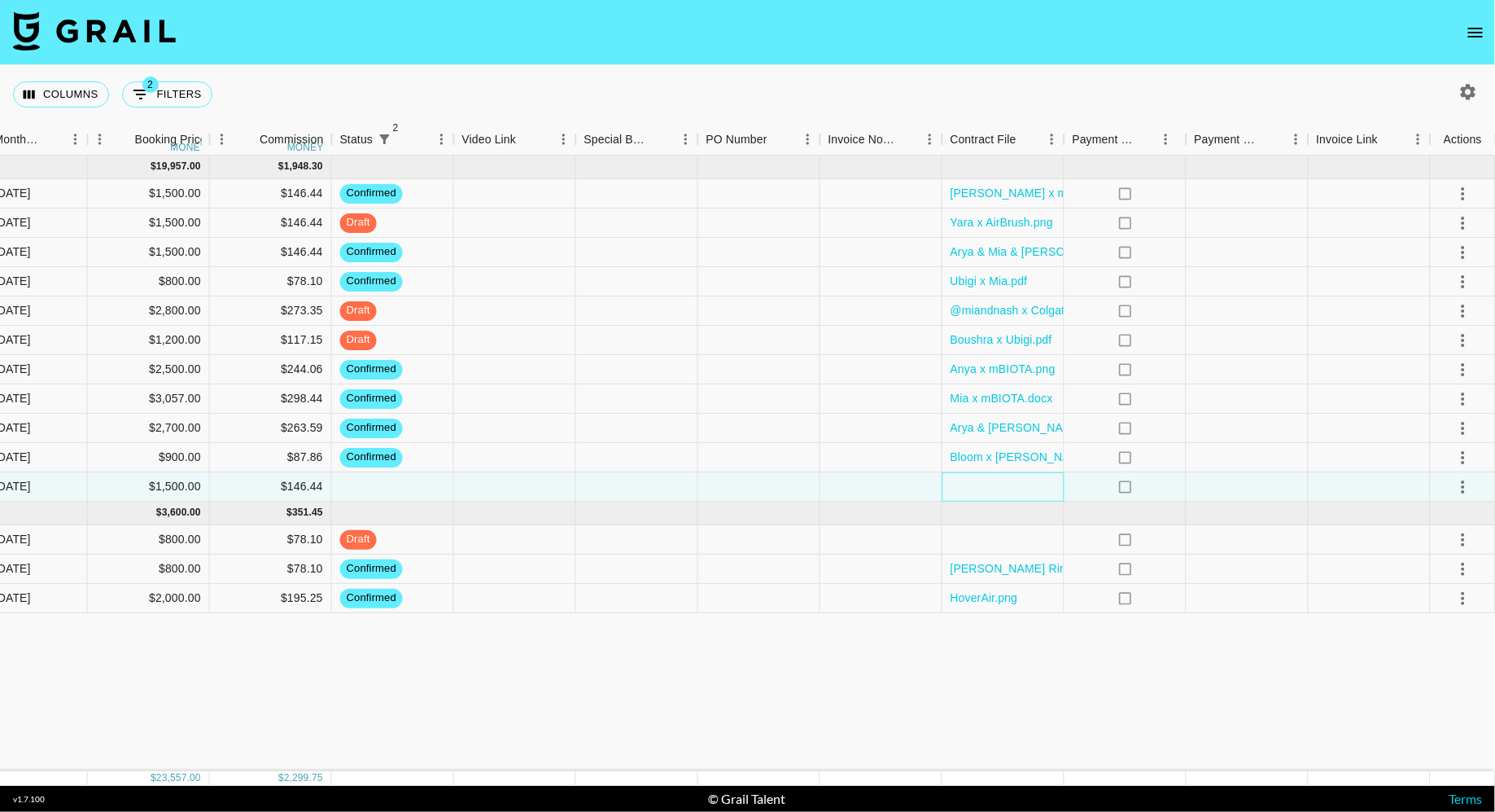
click at [1005, 479] on div at bounding box center [1004, 487] width 122 height 30
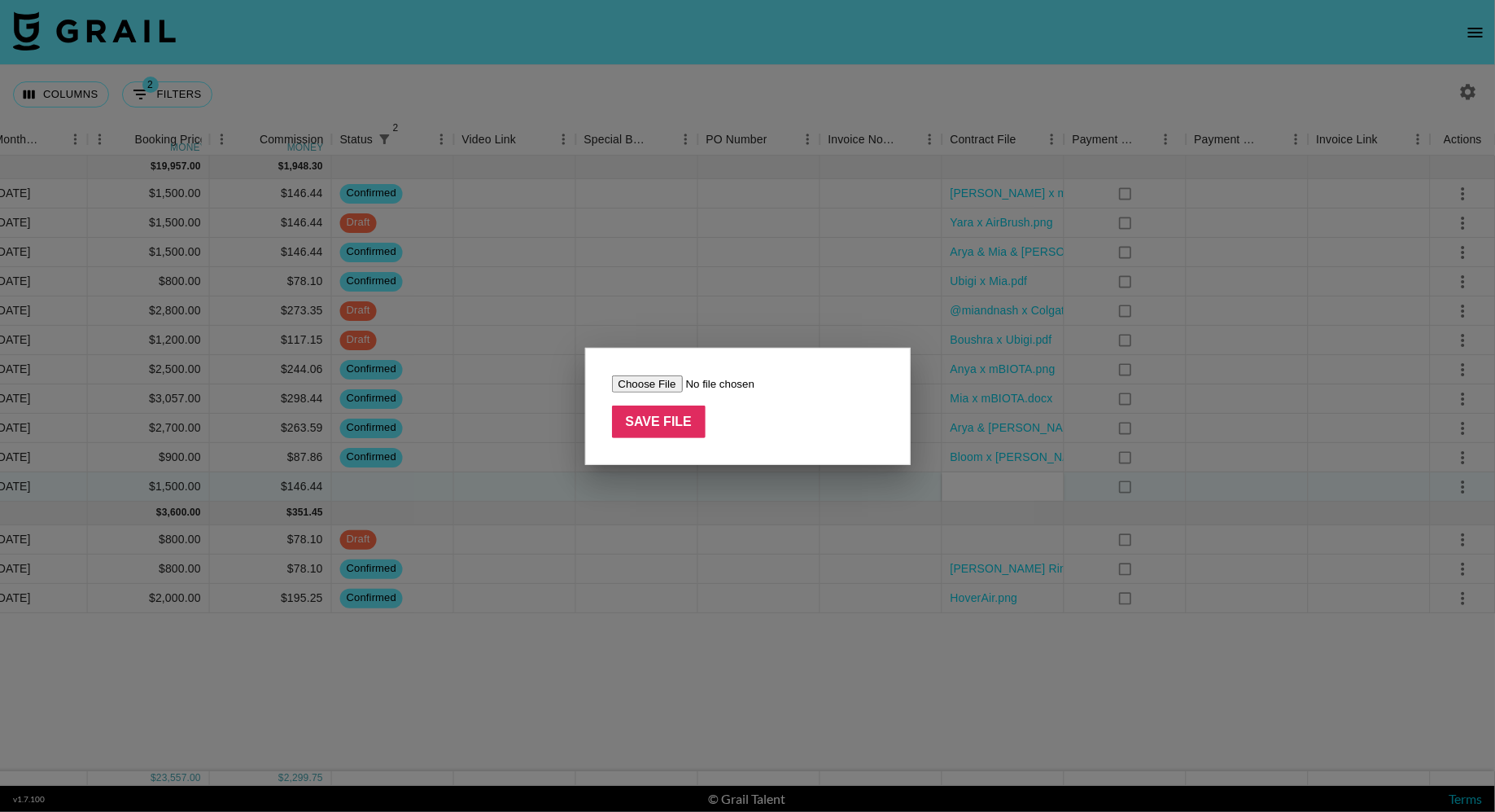
click at [639, 377] on input "file" at bounding box center [715, 383] width 205 height 17
click at [684, 412] on input "Save File" at bounding box center [659, 421] width 94 height 33
click at [666, 424] on input "Save File" at bounding box center [659, 421] width 94 height 33
click at [656, 428] on input "Save File" at bounding box center [659, 421] width 94 height 33
click at [658, 384] on input "file" at bounding box center [715, 383] width 205 height 17
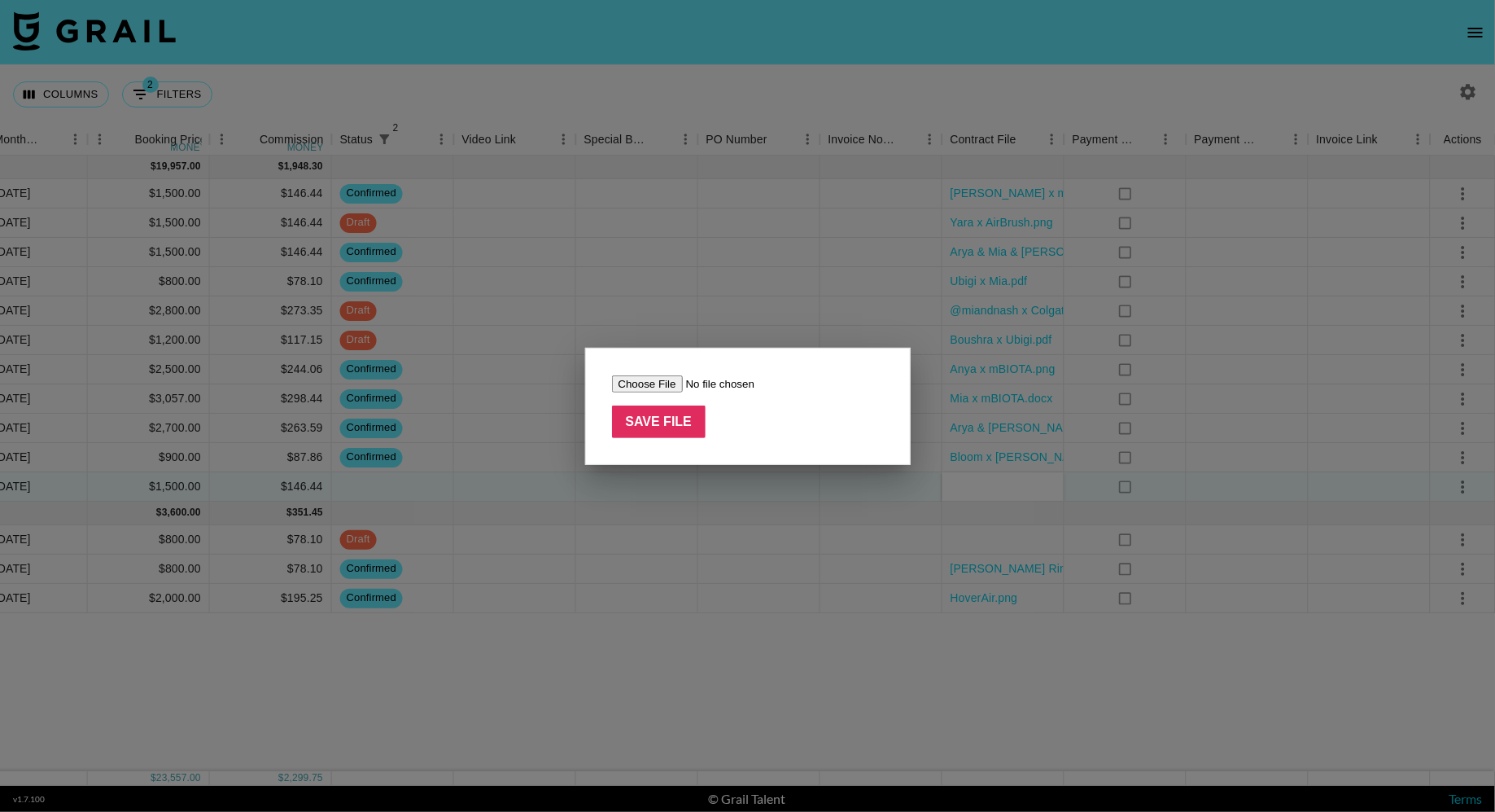
type input "C:\fakepath\Nastya x Printful.png"
click at [661, 423] on input "Save File" at bounding box center [659, 421] width 94 height 33
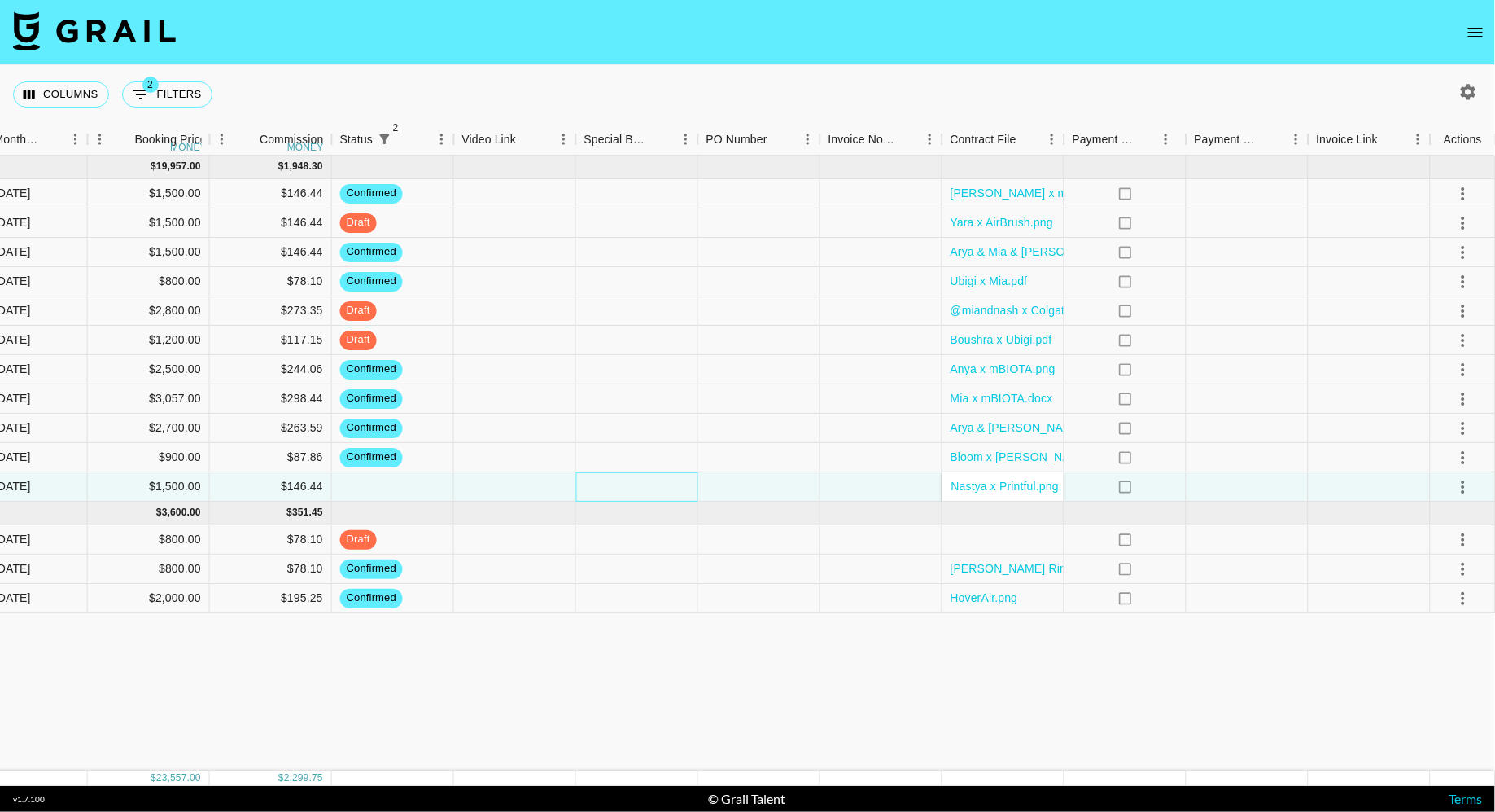
click at [632, 487] on div at bounding box center [637, 487] width 122 height 30
click at [606, 483] on div at bounding box center [637, 487] width 122 height 30
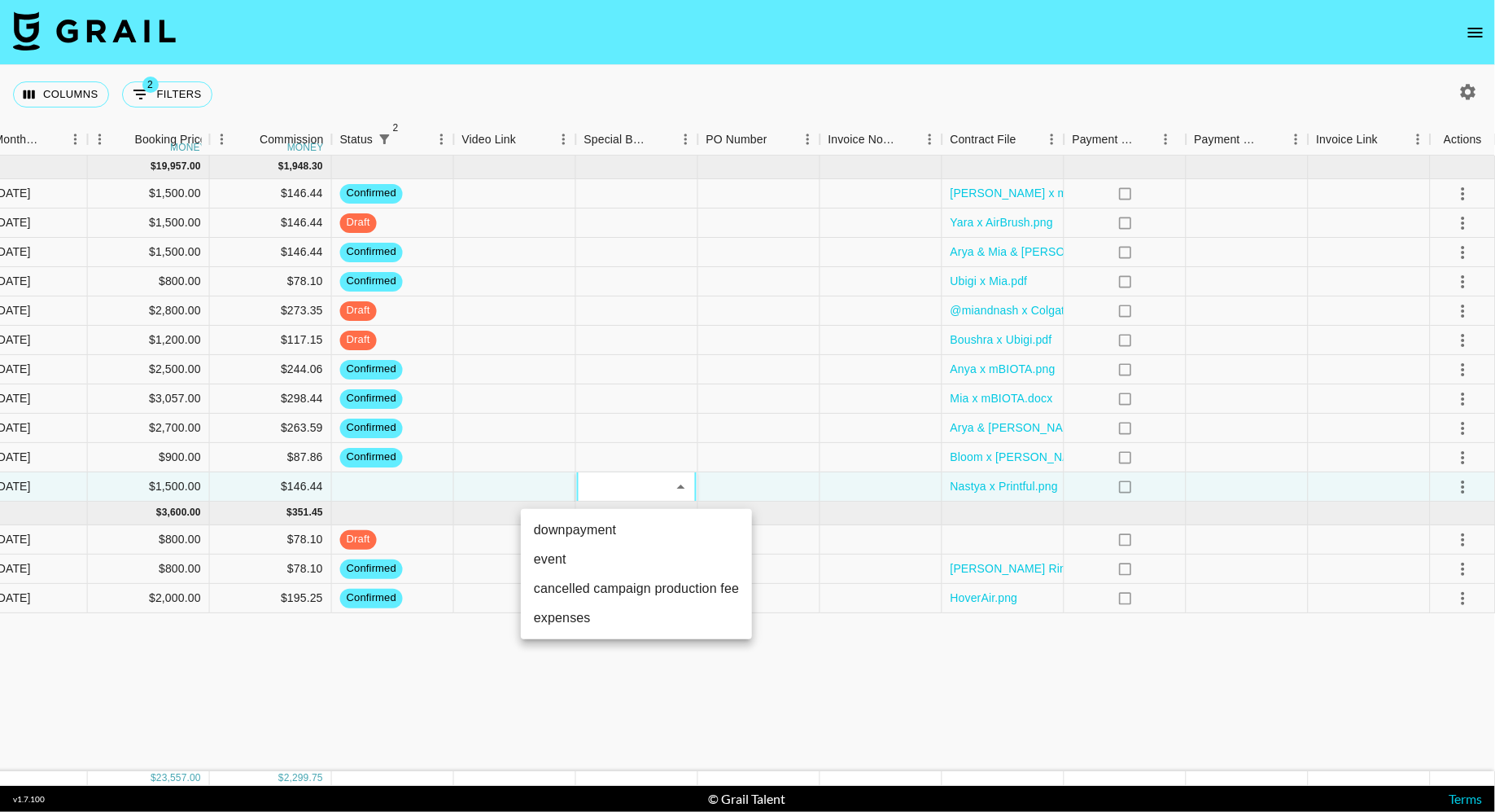
click at [519, 476] on div at bounding box center [748, 406] width 1495 height 812
click at [519, 476] on div at bounding box center [515, 487] width 122 height 30
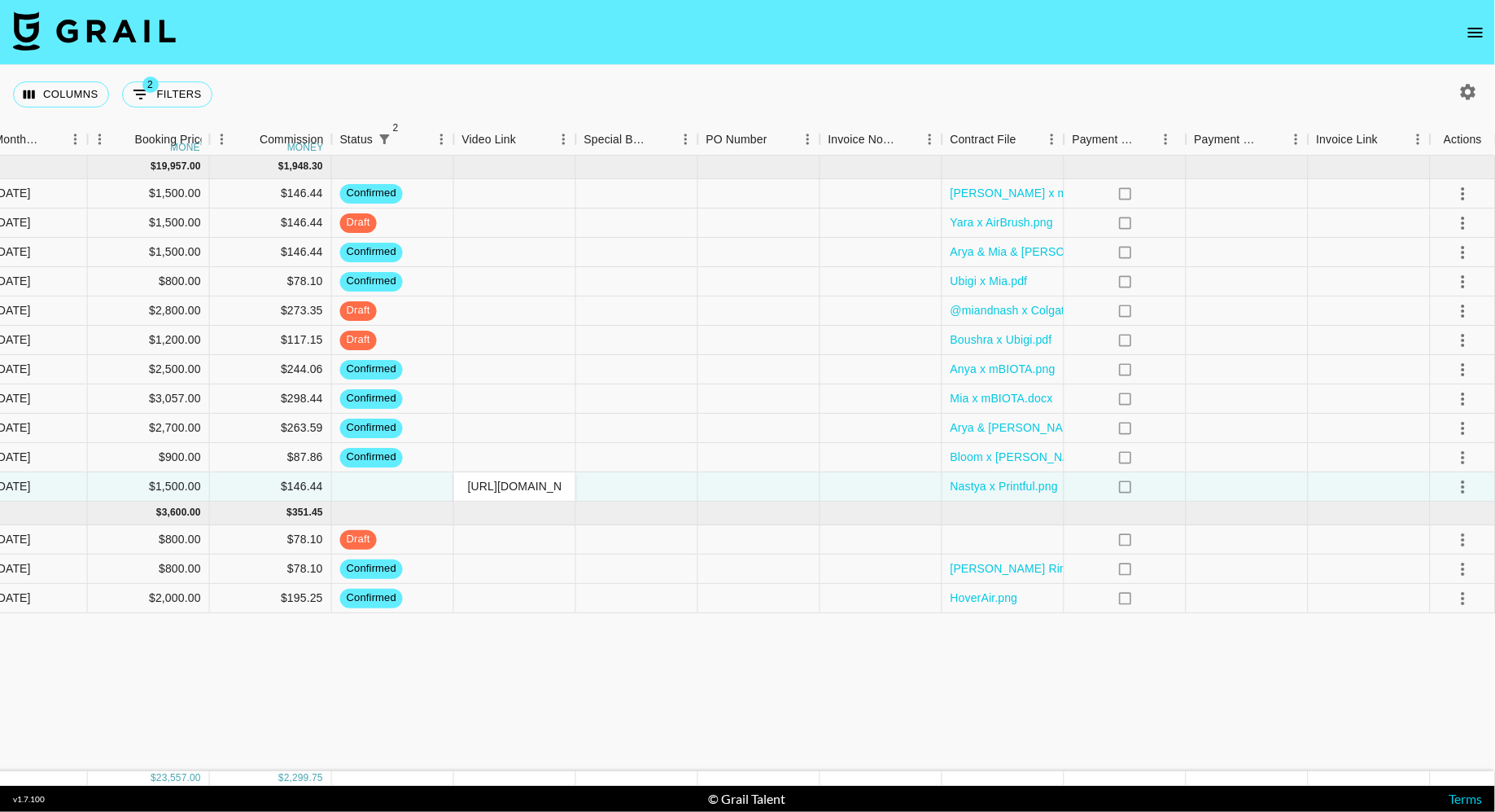
scroll to position [0, 281]
type input "[URL][DOMAIN_NAME]"
click at [626, 484] on div at bounding box center [637, 487] width 122 height 30
click at [391, 490] on div at bounding box center [393, 487] width 122 height 30
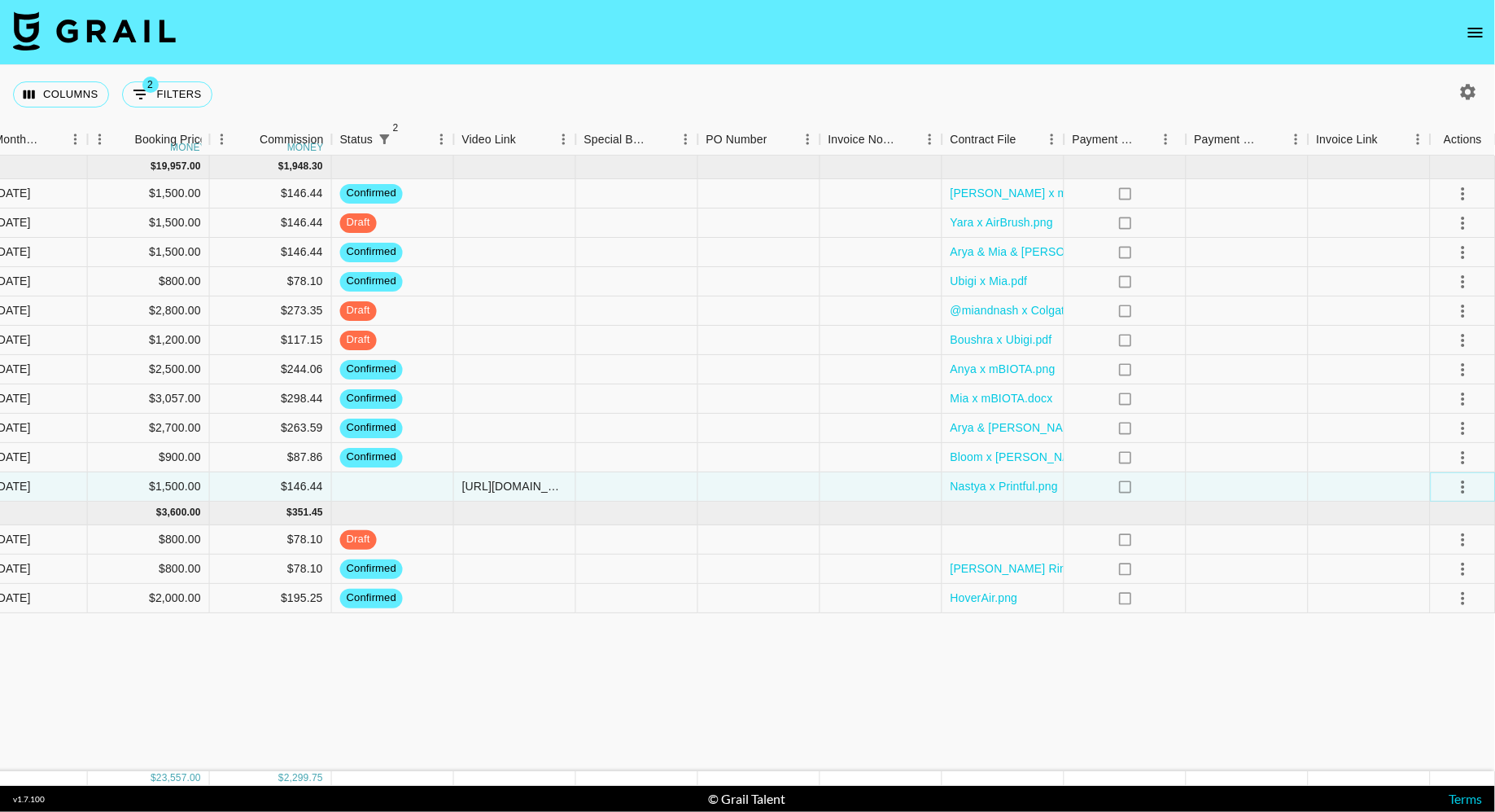
click at [1469, 486] on icon "select merge strategy" at bounding box center [1463, 486] width 20 height 20
click at [1426, 640] on div "Approve" at bounding box center [1428, 638] width 50 height 20
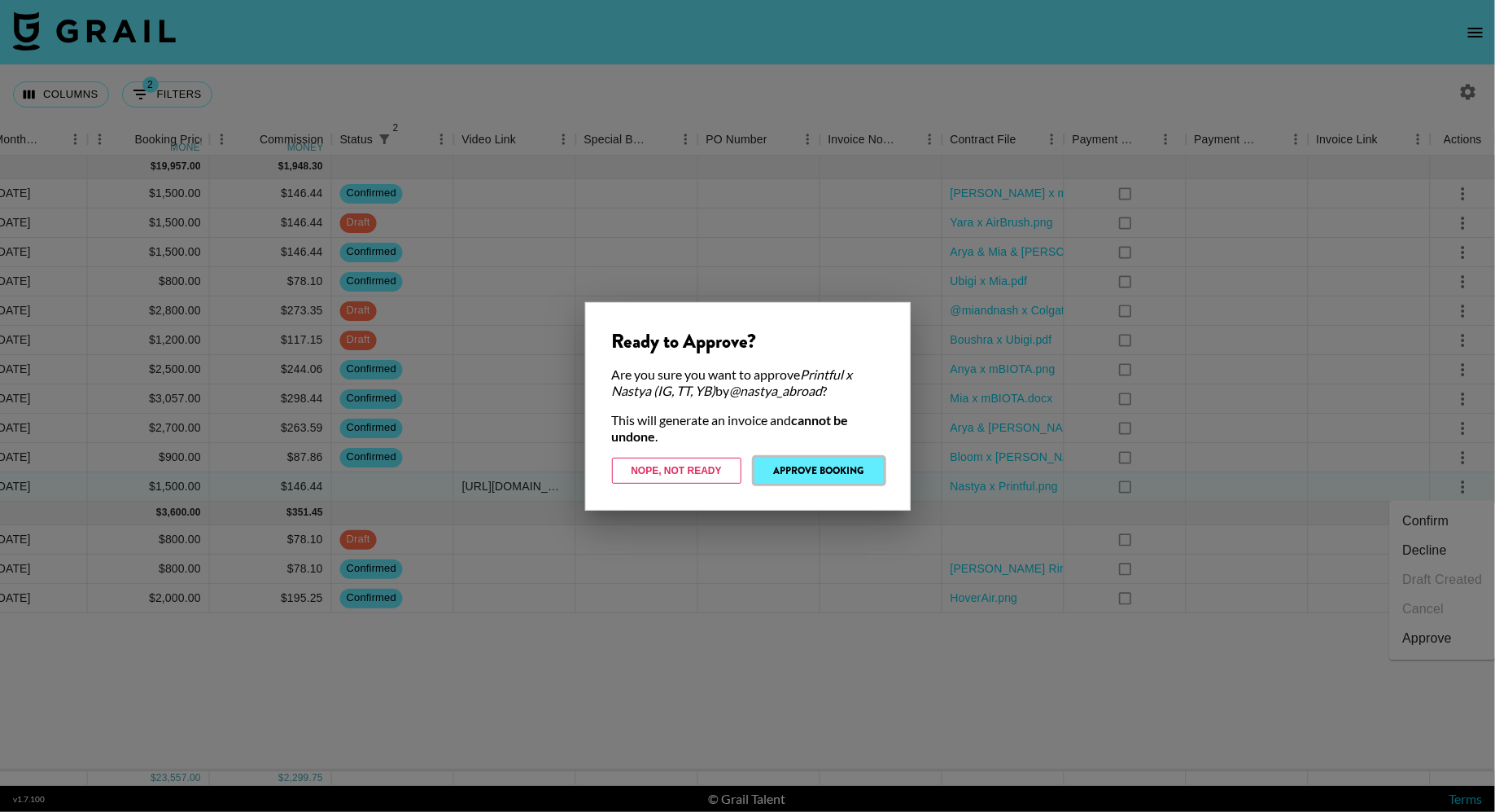
click at [819, 466] on button "Approve Booking" at bounding box center [819, 471] width 129 height 26
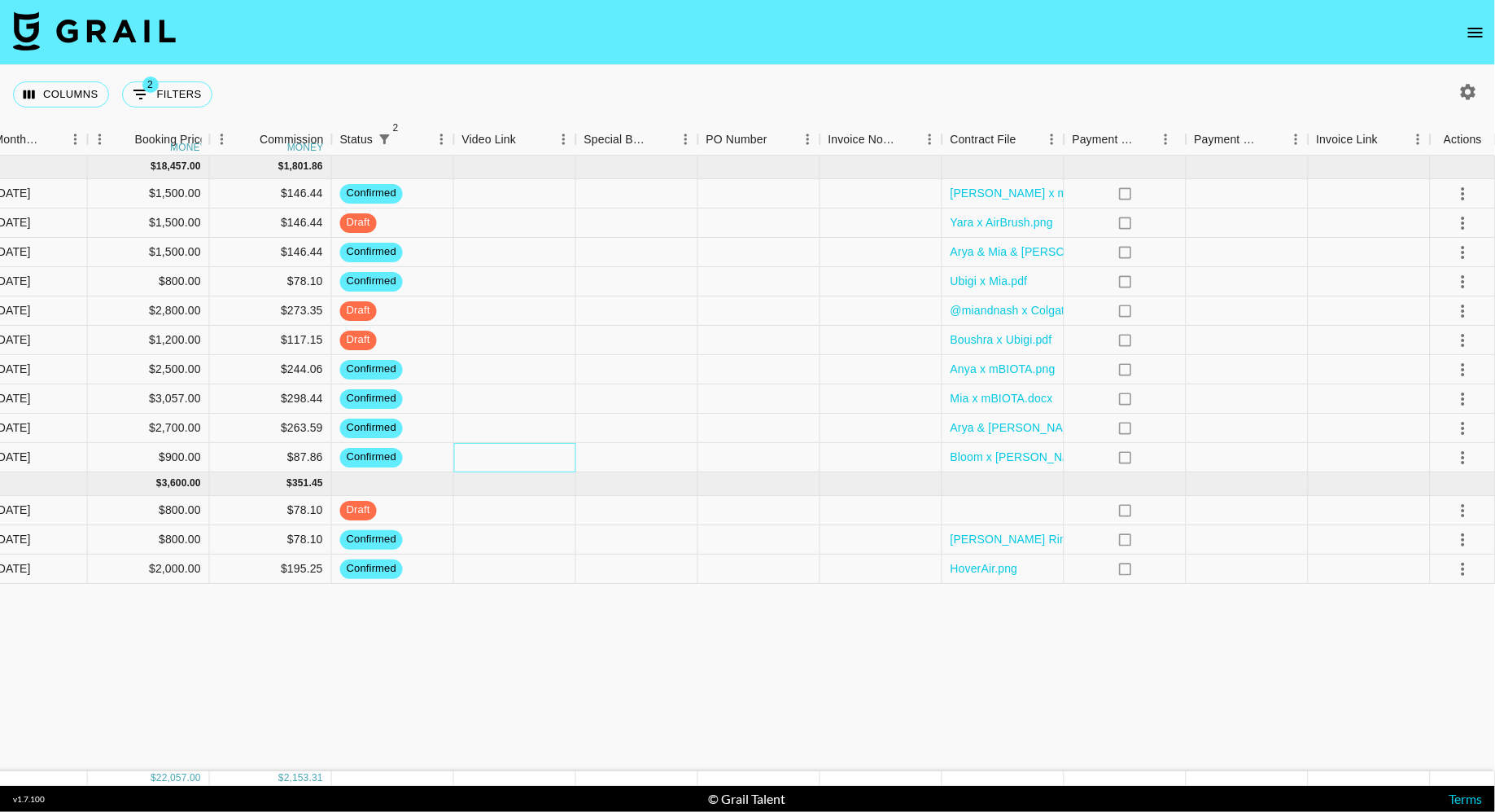
click at [547, 466] on div at bounding box center [515, 458] width 122 height 30
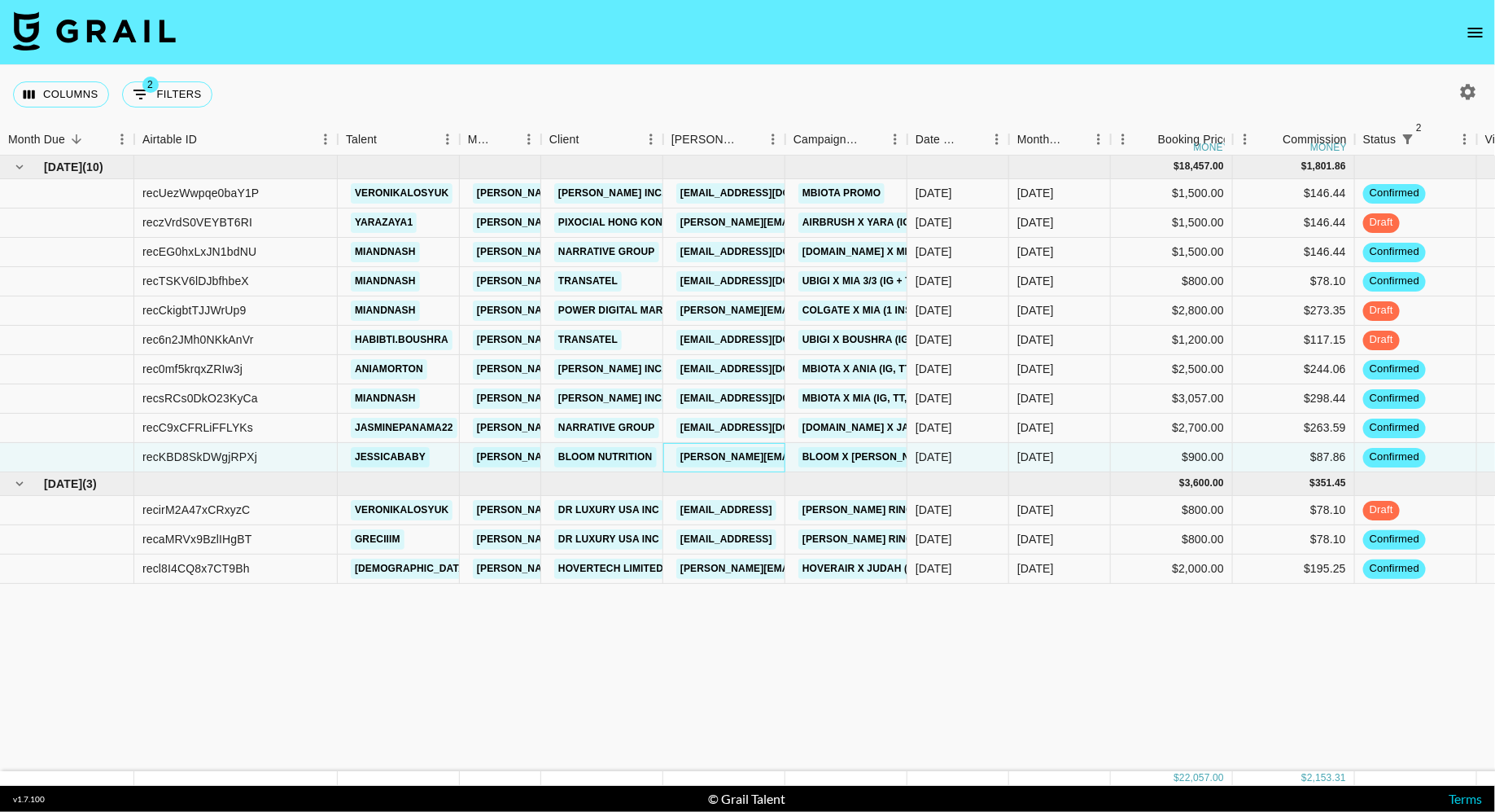
click at [663, 463] on div "[PERSON_NAME][EMAIL_ADDRESS][DOMAIN_NAME]" at bounding box center [724, 458] width 122 height 30
click at [192, 93] on button "2 Filters" at bounding box center [167, 94] width 90 height 26
select select "status"
select select "isNotAnyOf"
select select "status"
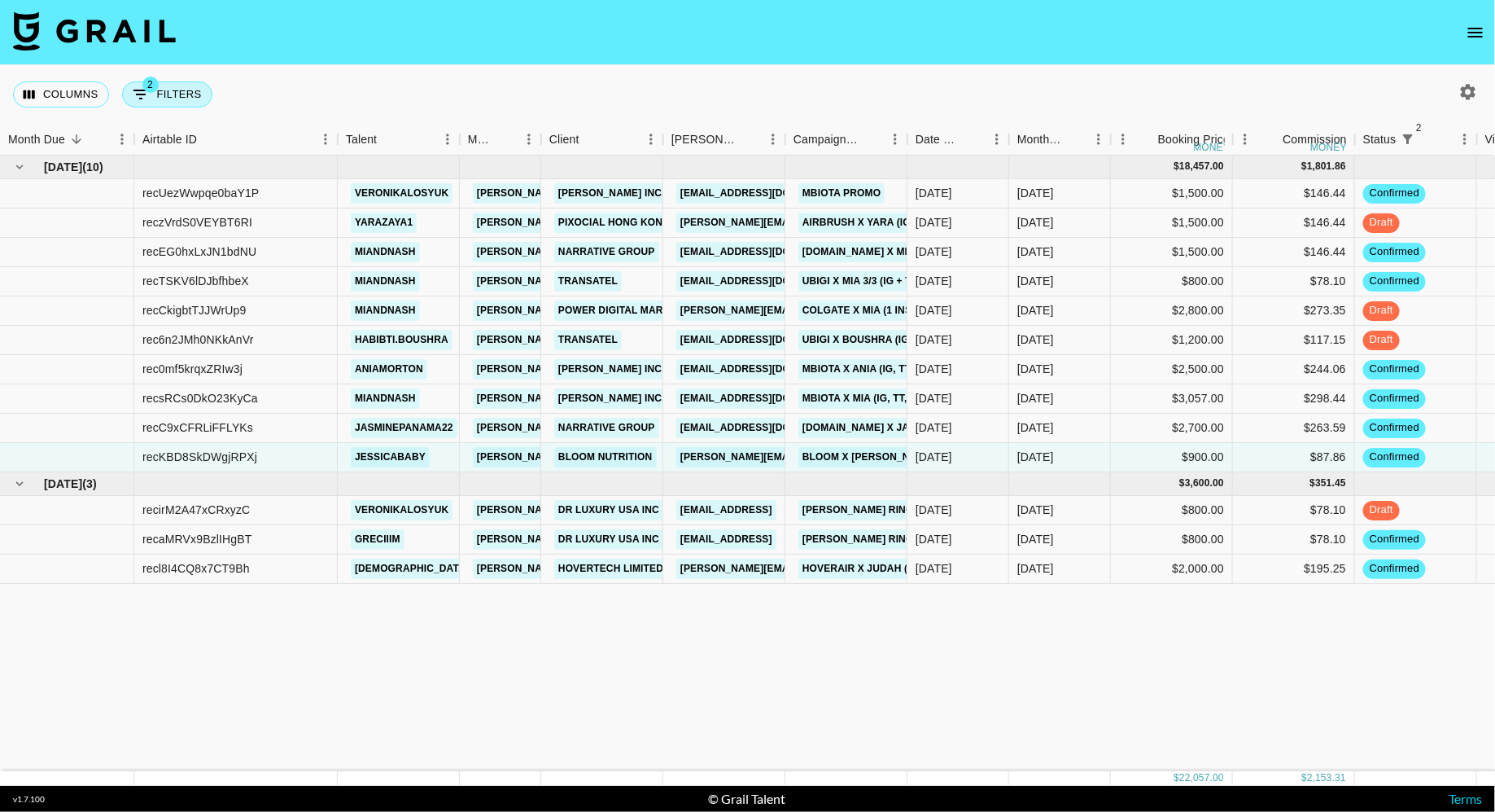
select select "not"
select select "approved"
select select "talentName"
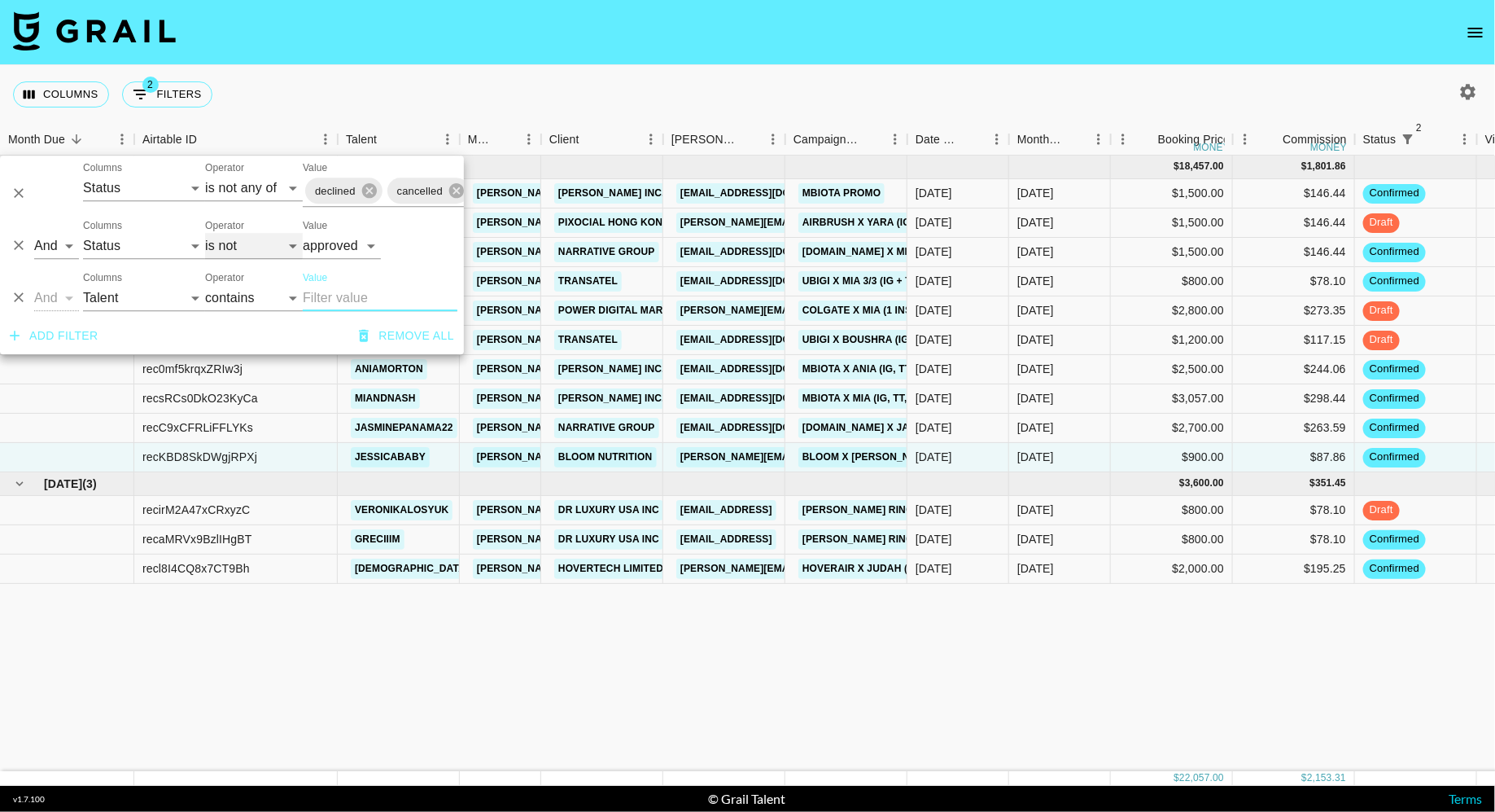
click at [258, 243] on select "is is not is any of is not any of" at bounding box center [254, 246] width 97 height 26
select select "is"
click at [205, 233] on select "is is not is any of is not any of" at bounding box center [254, 246] width 97 height 26
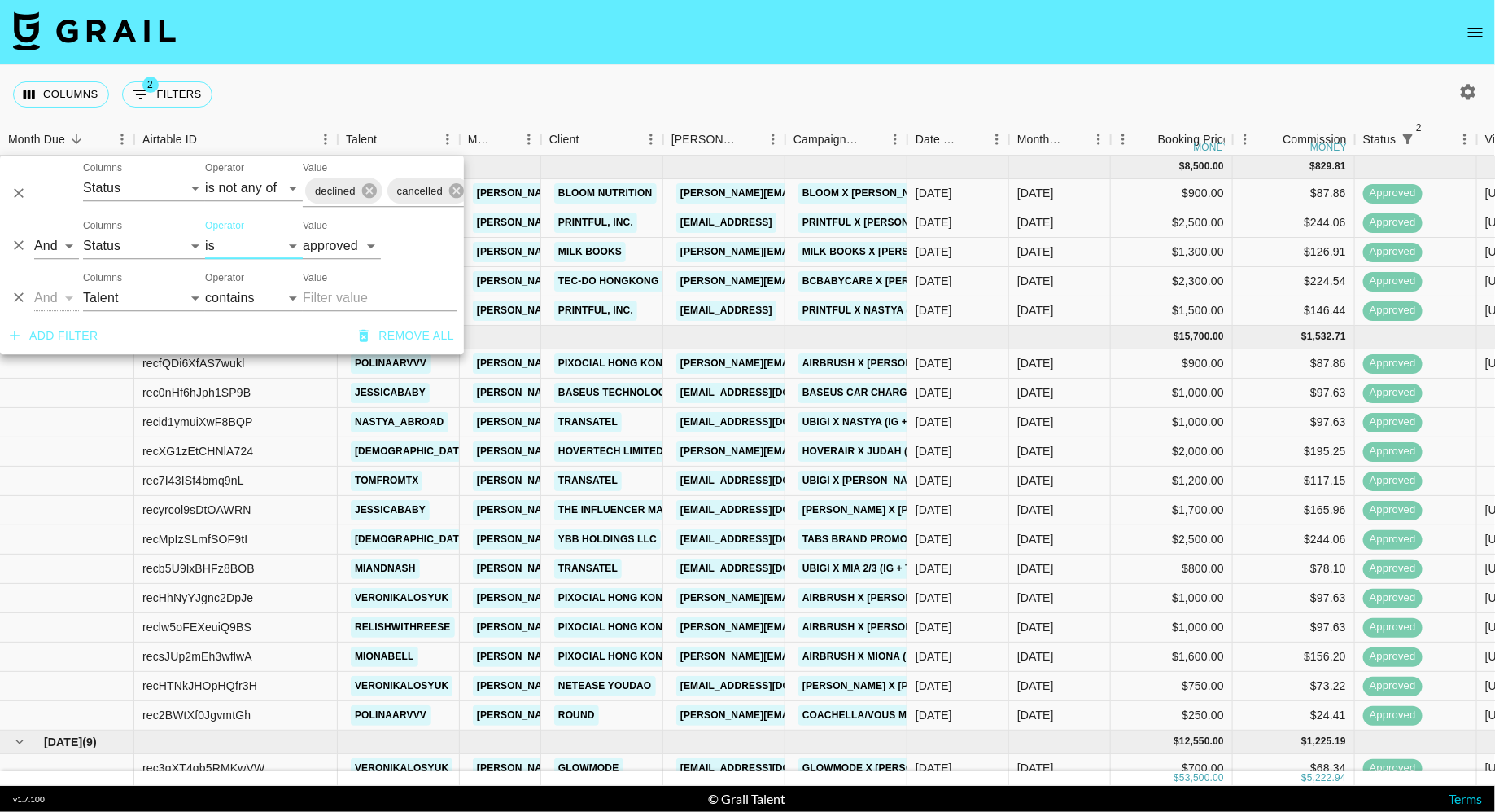
click at [665, 93] on div "Columns 2 Filters + Booking" at bounding box center [748, 94] width 1495 height 59
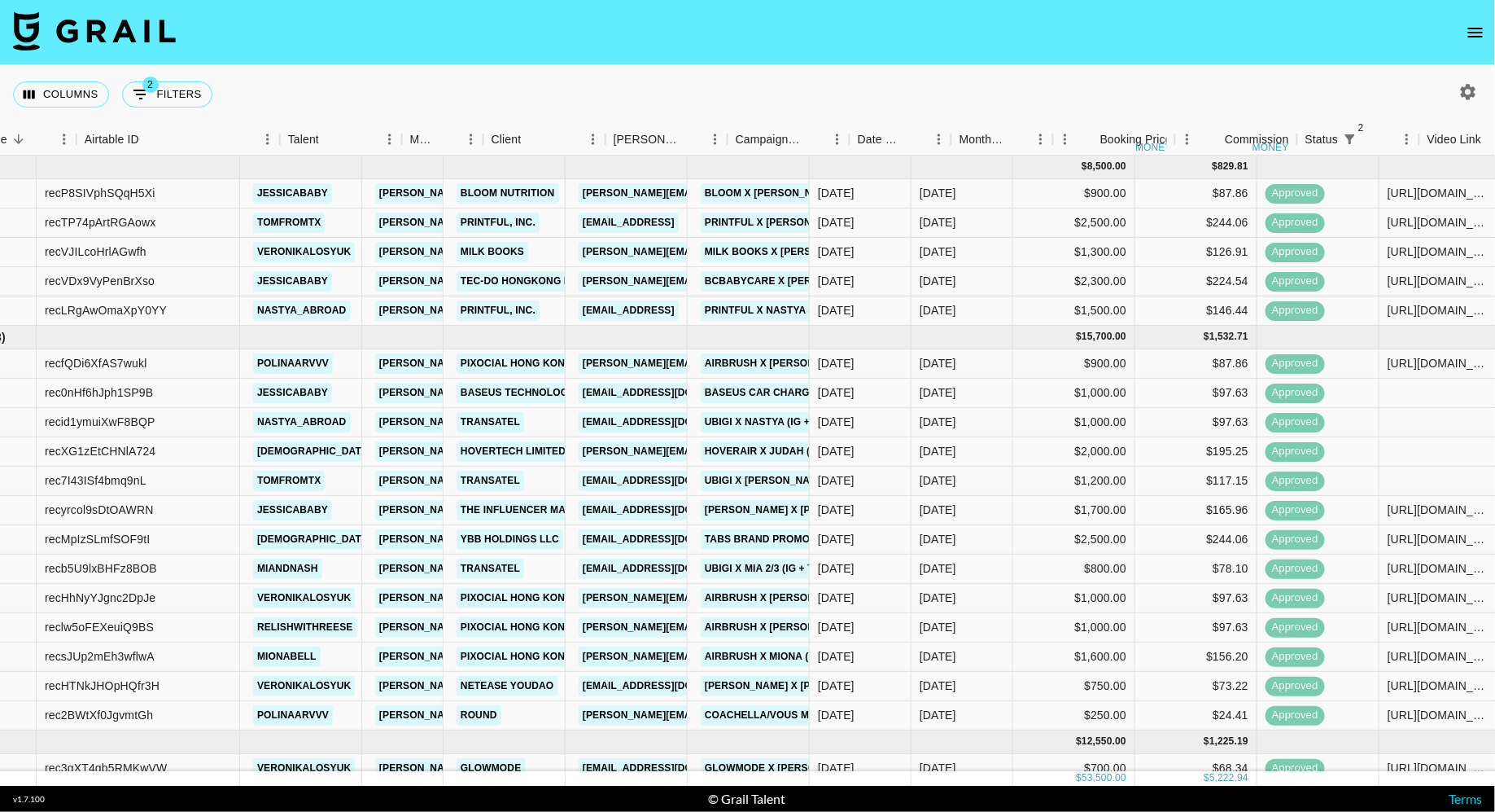
scroll to position [0, 127]
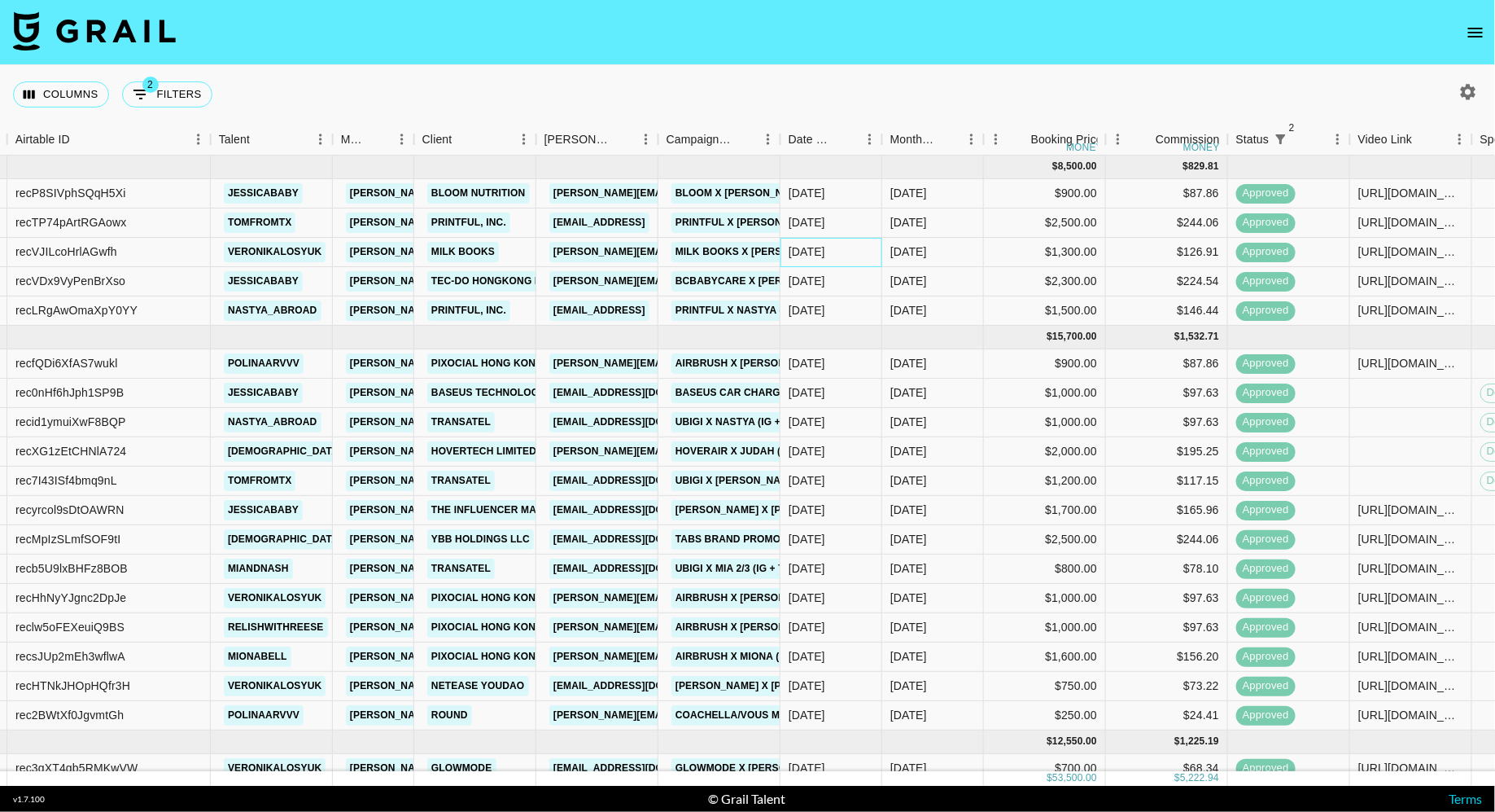
click at [866, 264] on div "[DATE]" at bounding box center [831, 252] width 101 height 30
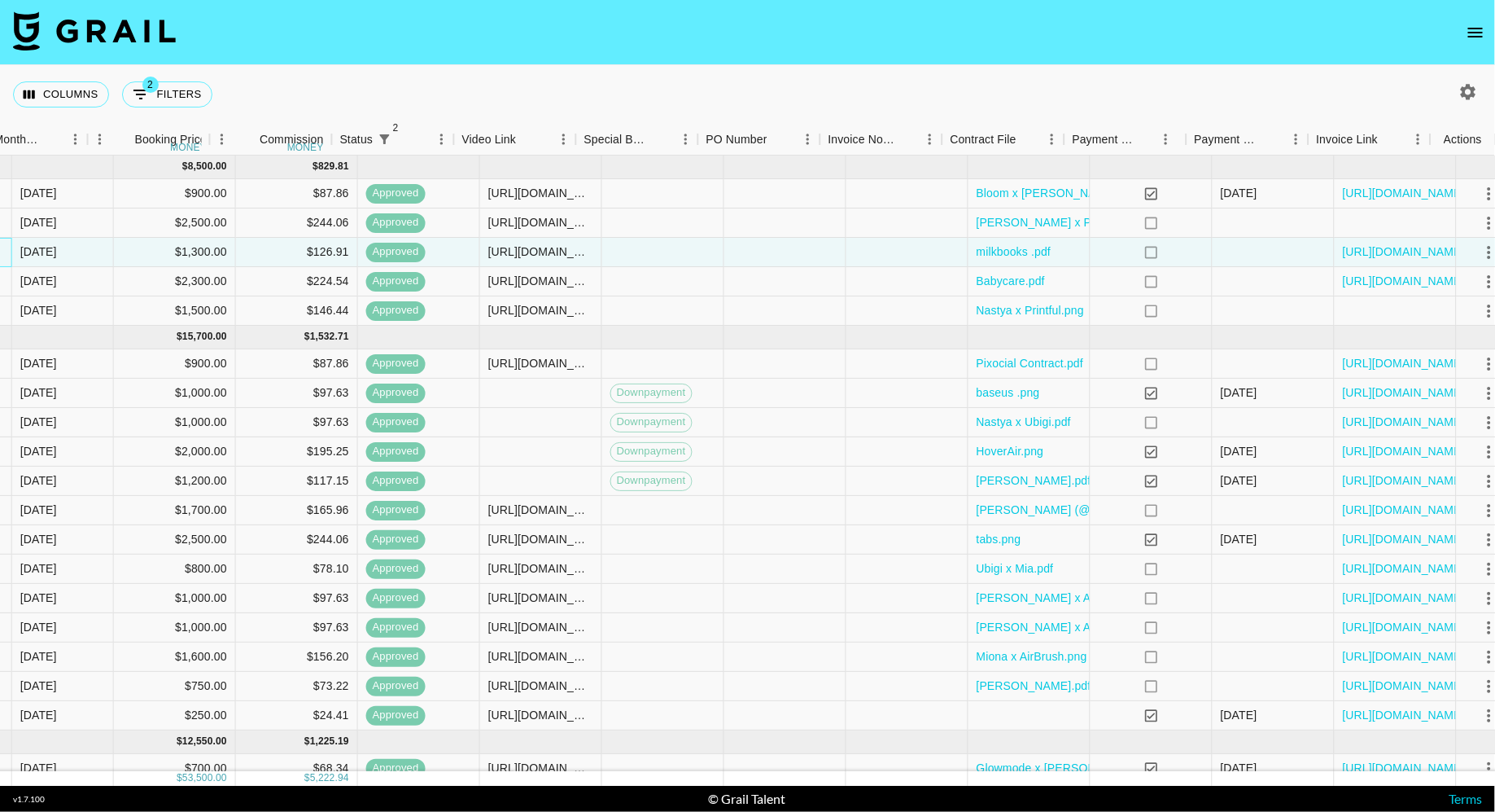
scroll to position [0, 1023]
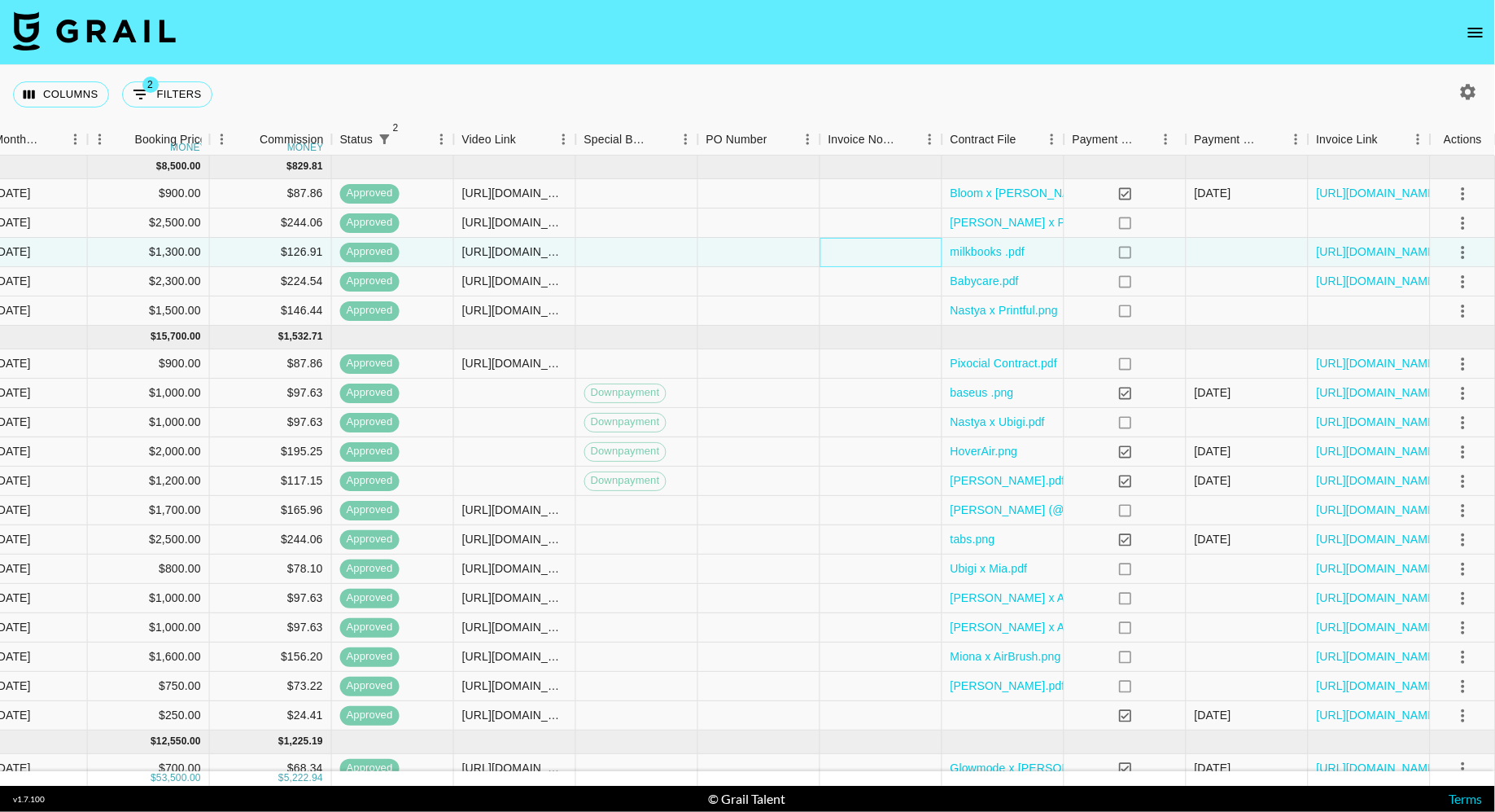
click at [866, 264] on div at bounding box center [882, 252] width 122 height 30
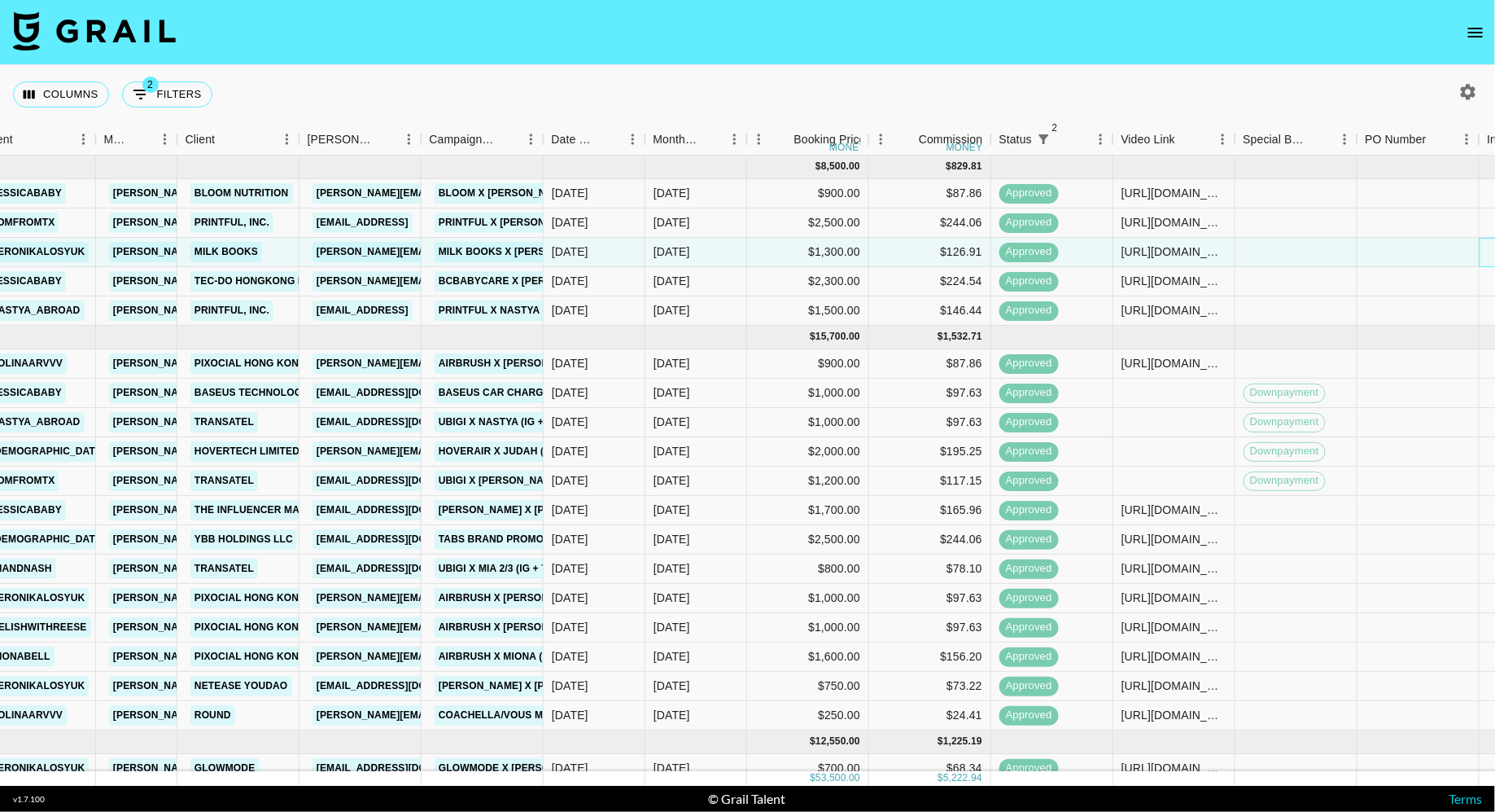
scroll to position [0, 0]
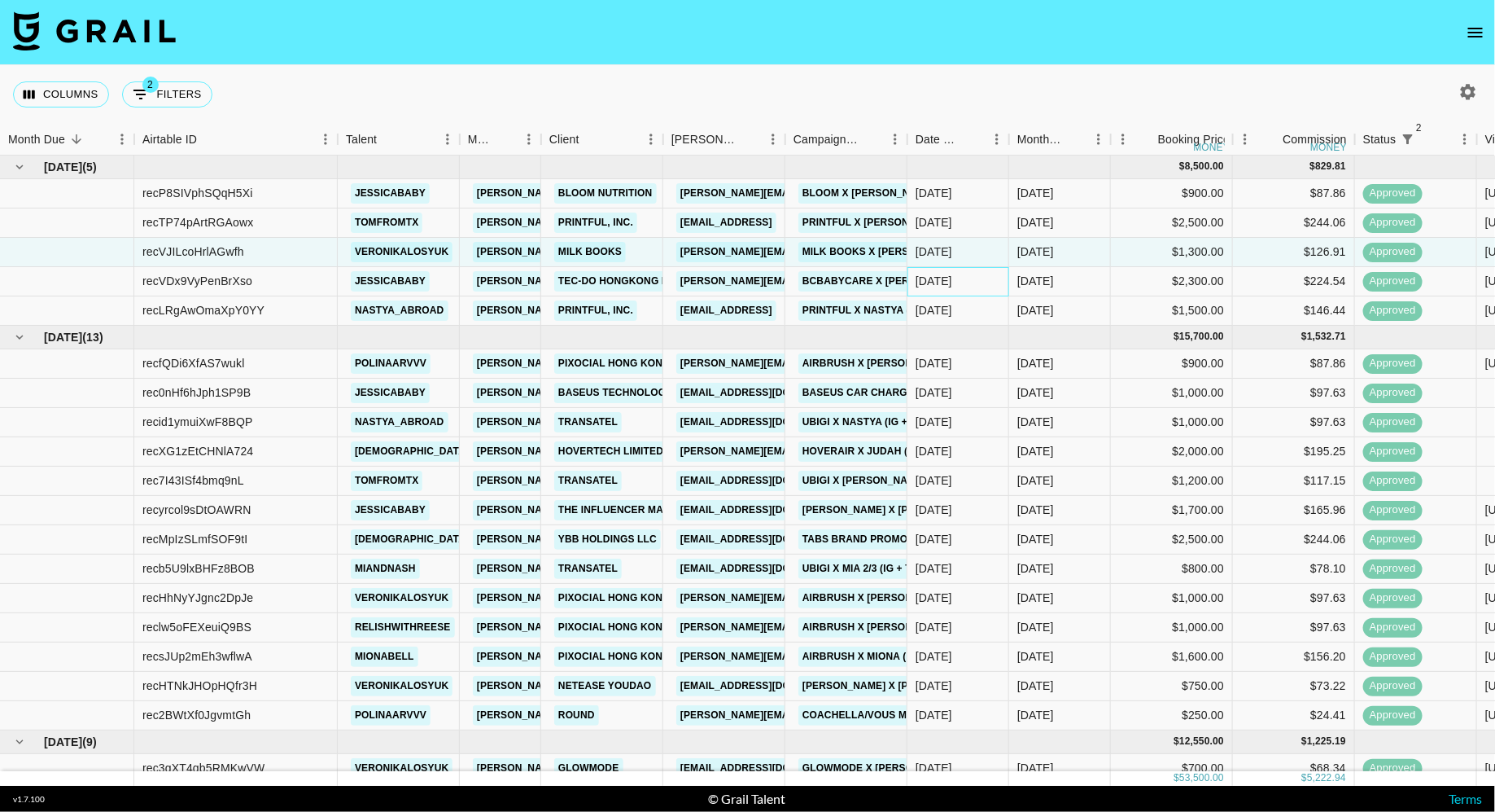
click at [979, 281] on div "[DATE]" at bounding box center [958, 282] width 101 height 30
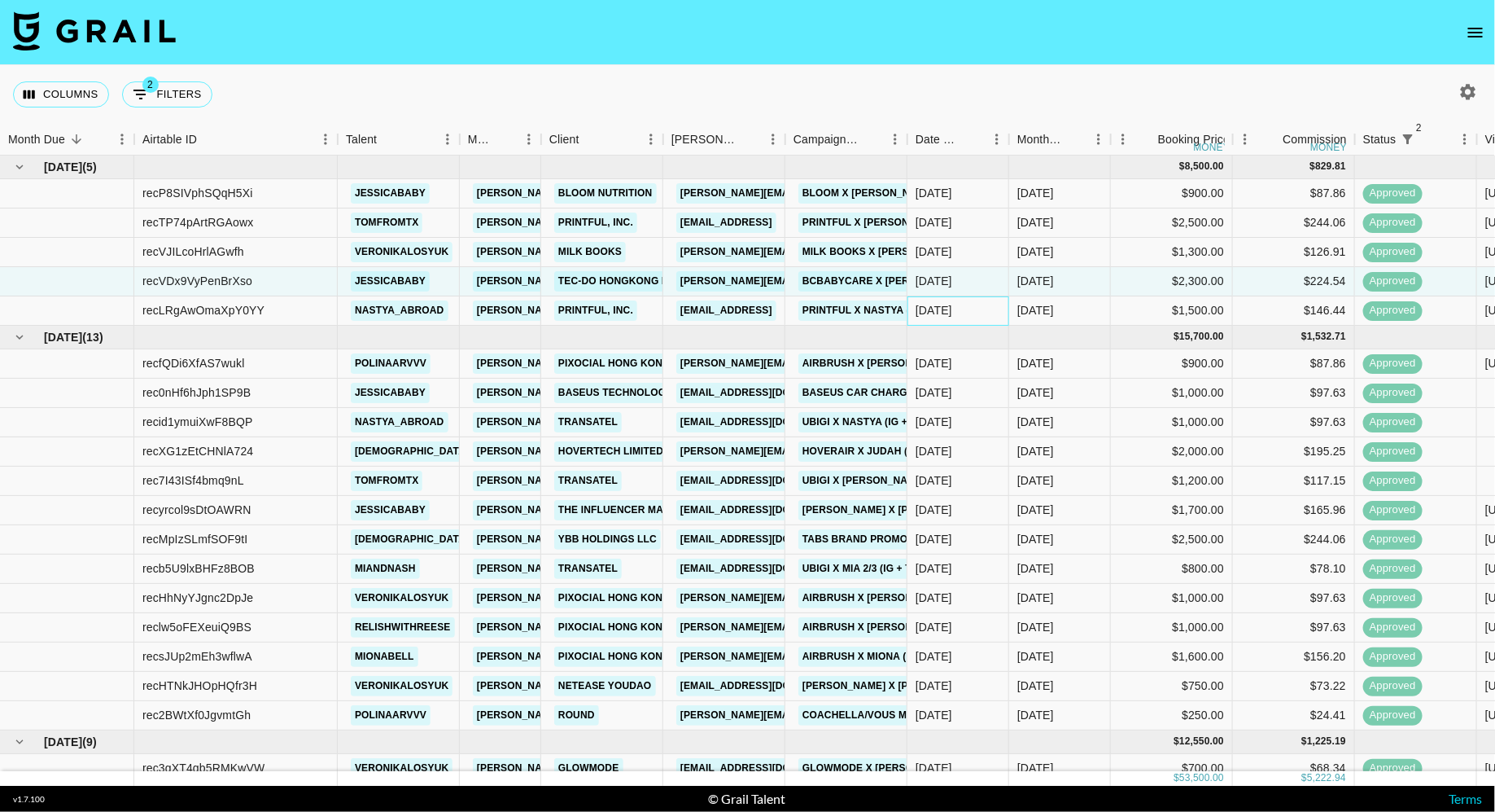
click at [958, 322] on div "[DATE]" at bounding box center [958, 311] width 101 height 30
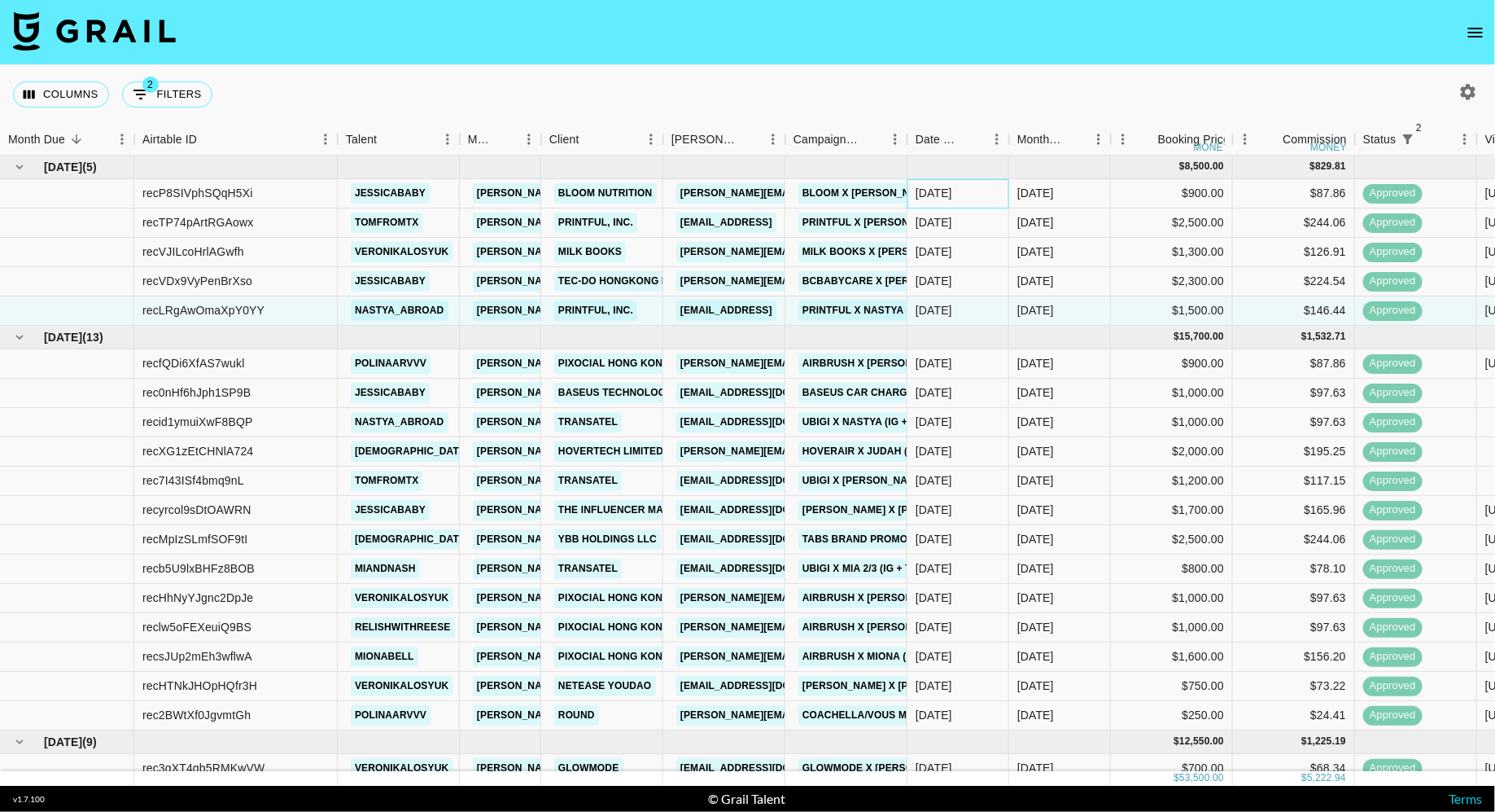
click at [952, 197] on div "[DATE]" at bounding box center [933, 193] width 37 height 16
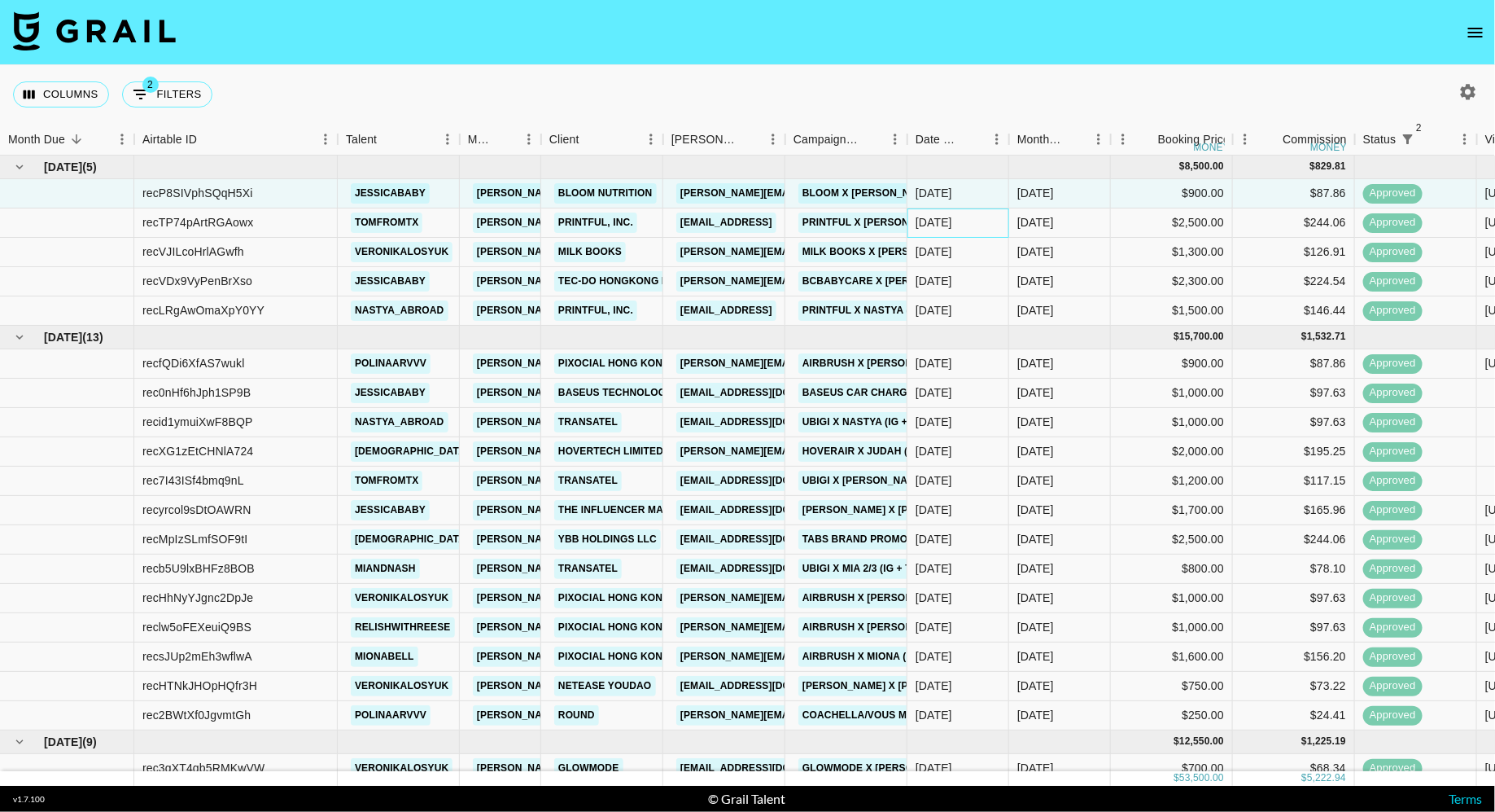
click at [952, 222] on div "[DATE]" at bounding box center [933, 222] width 37 height 16
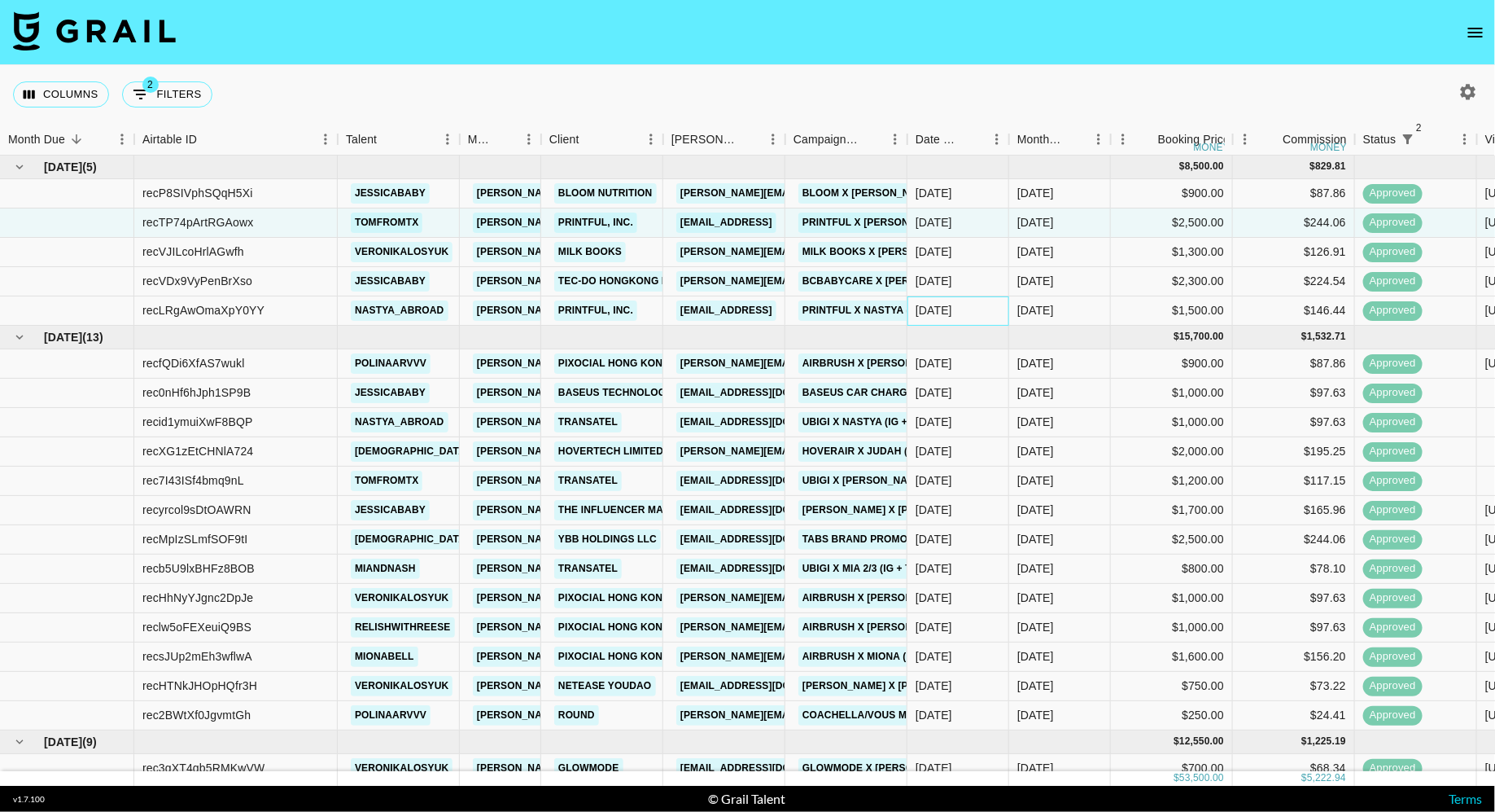
click at [952, 307] on div "[DATE]" at bounding box center [933, 310] width 37 height 16
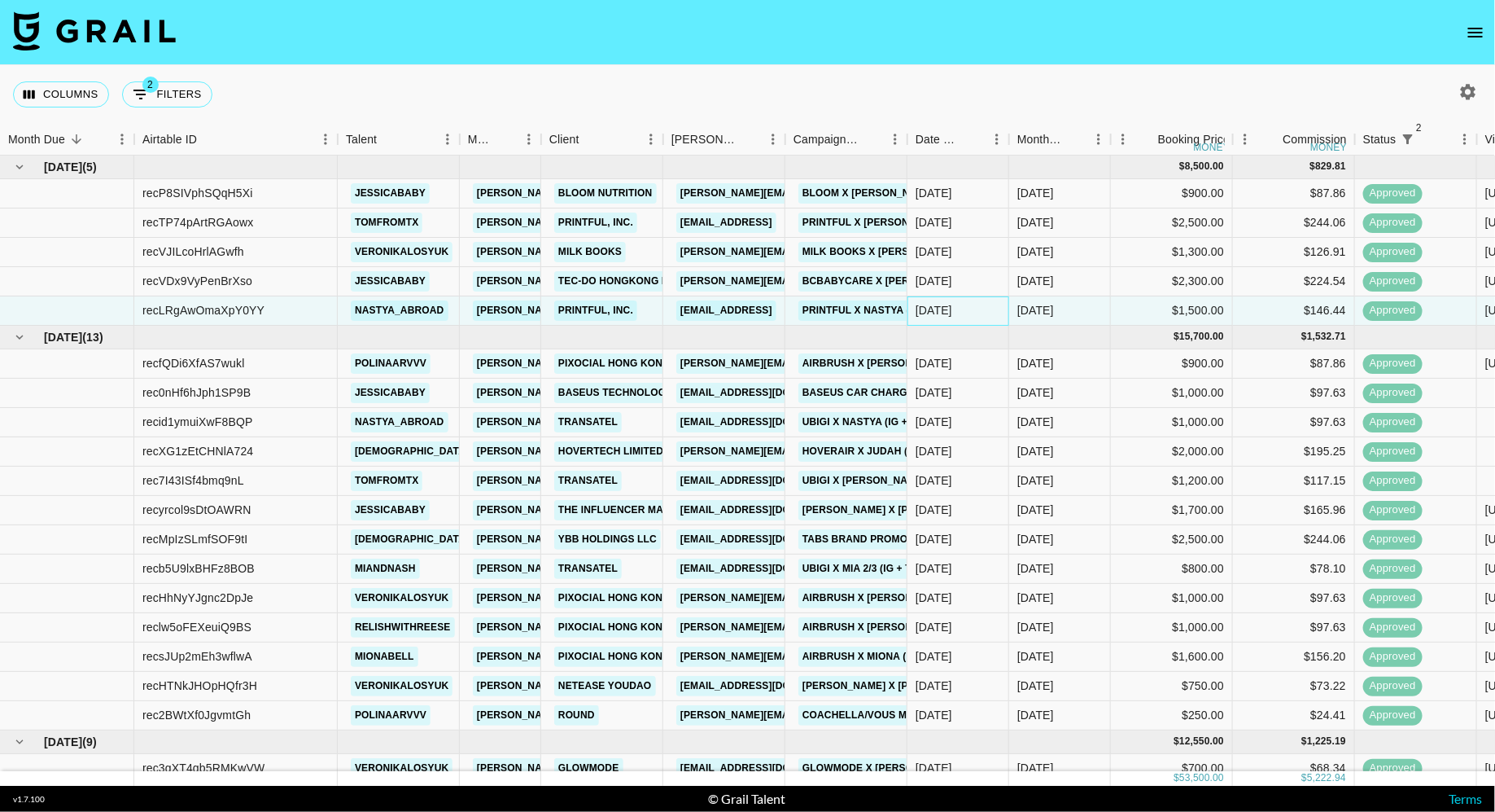
click at [921, 314] on div "[DATE]" at bounding box center [933, 310] width 37 height 16
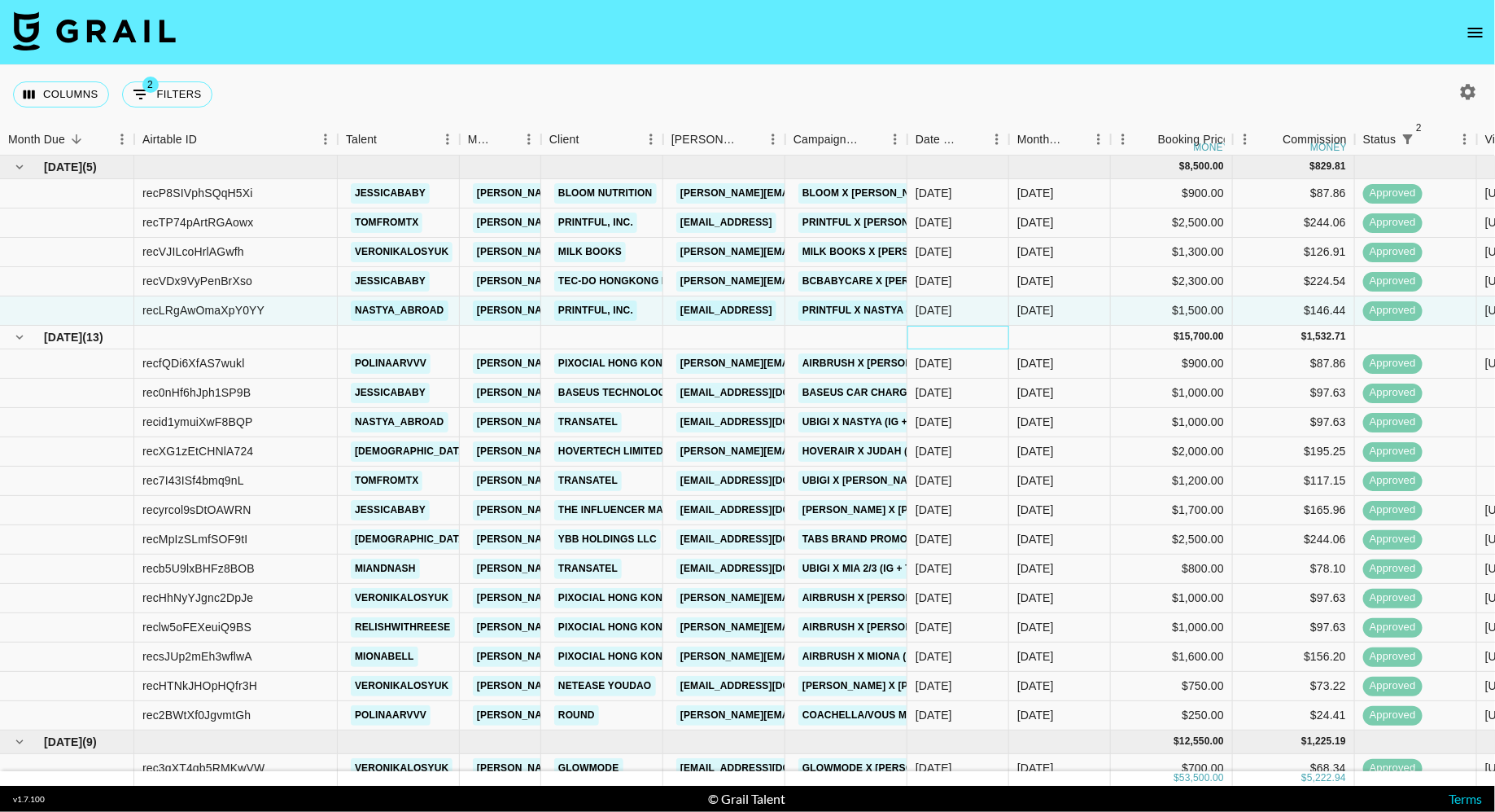
click at [946, 338] on div at bounding box center [958, 338] width 101 height 24
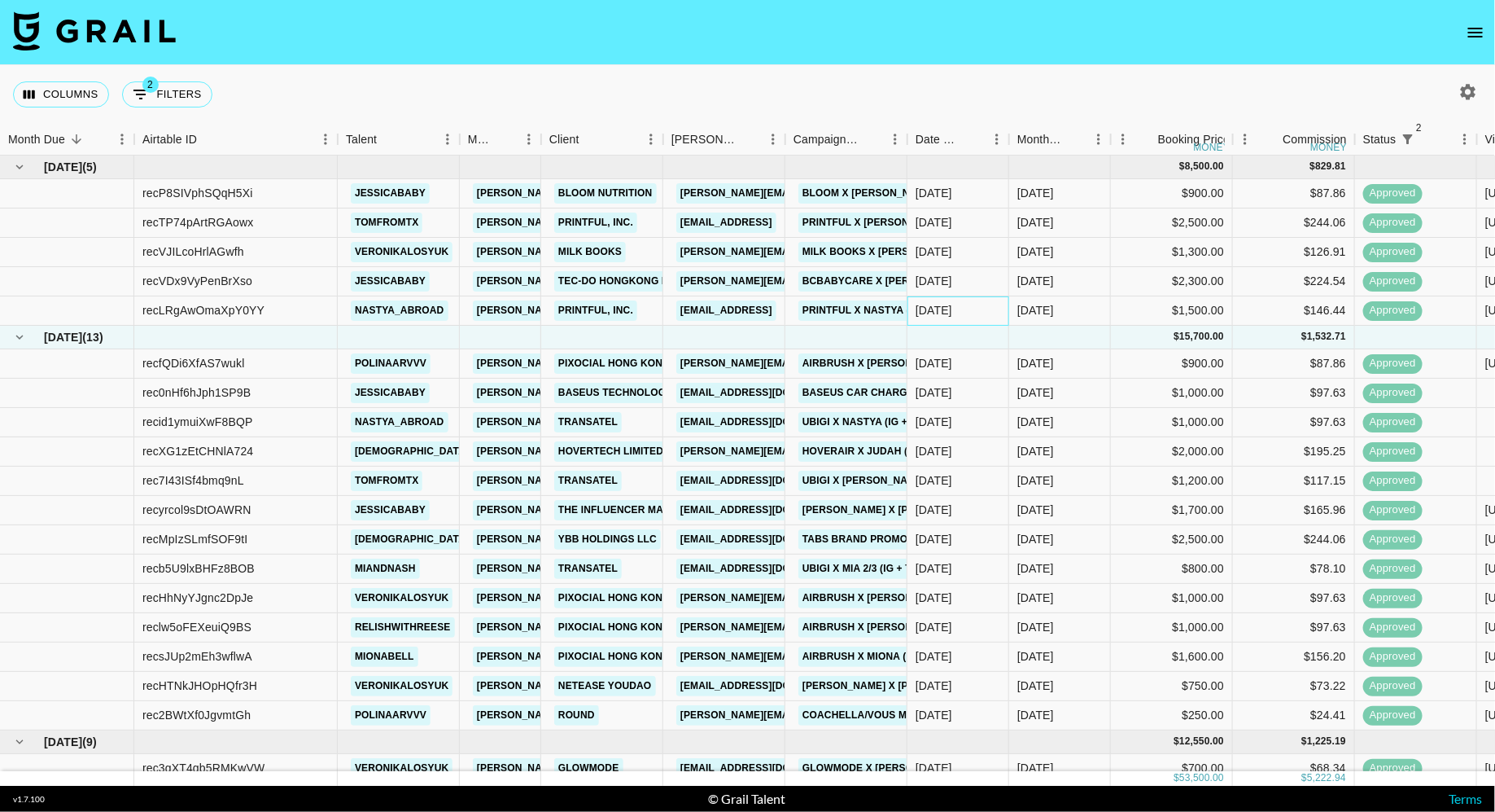
click at [952, 309] on div "[DATE]" at bounding box center [933, 310] width 37 height 16
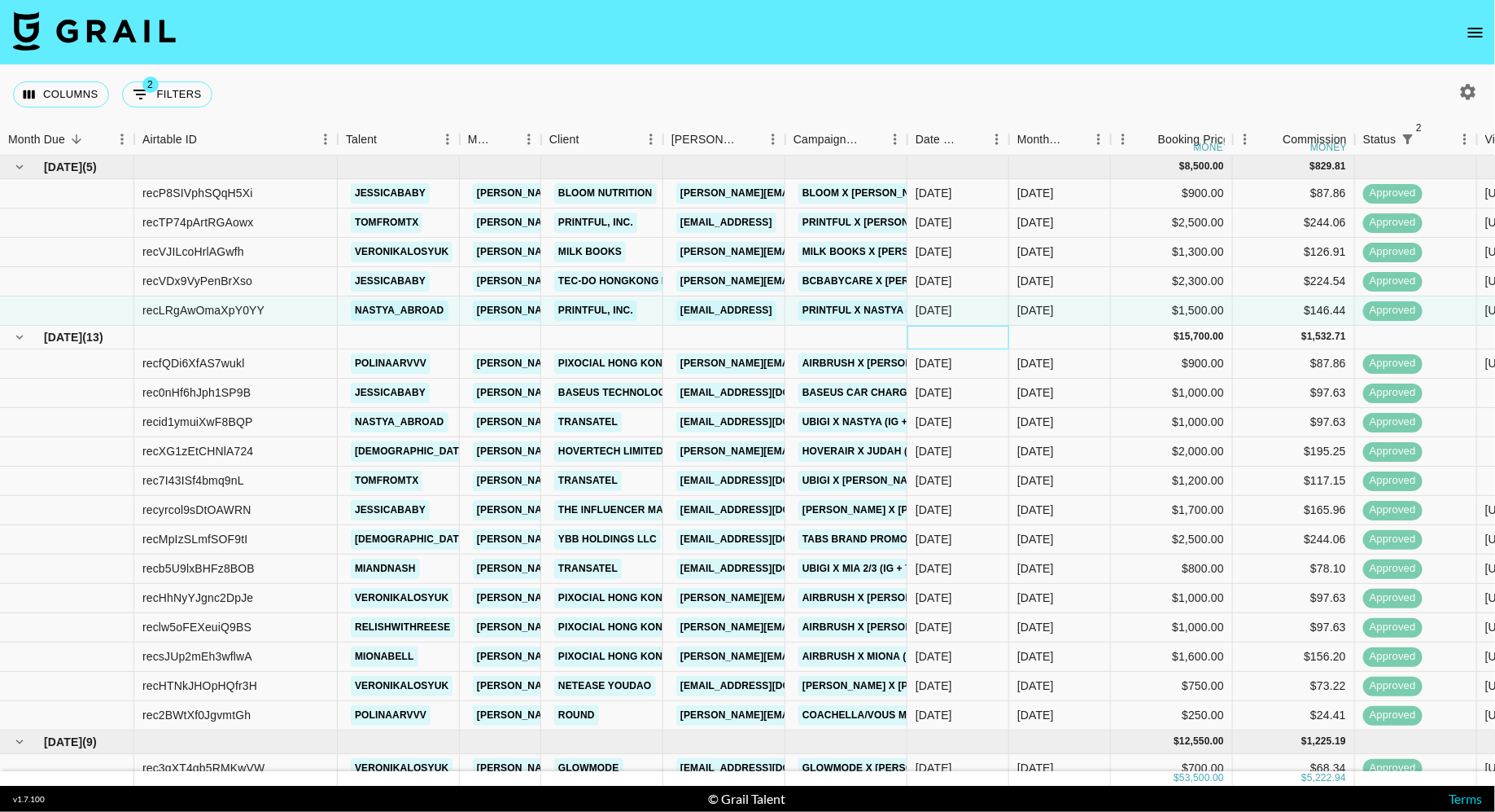
click at [960, 340] on div at bounding box center [958, 338] width 101 height 24
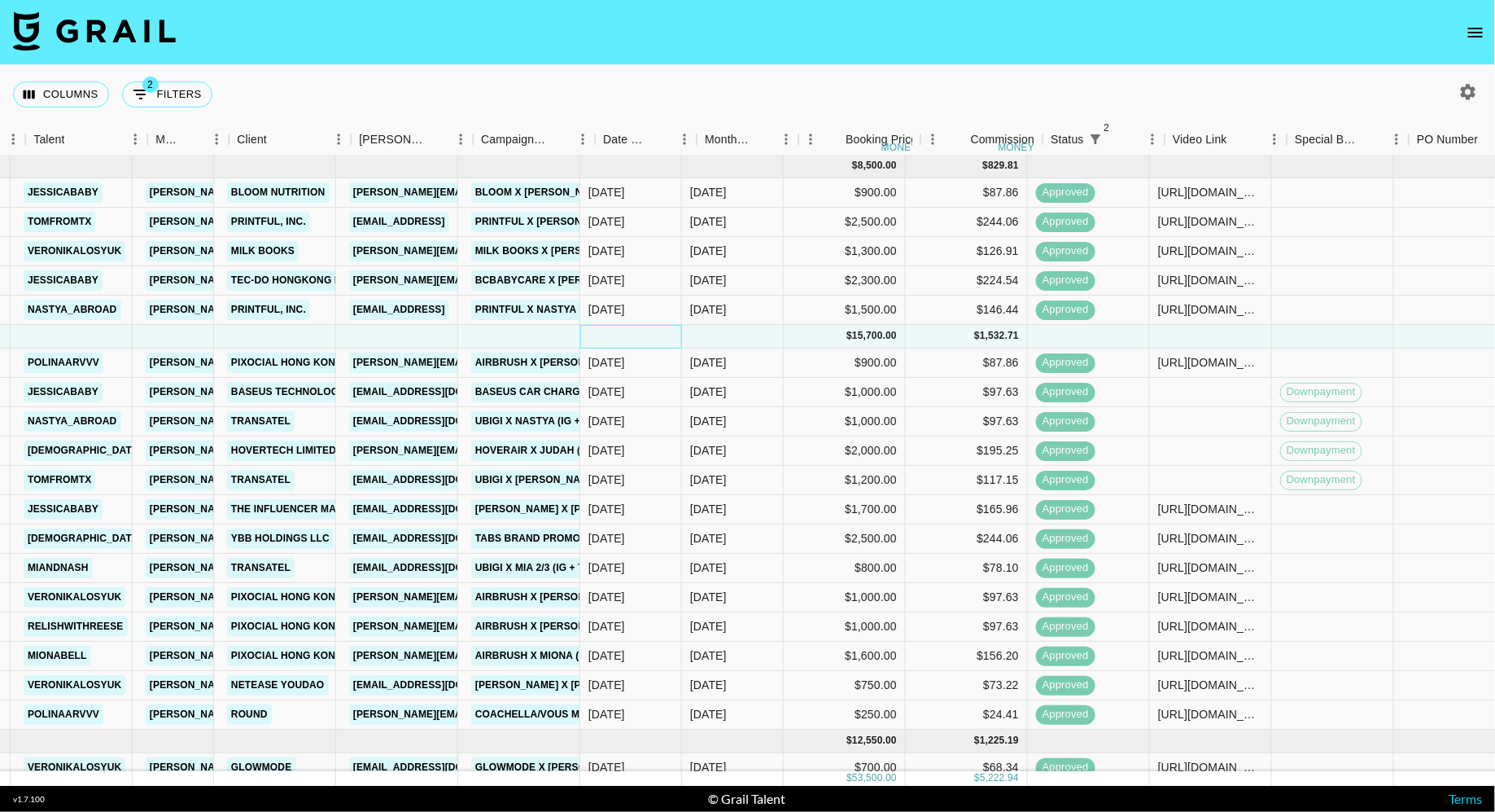
scroll to position [1, 356]
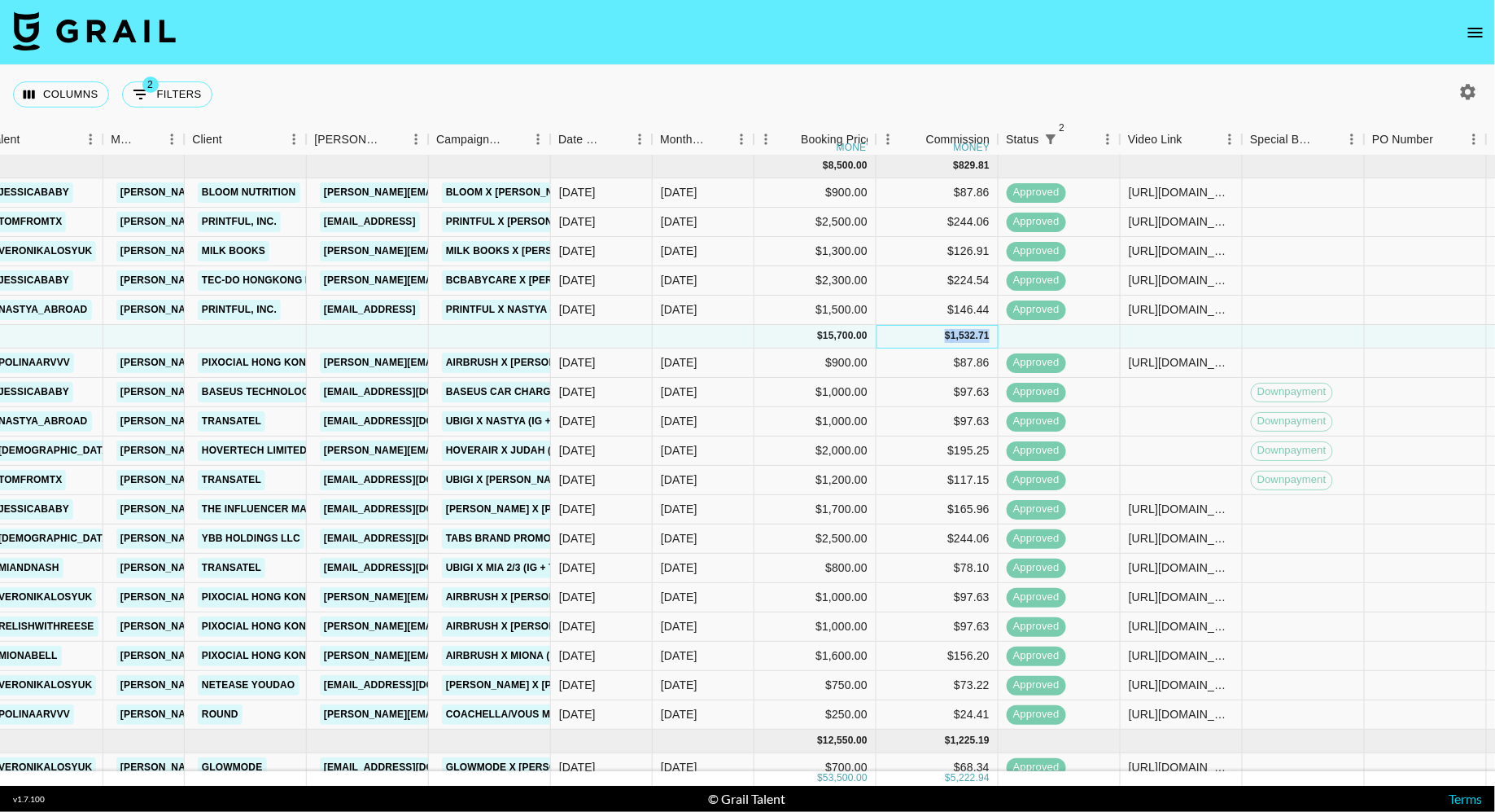
drag, startPoint x: 958, startPoint y: 338, endPoint x: 1040, endPoint y: 338, distance: 82.0
click at [1035, 338] on div "[DATE] ( 13 ) $ 15,700.00 $ 1,532.71" at bounding box center [903, 337] width 2519 height 24
click at [1040, 338] on div at bounding box center [1059, 337] width 122 height 24
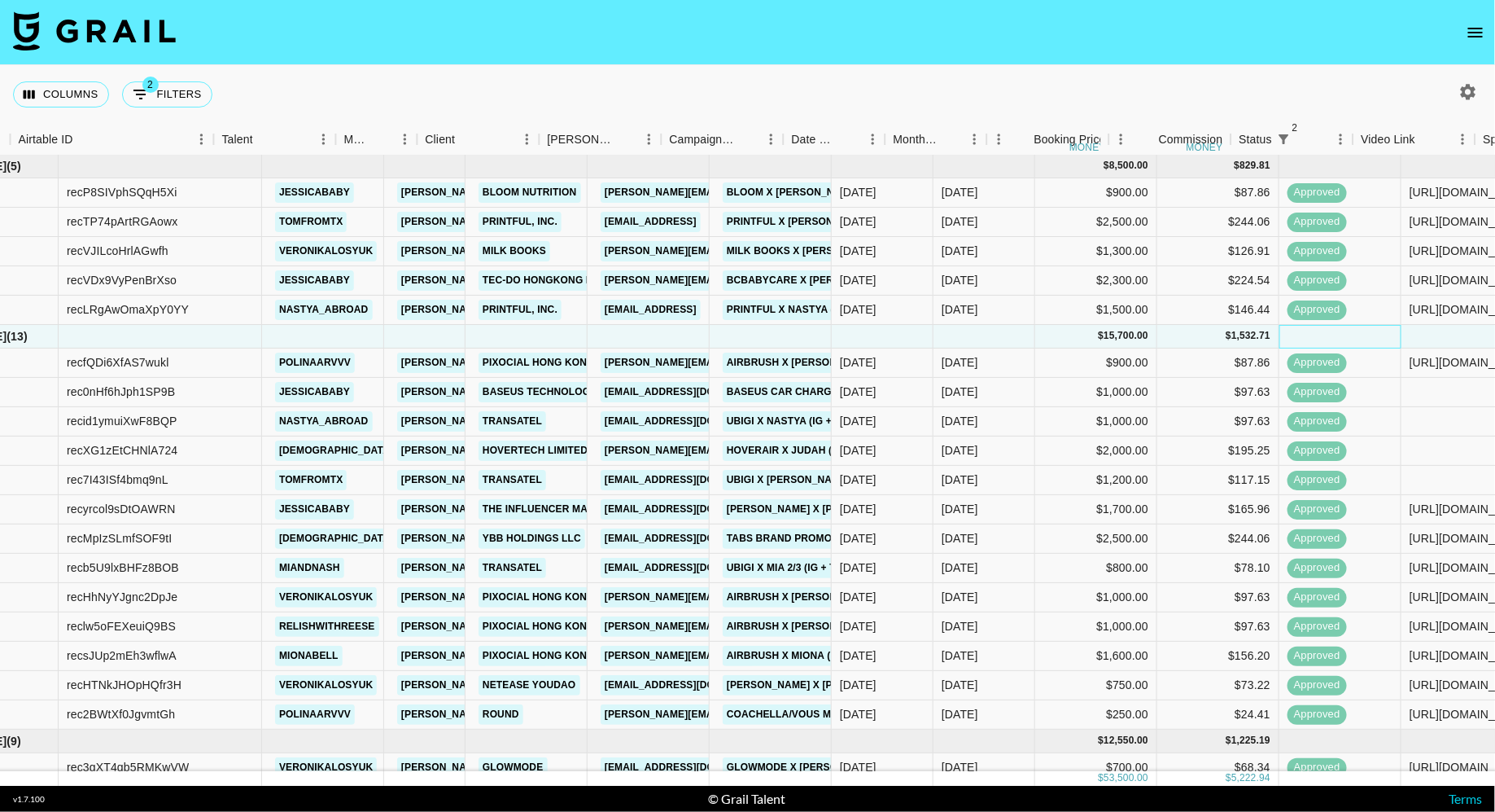
scroll to position [1, 160]
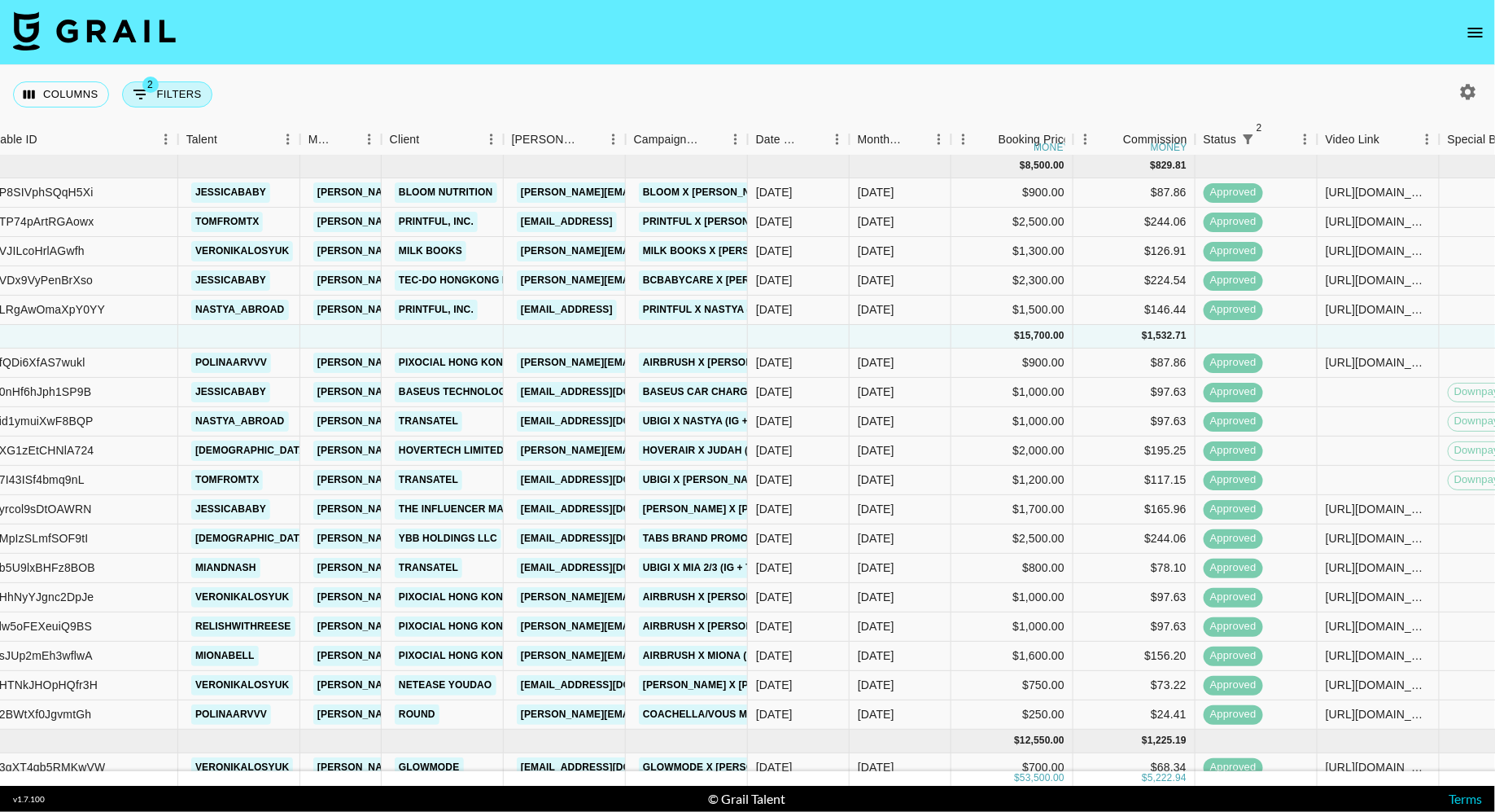
click at [181, 101] on button "2 Filters" at bounding box center [167, 94] width 90 height 26
select select "status"
select select "isNotAnyOf"
select select "status"
select select "approved"
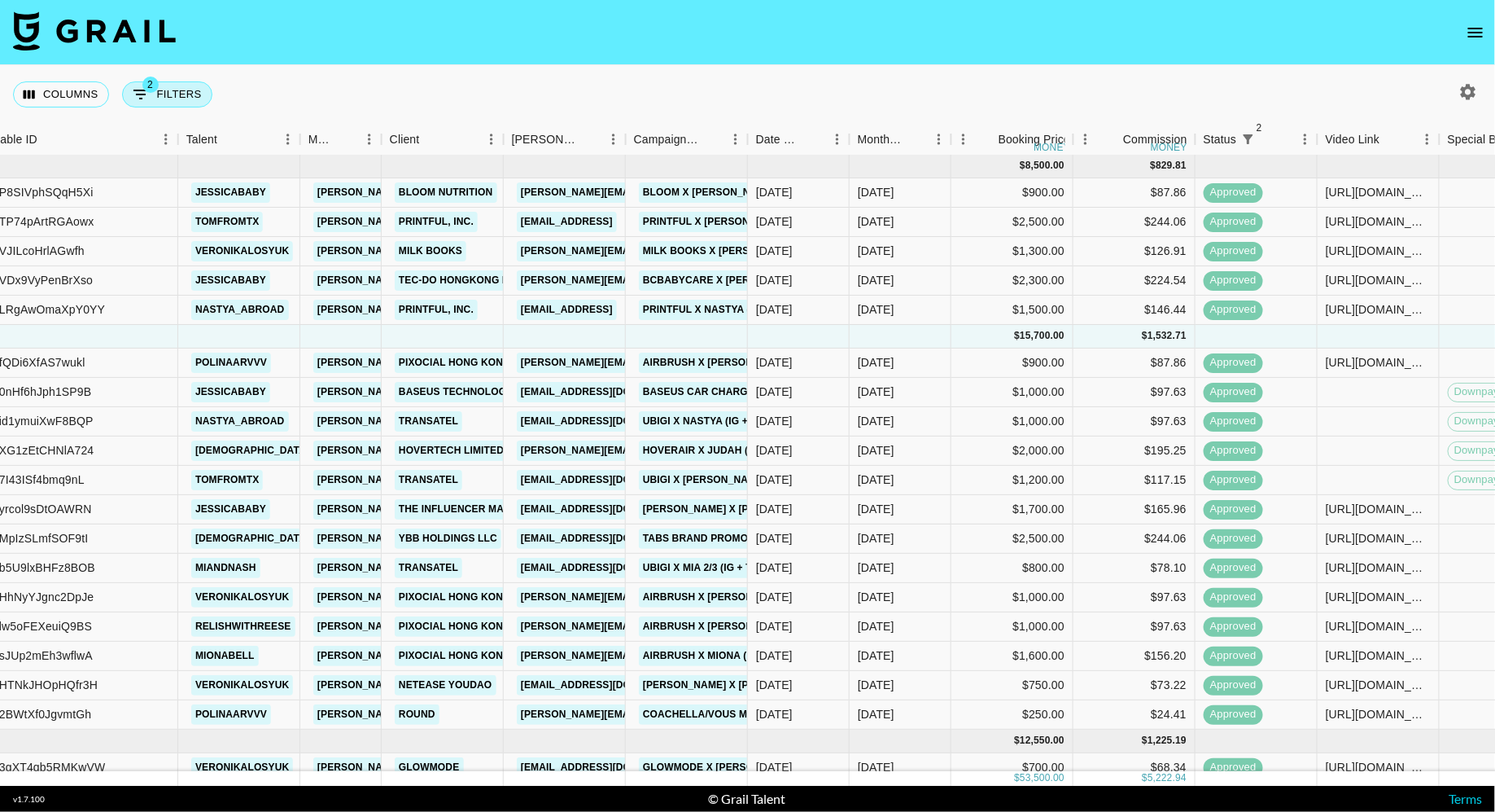
select select "talentName"
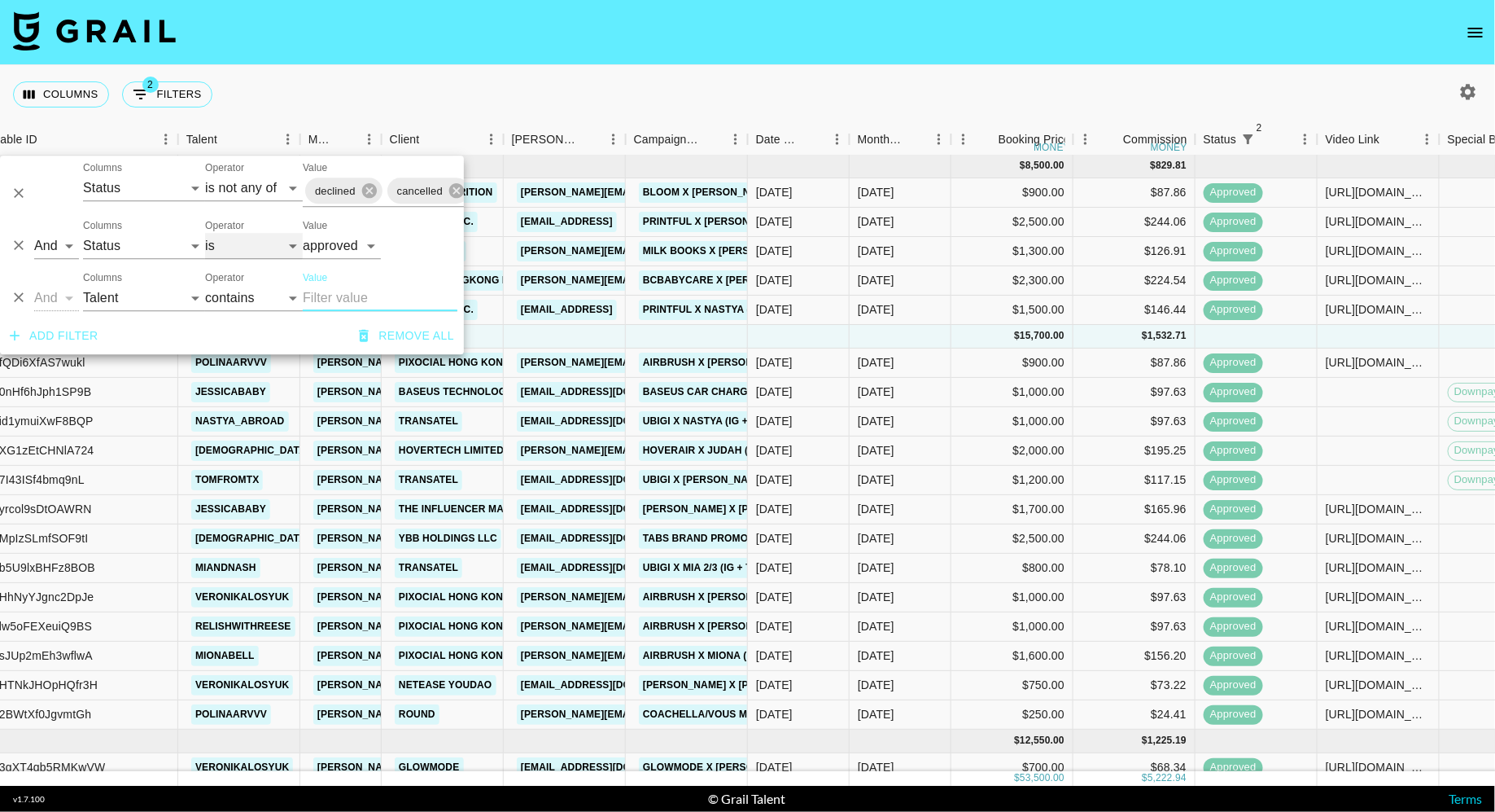
click at [251, 251] on select "is is not is any of is not any of" at bounding box center [254, 246] width 97 height 26
select select "not"
click at [205, 233] on select "is is not is any of is not any of" at bounding box center [254, 246] width 97 height 26
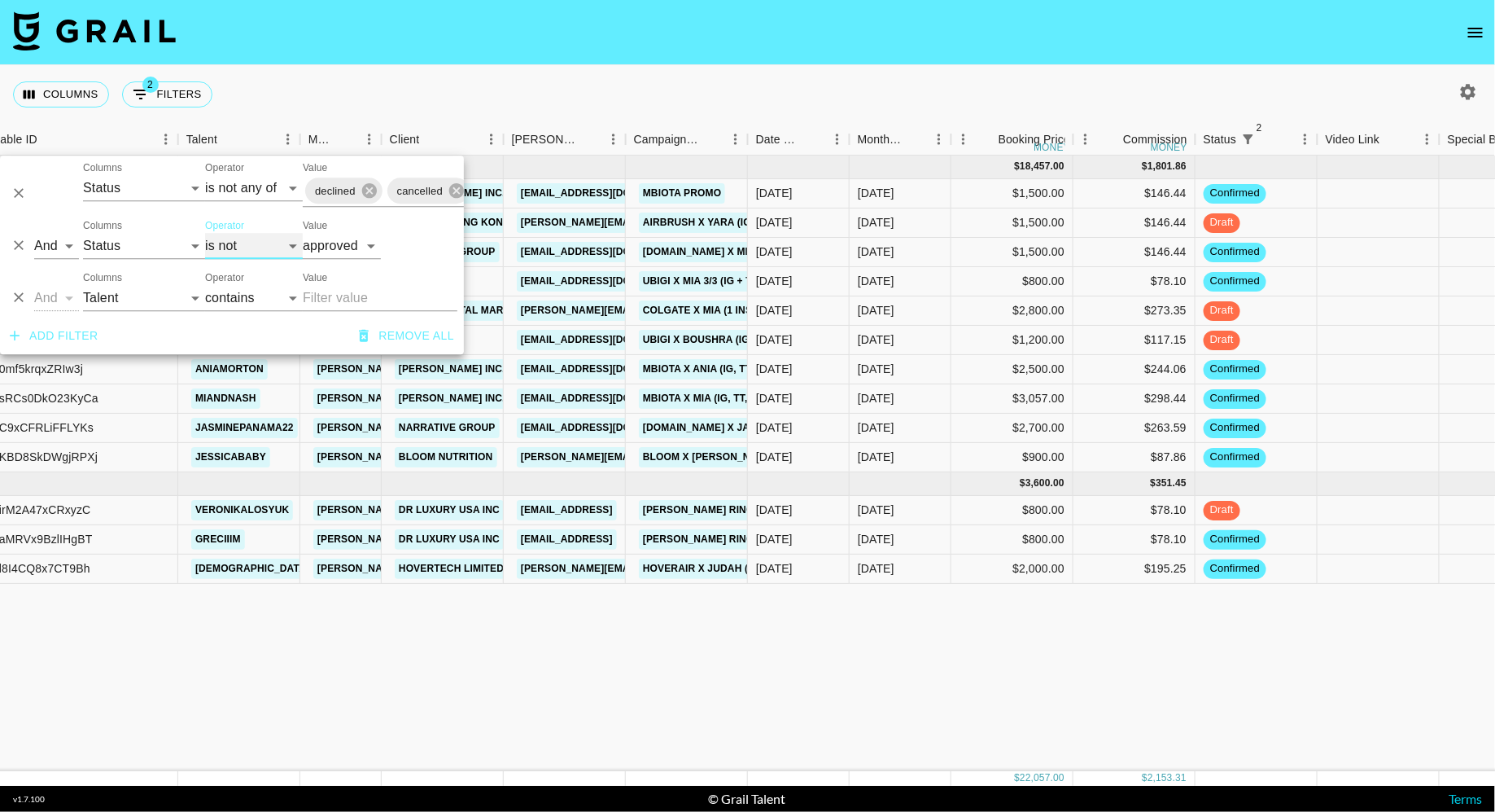
scroll to position [0, 160]
click at [660, 90] on div "Columns 2 Filters + Booking" at bounding box center [748, 94] width 1495 height 59
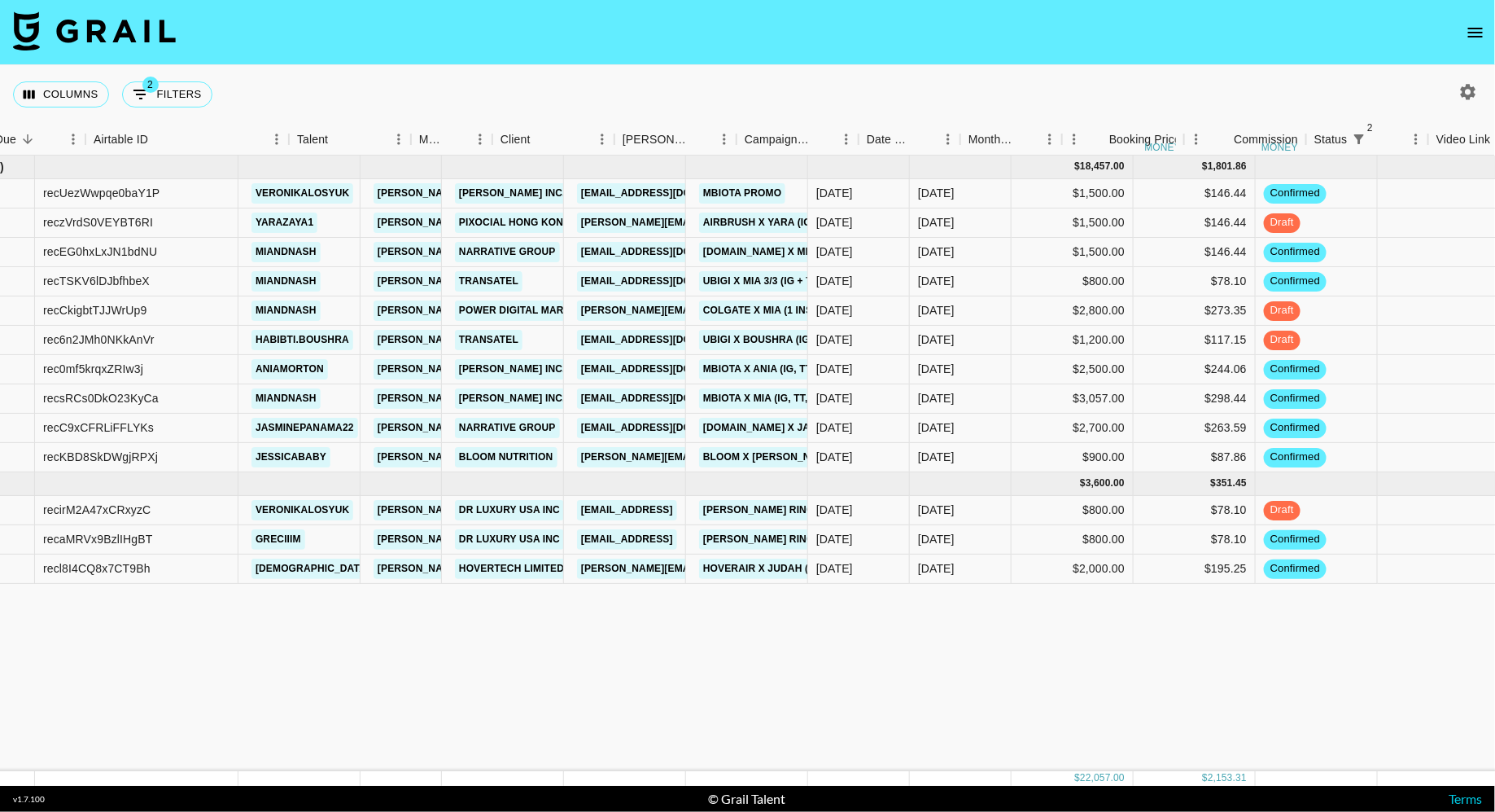
scroll to position [0, 0]
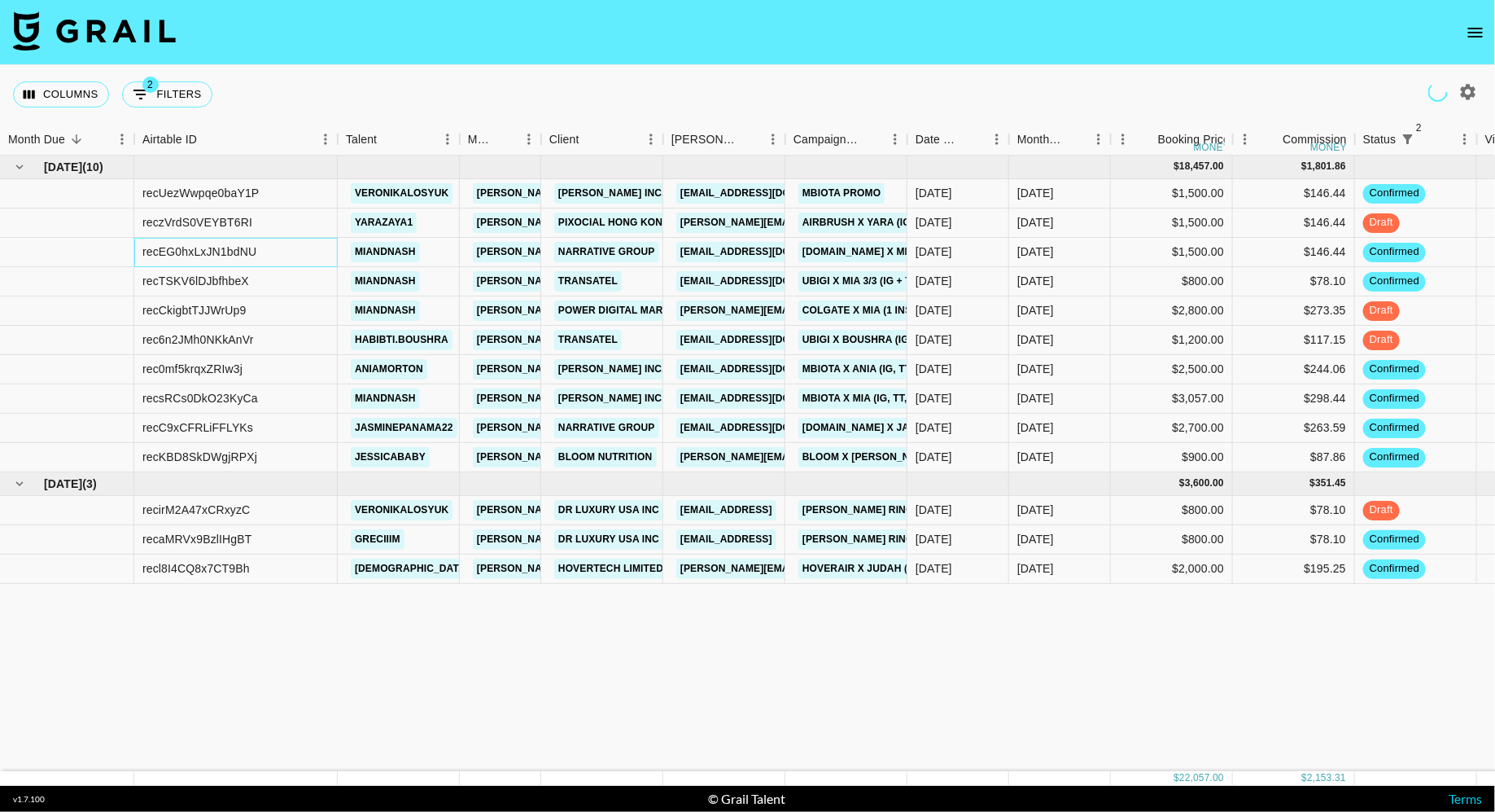
click at [288, 248] on div "recEG0hxLxJN1bdNU" at bounding box center [235, 252] width 204 height 30
click at [297, 454] on div "recKBD8SkDWgjRPXj" at bounding box center [235, 458] width 204 height 30
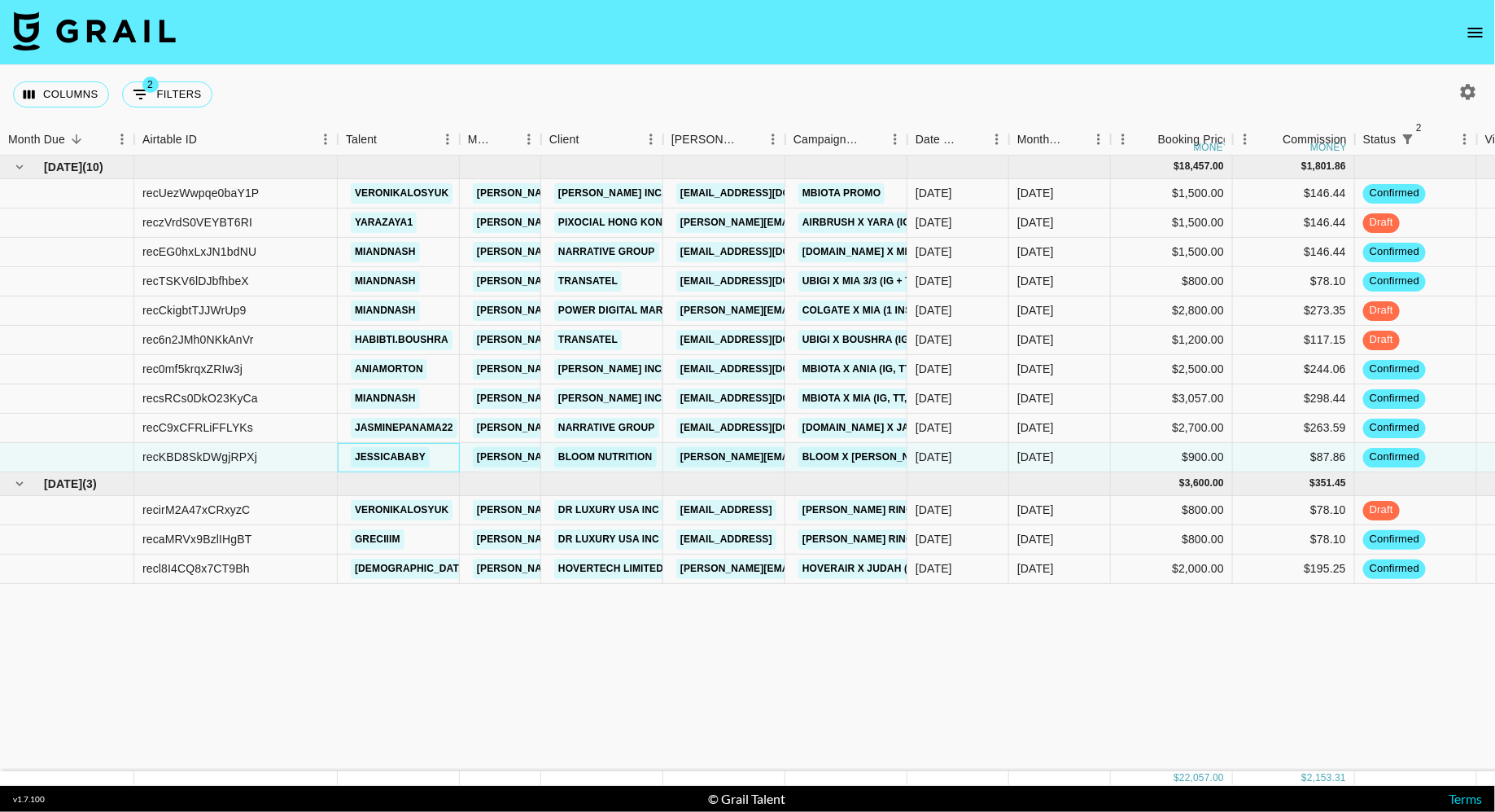
click at [441, 453] on div "jessicababy" at bounding box center [398, 458] width 122 height 30
click at [308, 466] on div "recKBD8SkDWgjRPXj" at bounding box center [235, 458] width 204 height 30
click at [312, 193] on div "recUezWwpqe0baY1P" at bounding box center [235, 194] width 204 height 30
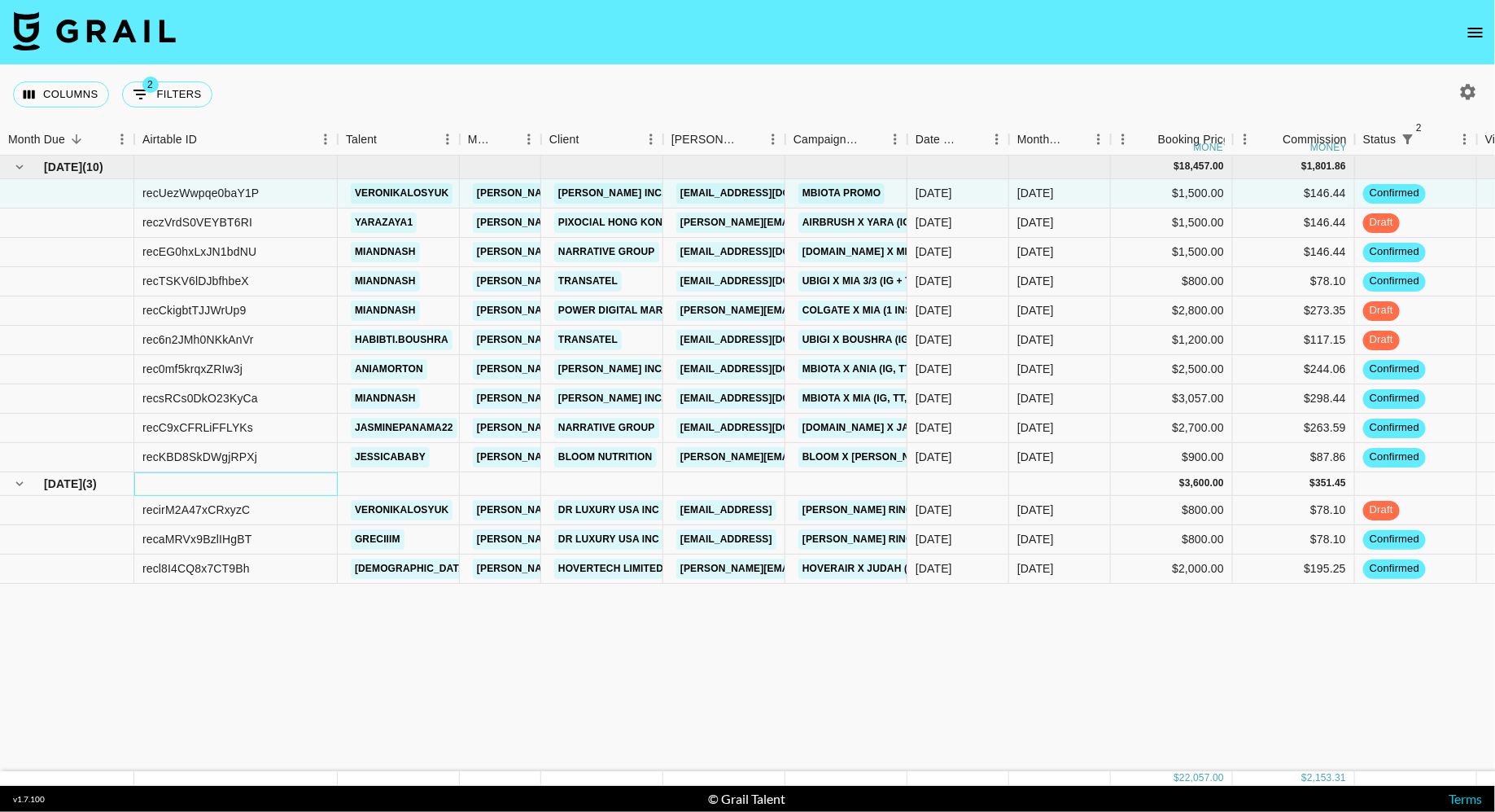
click at [251, 474] on div at bounding box center [235, 484] width 204 height 24
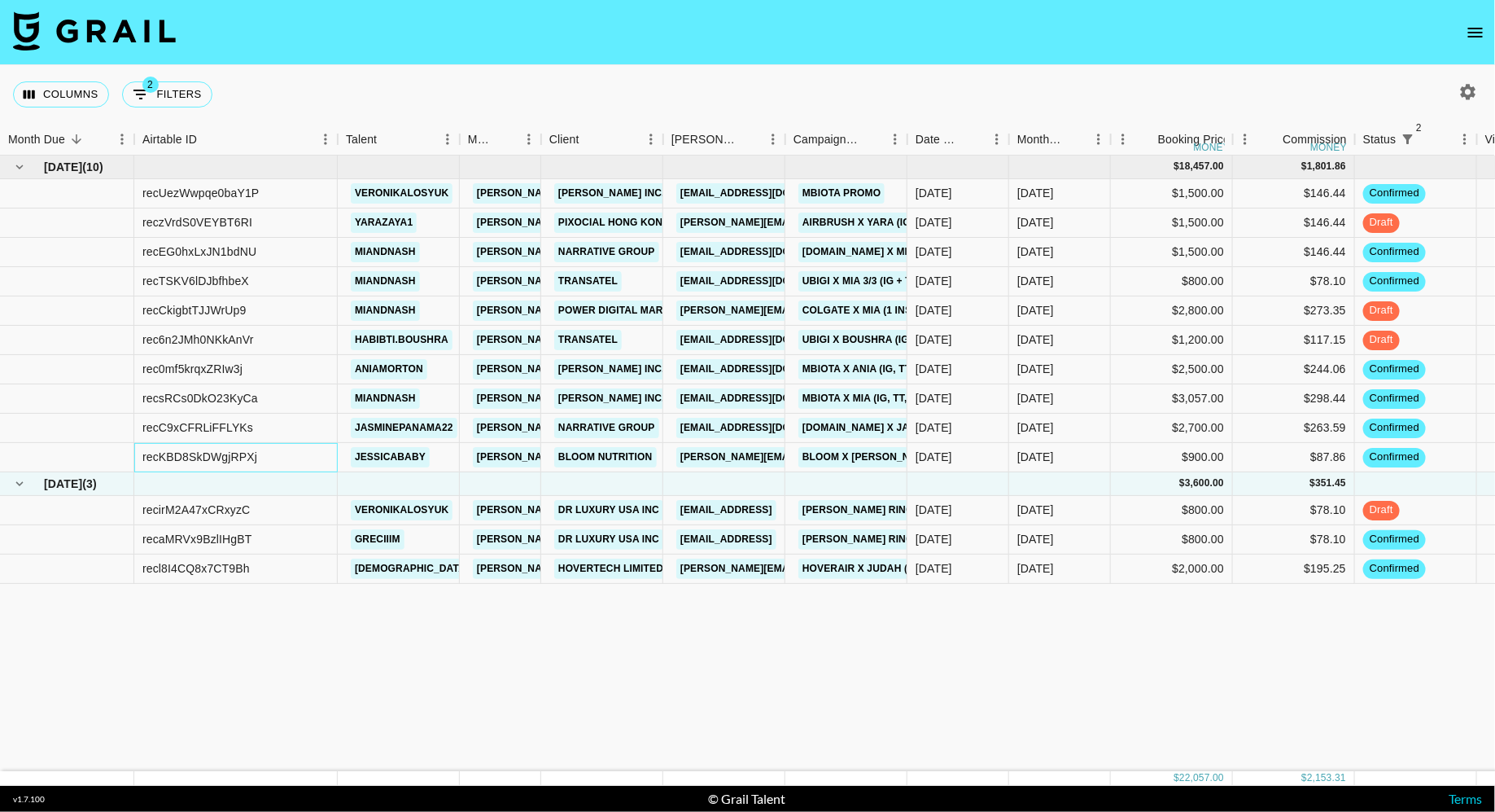
click at [260, 455] on div "recKBD8SkDWgjRPXj" at bounding box center [235, 458] width 204 height 30
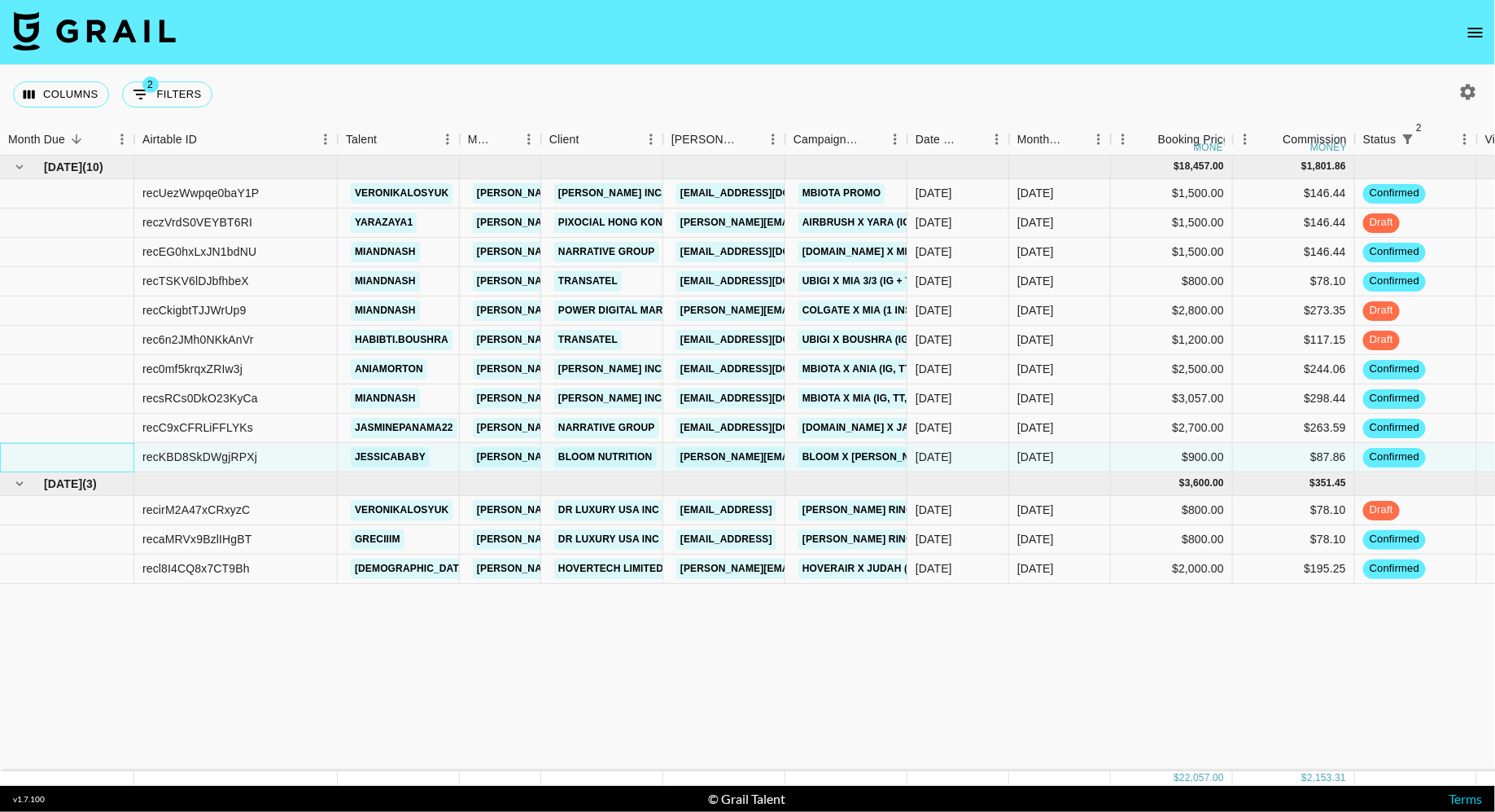
click at [122, 459] on div at bounding box center [67, 458] width 134 height 30
click at [217, 459] on div "recKBD8SkDWgjRPXj" at bounding box center [200, 457] width 115 height 16
click at [235, 436] on div "recC9xCFRLiFFLYKs" at bounding box center [235, 429] width 204 height 30
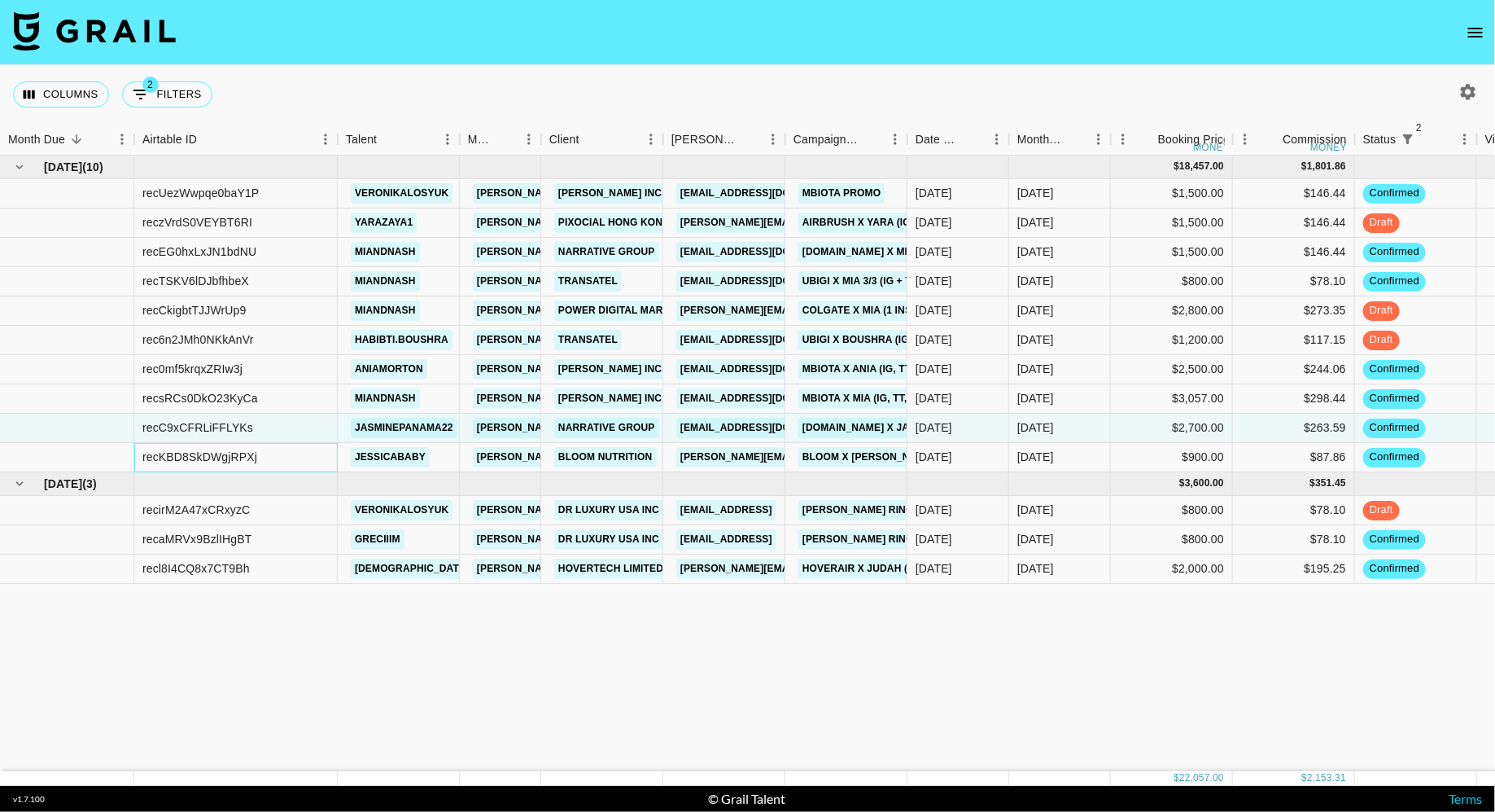
click at [264, 450] on div "recKBD8SkDWgjRPXj" at bounding box center [235, 458] width 204 height 30
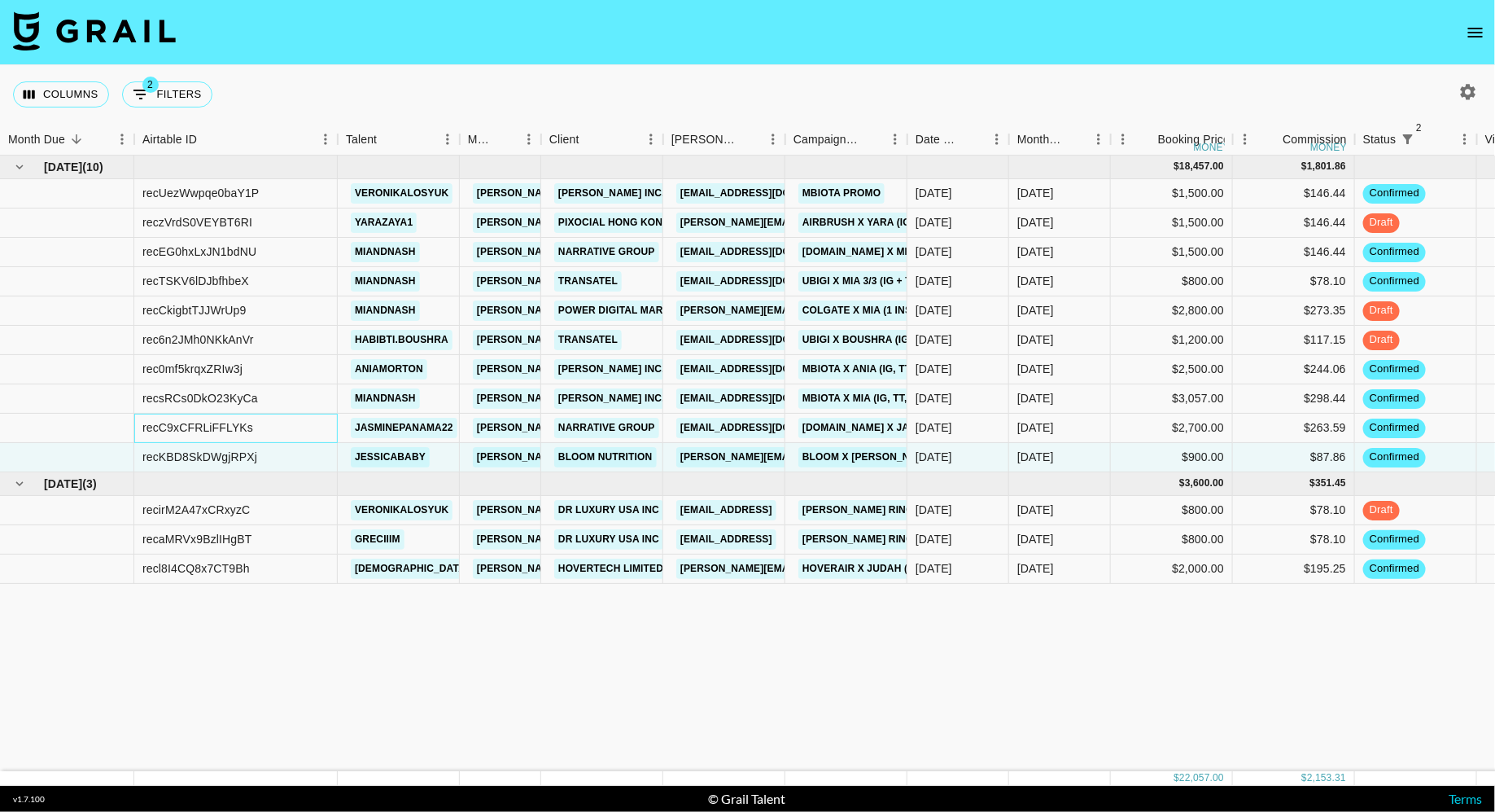
click at [265, 423] on div "recC9xCFRLiFFLYKs" at bounding box center [235, 429] width 204 height 30
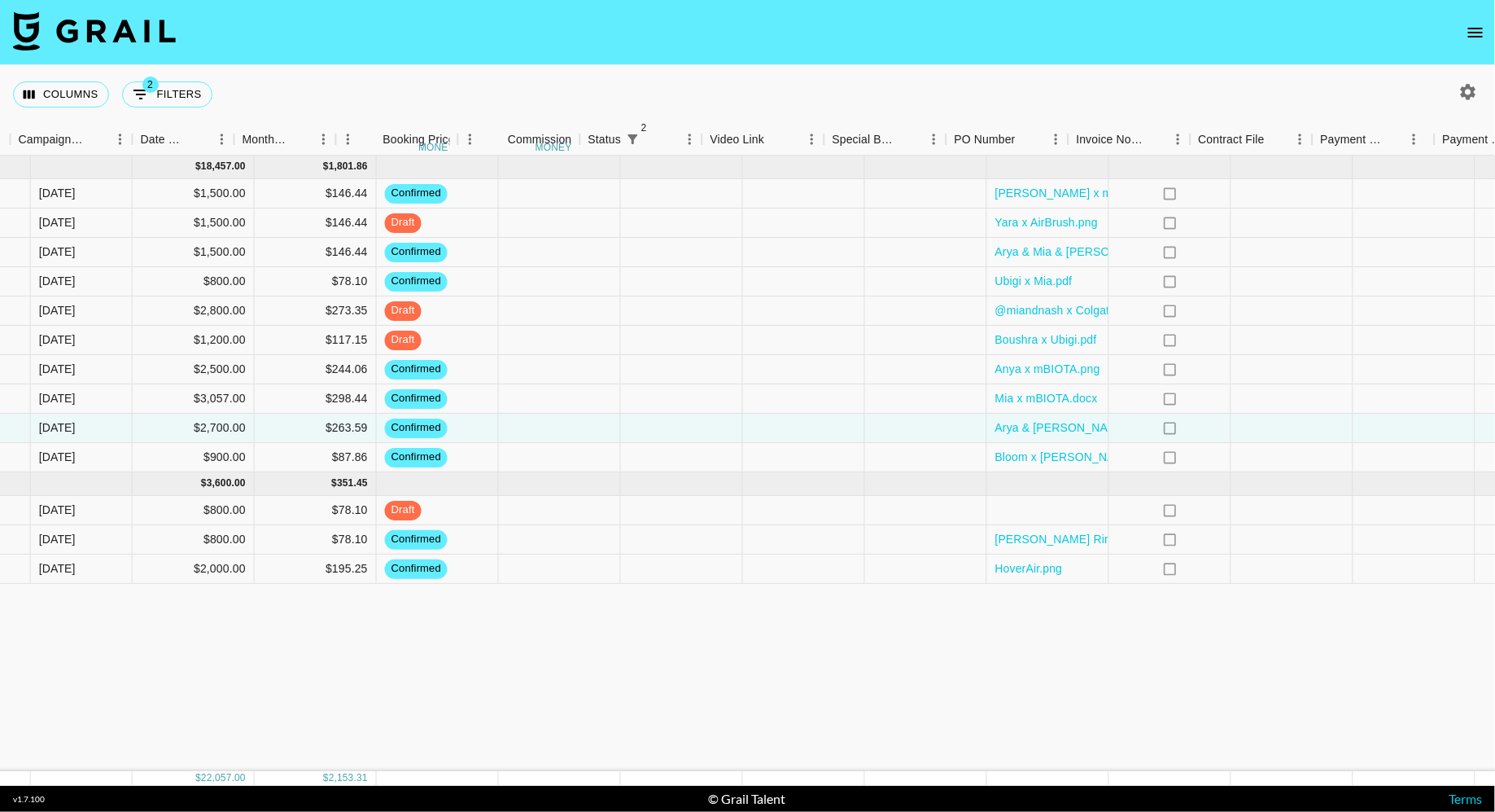
scroll to position [0, 1023]
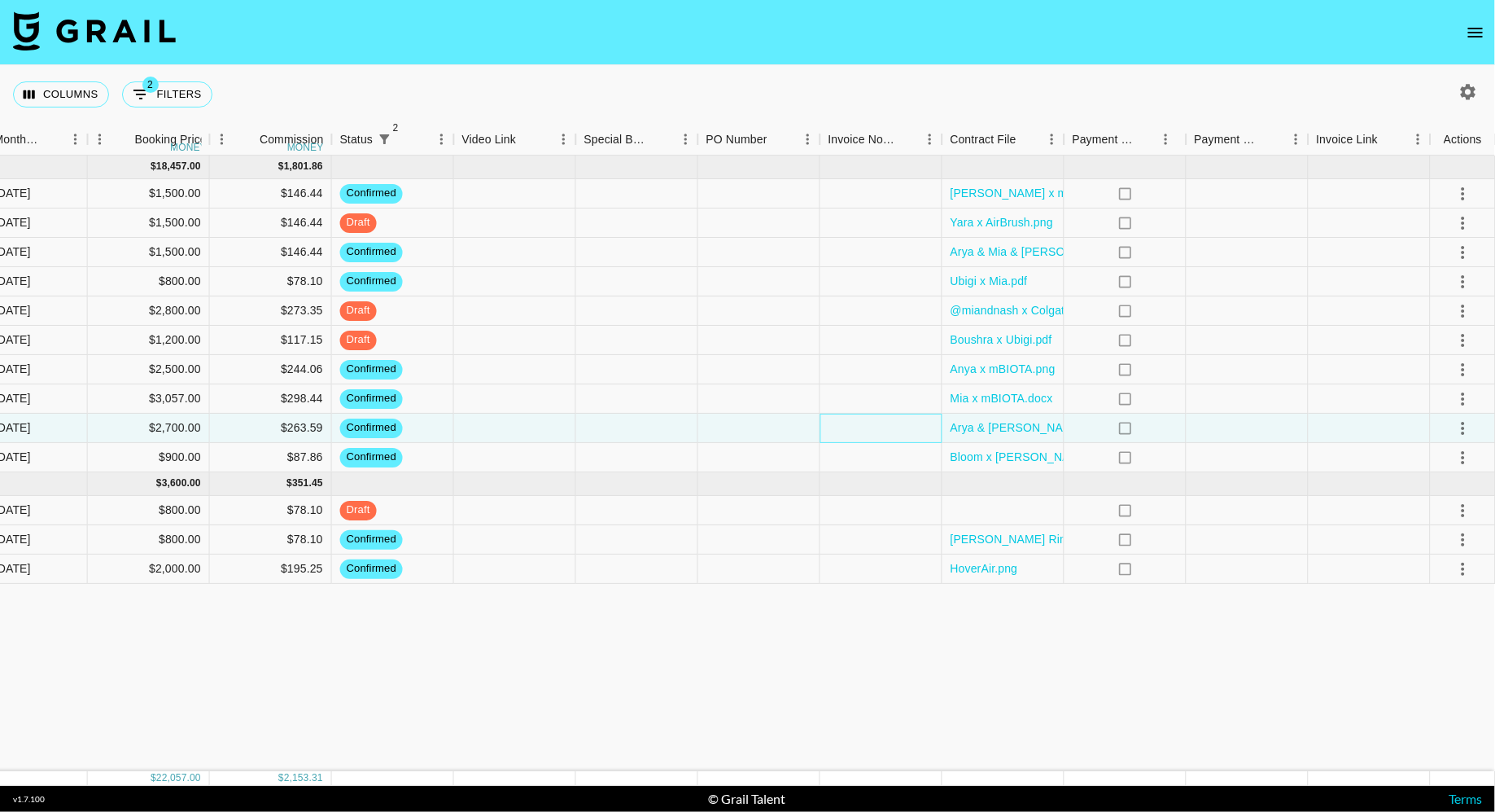
click at [846, 418] on div at bounding box center [882, 429] width 122 height 30
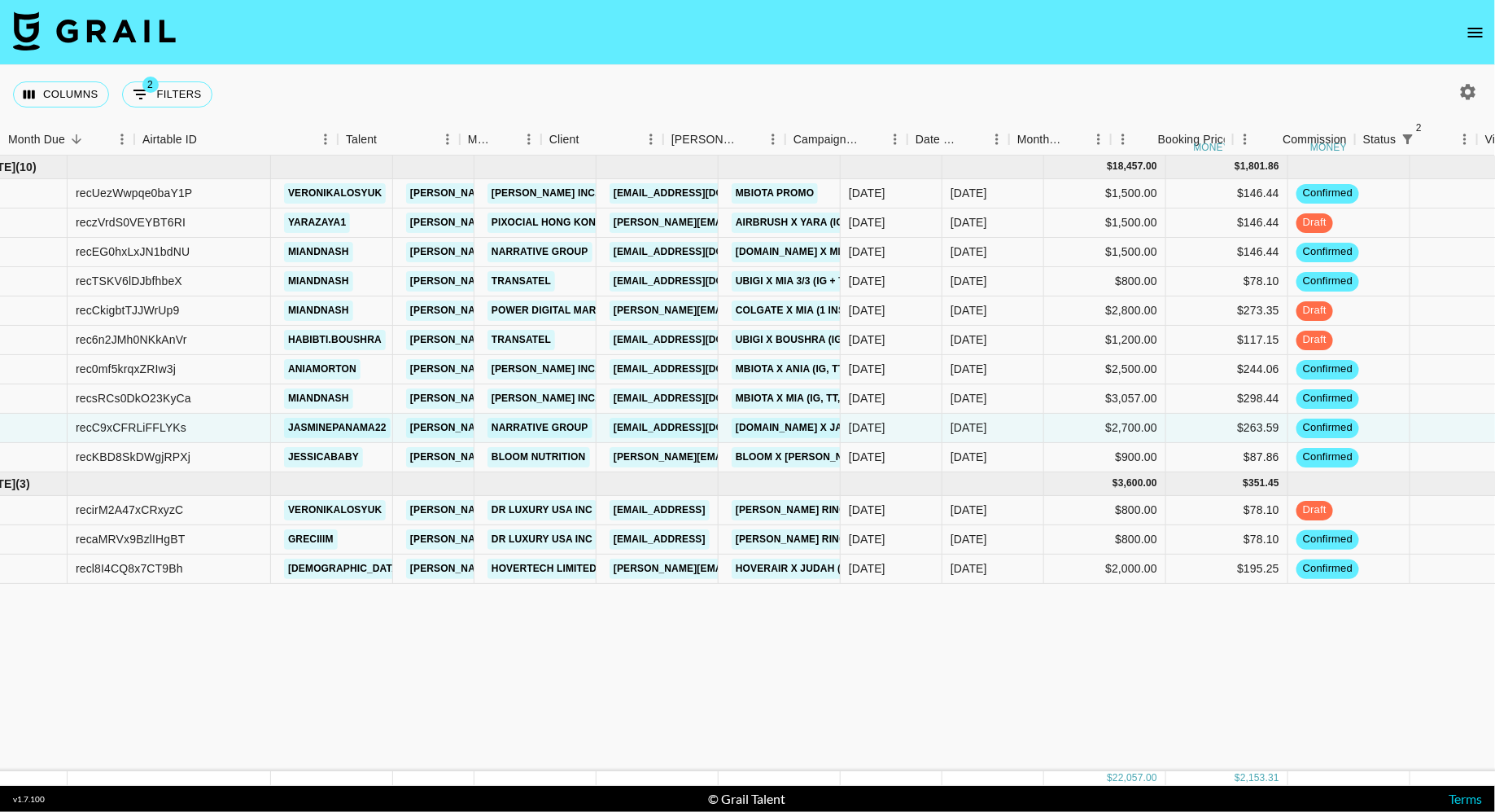
scroll to position [0, 0]
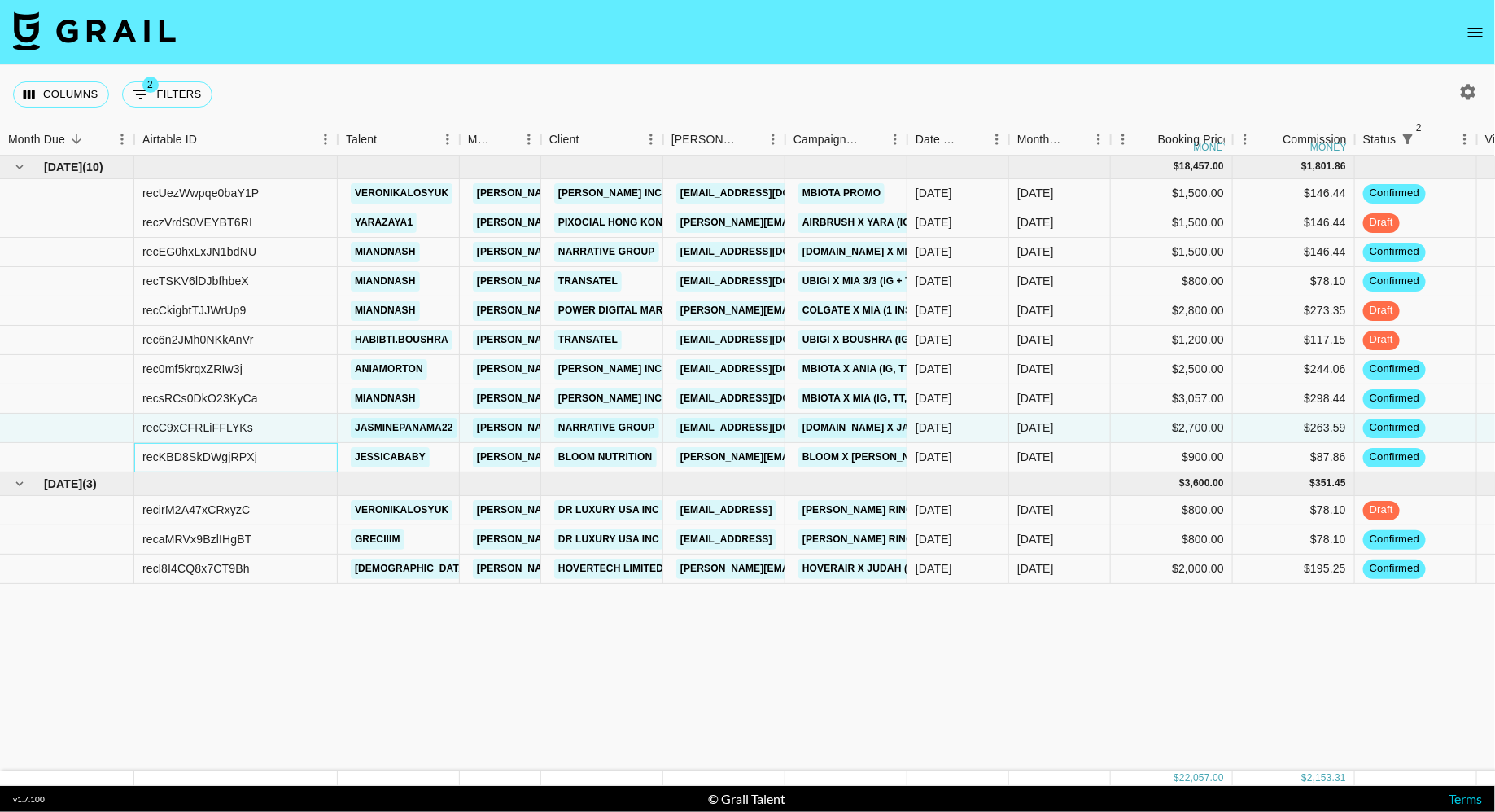
click at [240, 461] on div "recKBD8SkDWgjRPXj" at bounding box center [200, 457] width 115 height 16
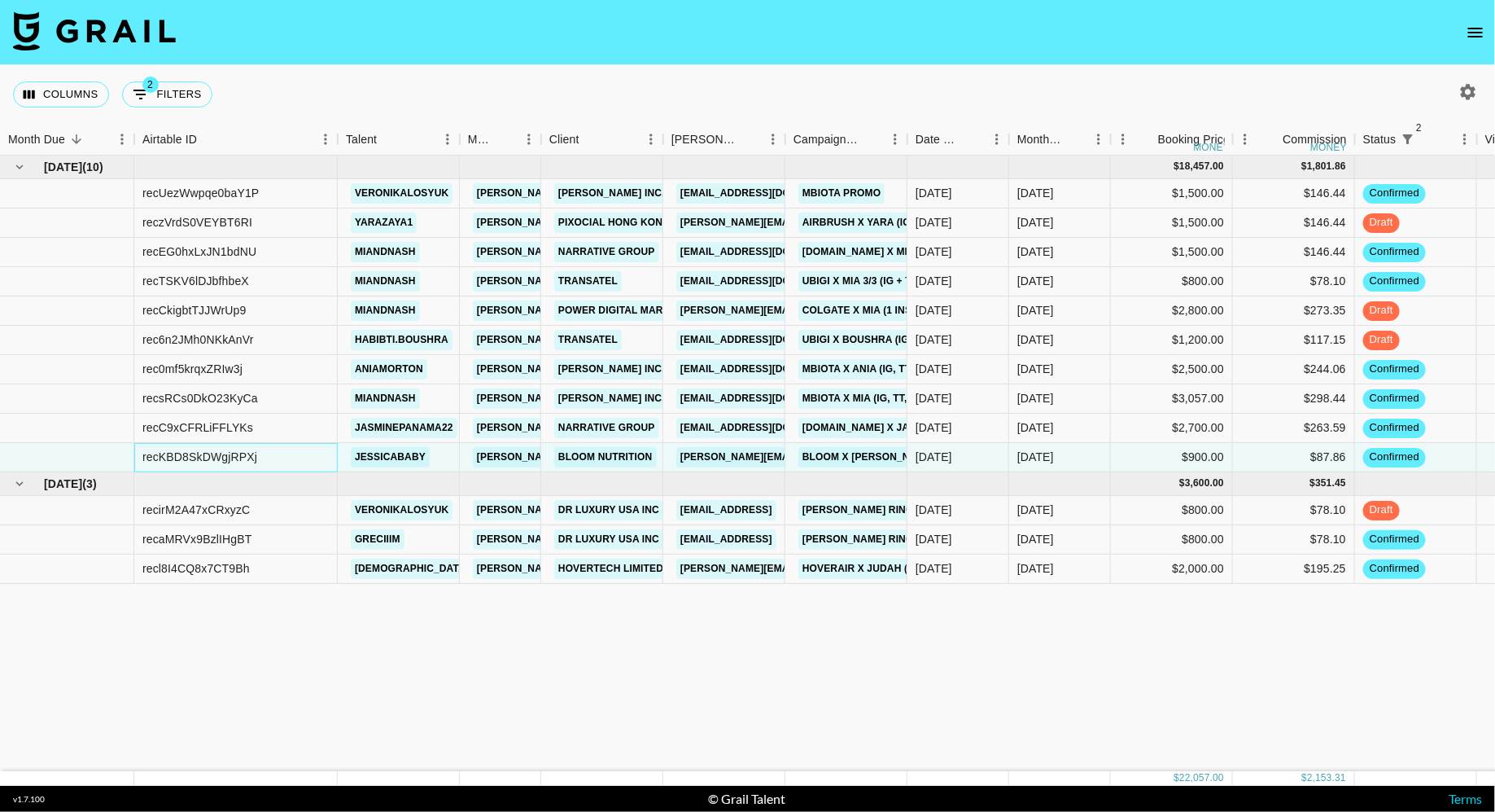
click at [302, 457] on div "recKBD8SkDWgjRPXj" at bounding box center [235, 458] width 204 height 30
click at [292, 428] on div "recC9xCFRLiFFLYKs" at bounding box center [235, 429] width 204 height 30
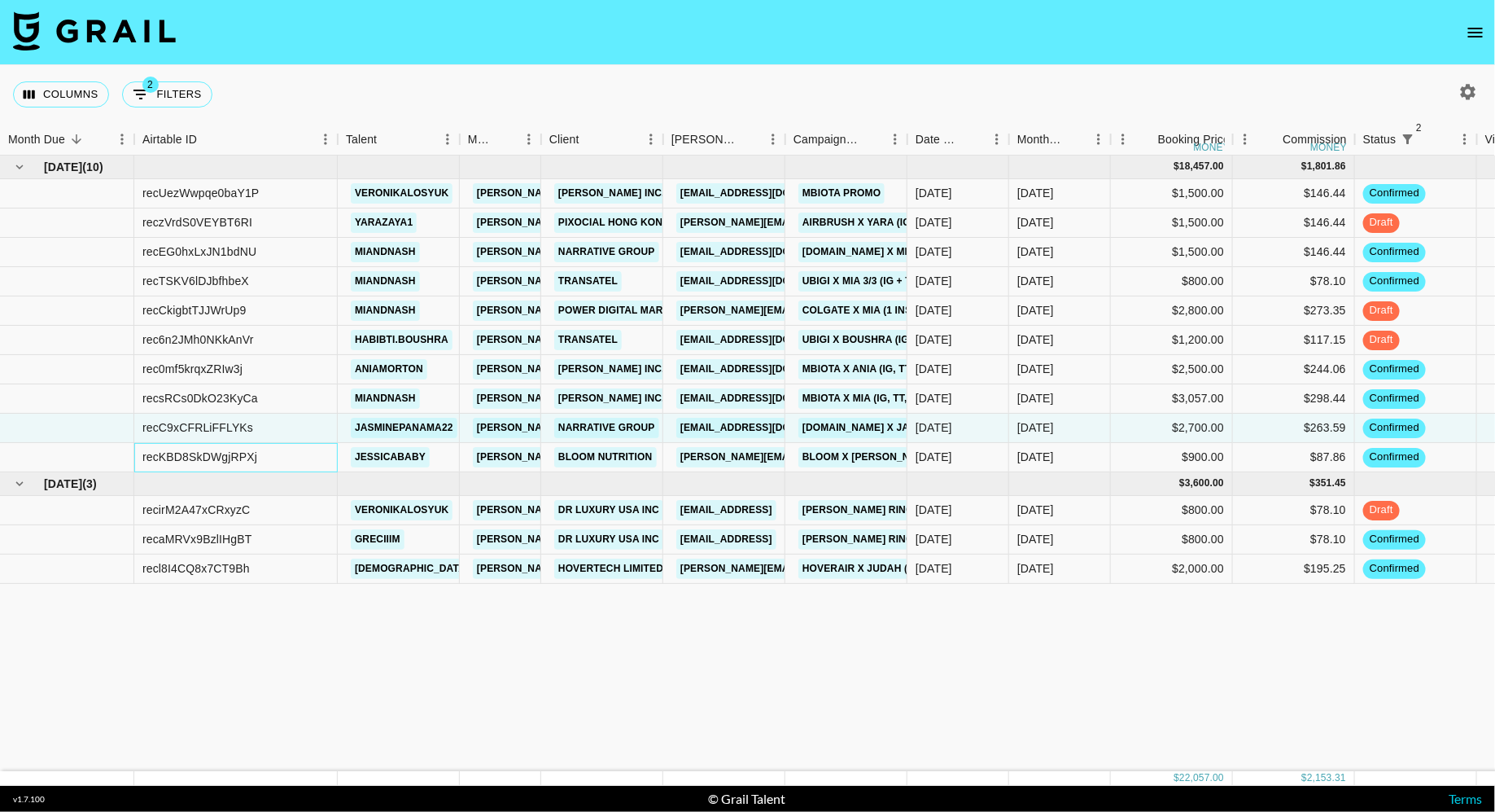
click at [289, 456] on div "recKBD8SkDWgjRPXj" at bounding box center [235, 458] width 204 height 30
